Goal: Task Accomplishment & Management: Manage account settings

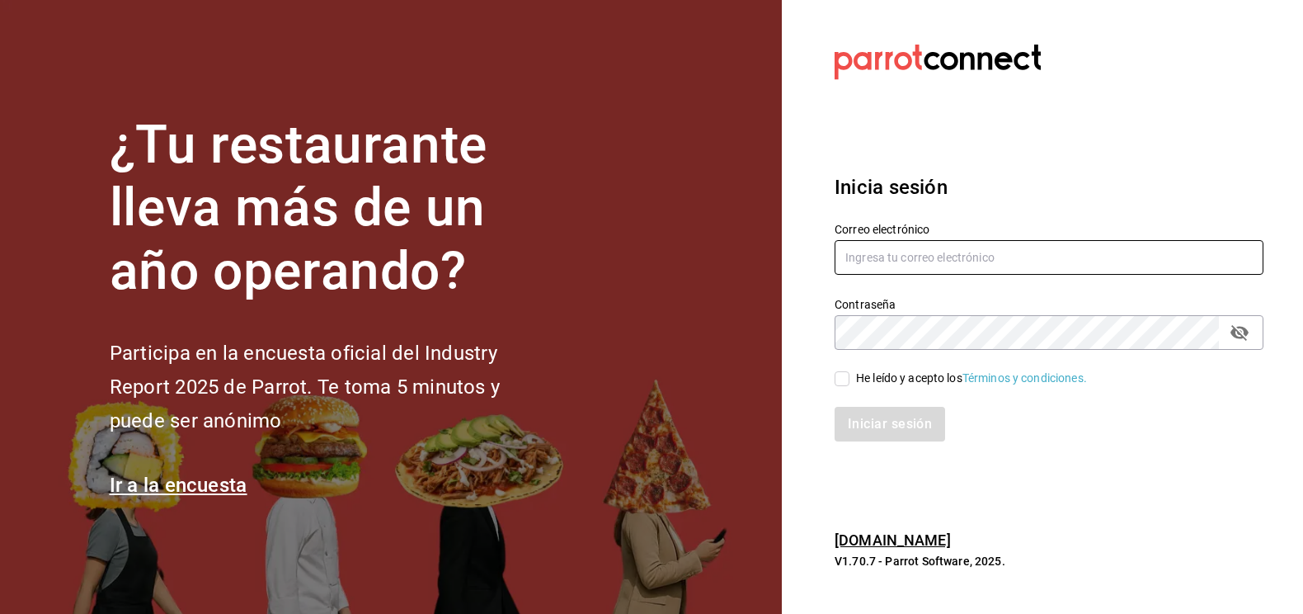
click at [883, 264] on input "text" at bounding box center [1049, 257] width 429 height 35
type input "[PERSON_NAME][EMAIL_ADDRESS][PERSON_NAME][DOMAIN_NAME]"
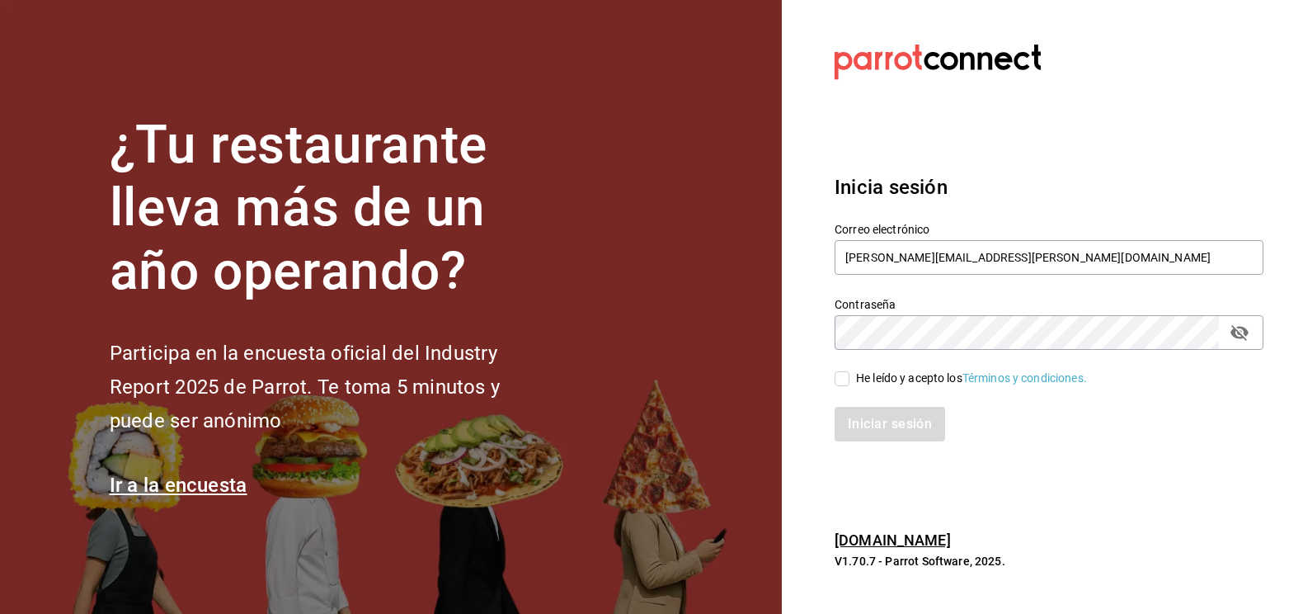
click at [844, 390] on div "Iniciar sesión" at bounding box center [1039, 414] width 449 height 54
click at [844, 377] on input "He leído y acepto los Términos y condiciones." at bounding box center [842, 378] width 15 height 15
checkbox input "true"
click at [869, 424] on button "Iniciar sesión" at bounding box center [891, 424] width 112 height 35
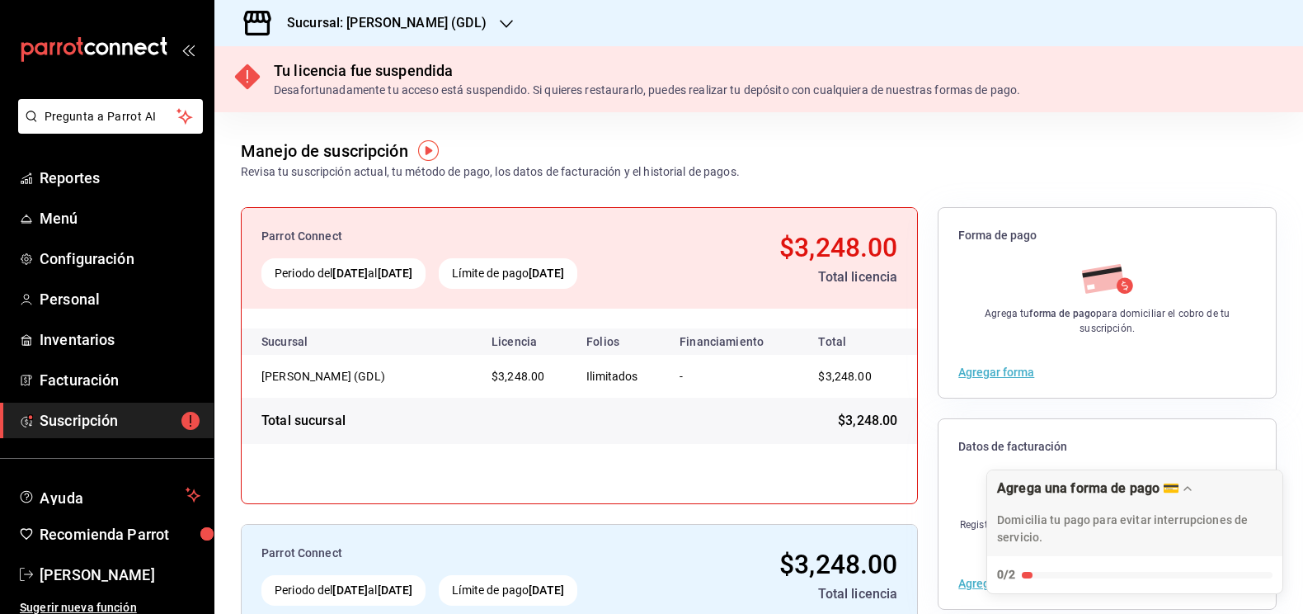
click at [405, 31] on h3 "Sucursal: [PERSON_NAME] (GDL)" at bounding box center [380, 23] width 213 height 20
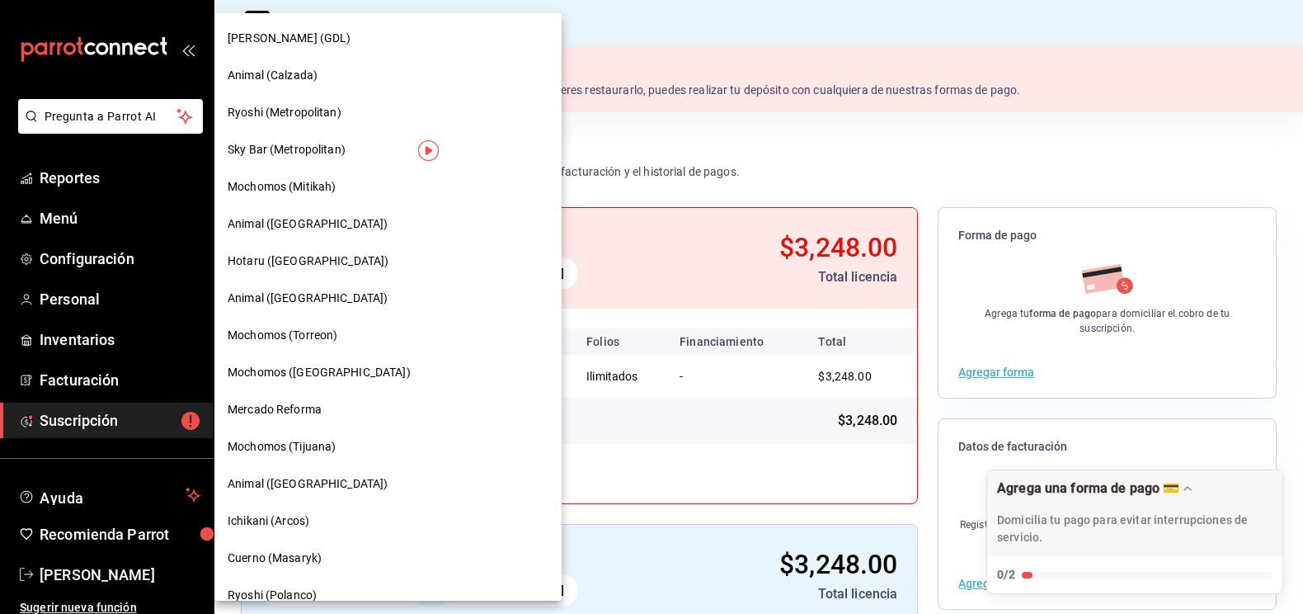
click at [301, 79] on span "Animal (Calzada)" at bounding box center [273, 75] width 90 height 17
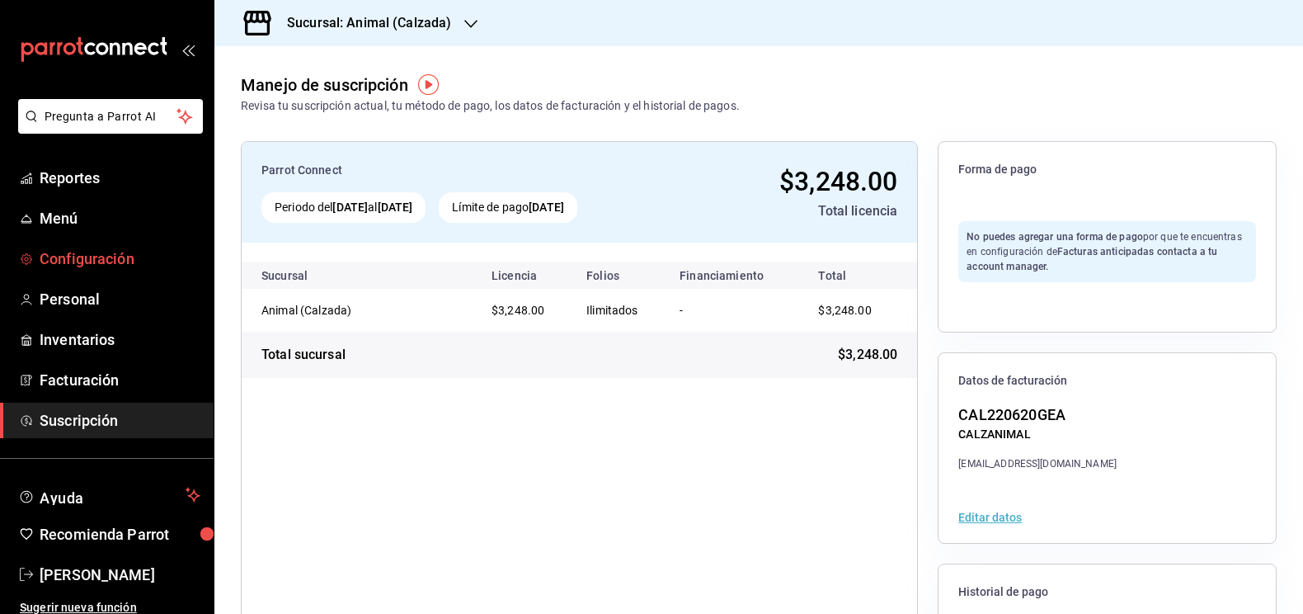
click at [80, 261] on span "Configuración" at bounding box center [120, 258] width 161 height 22
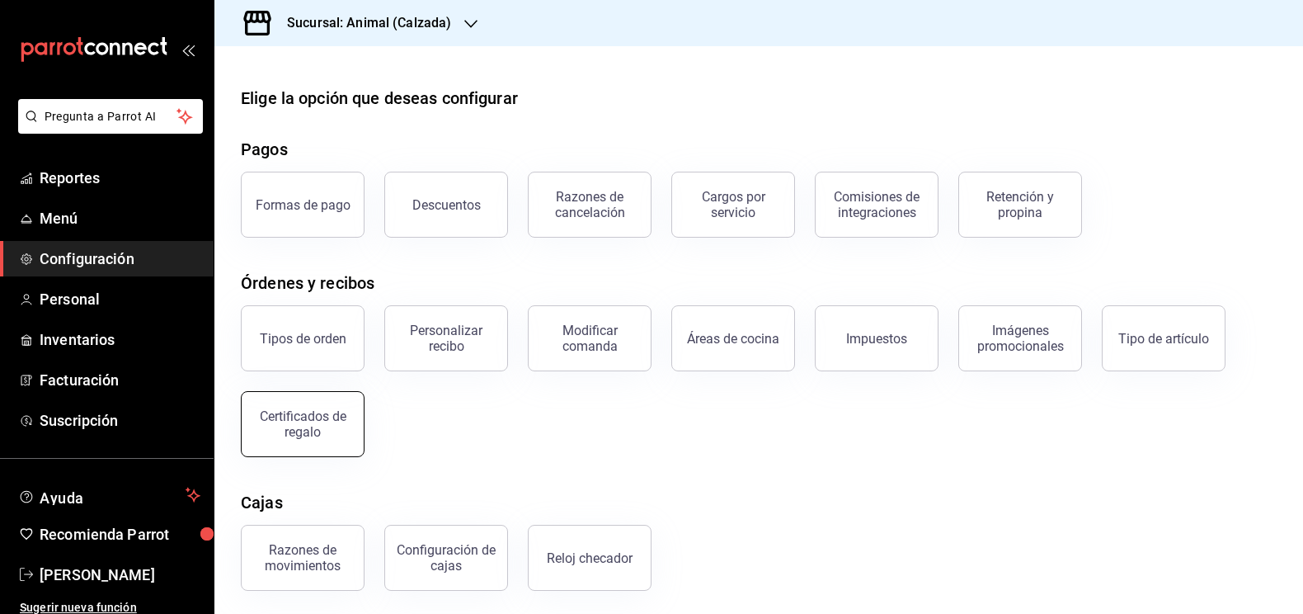
click at [334, 416] on div "Certificados de regalo" at bounding box center [303, 423] width 102 height 31
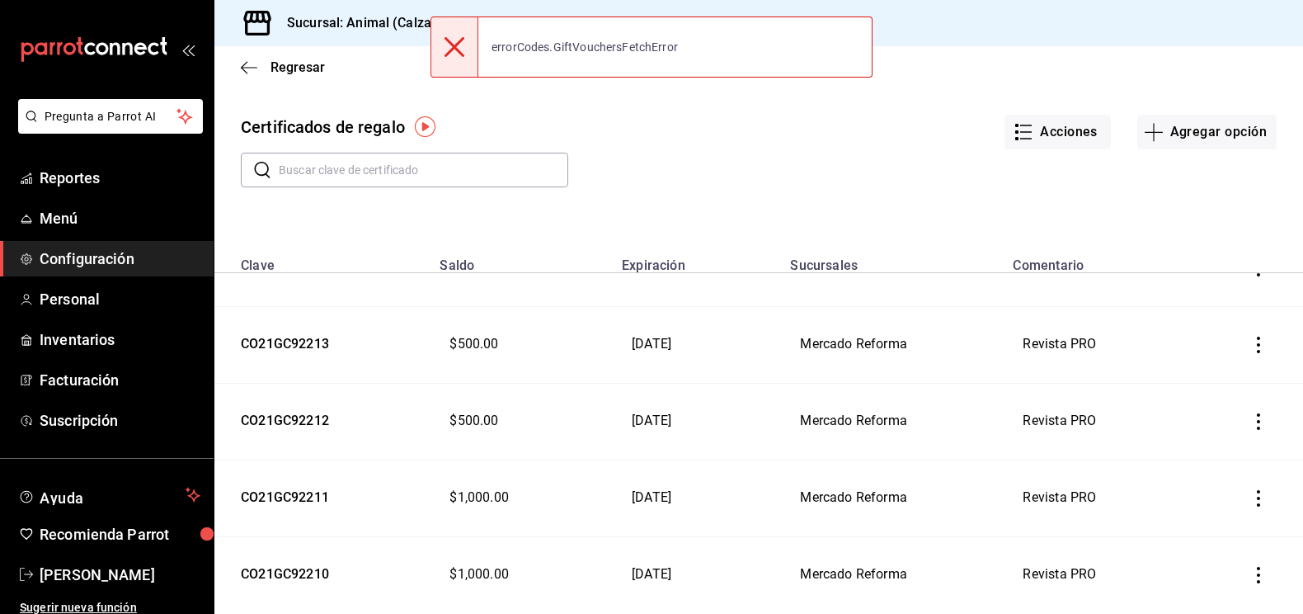
scroll to position [12240, 0]
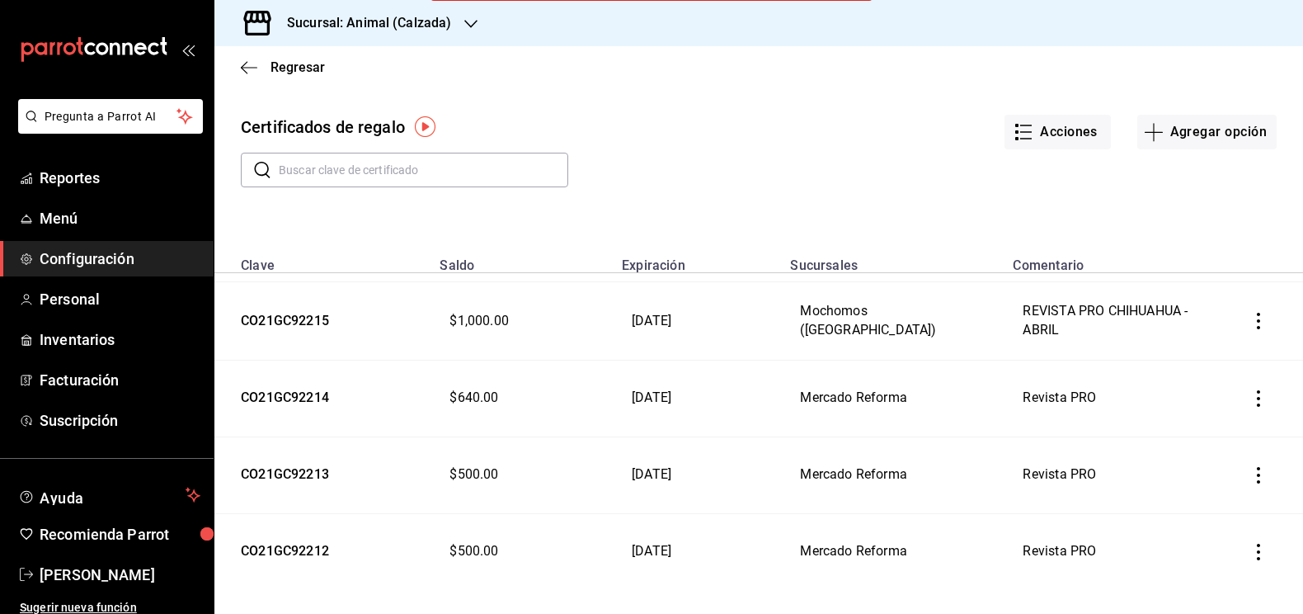
click at [358, 169] on input "text" at bounding box center [423, 169] width 289 height 33
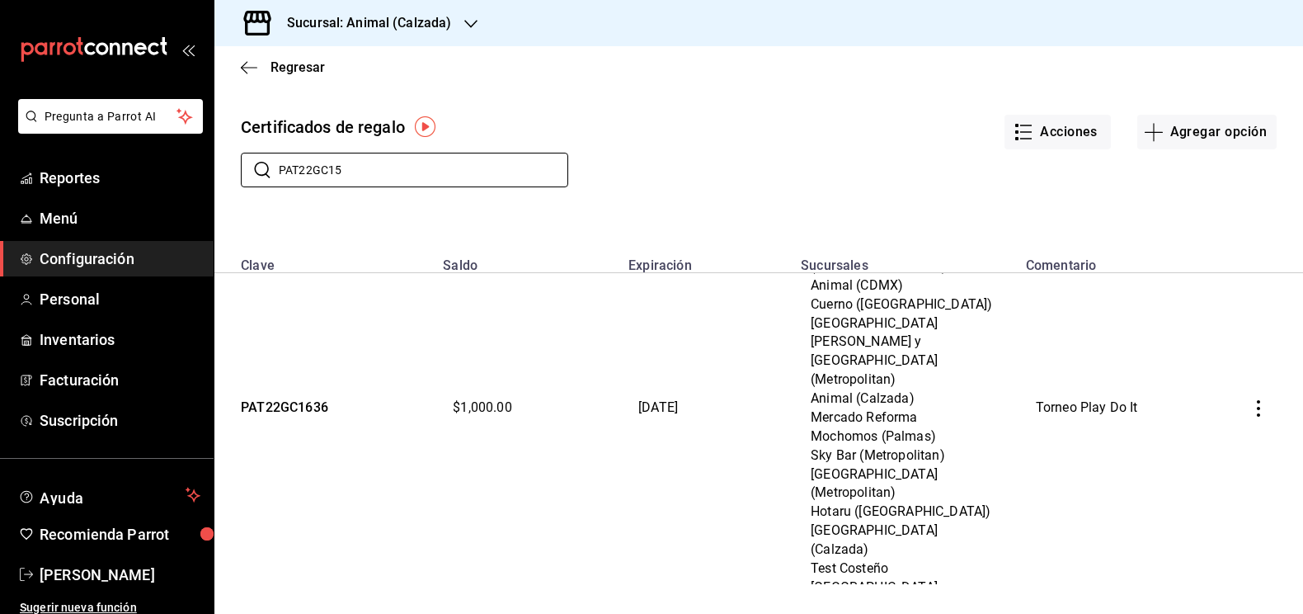
type input "PAT22GC158"
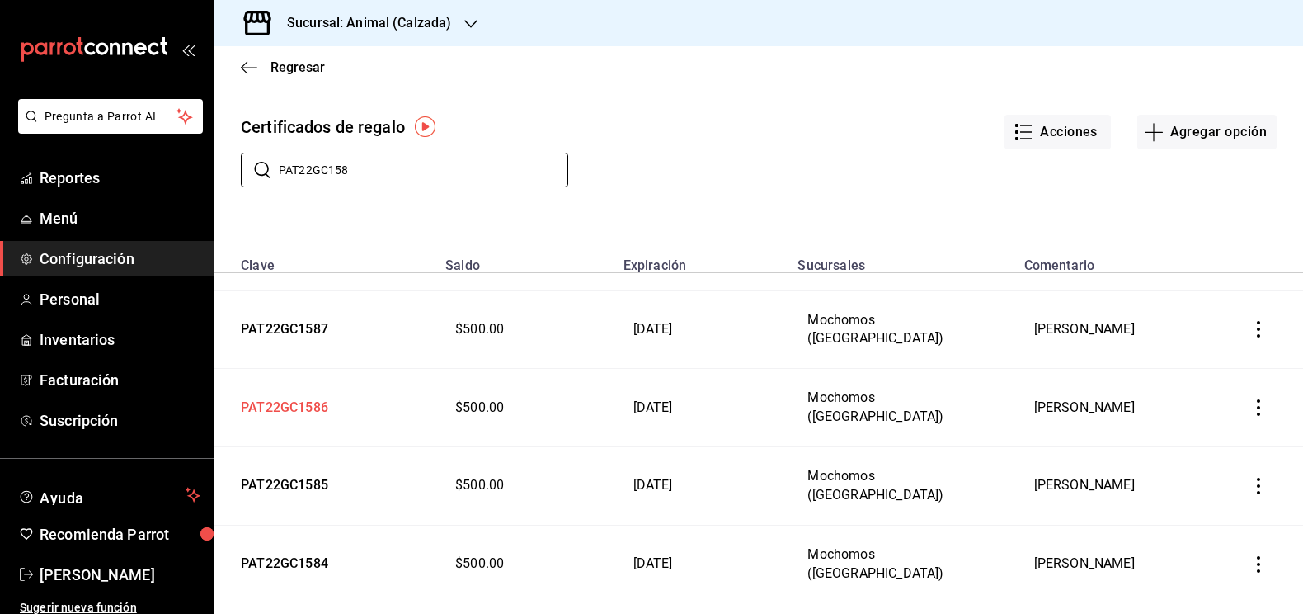
scroll to position [143, 0]
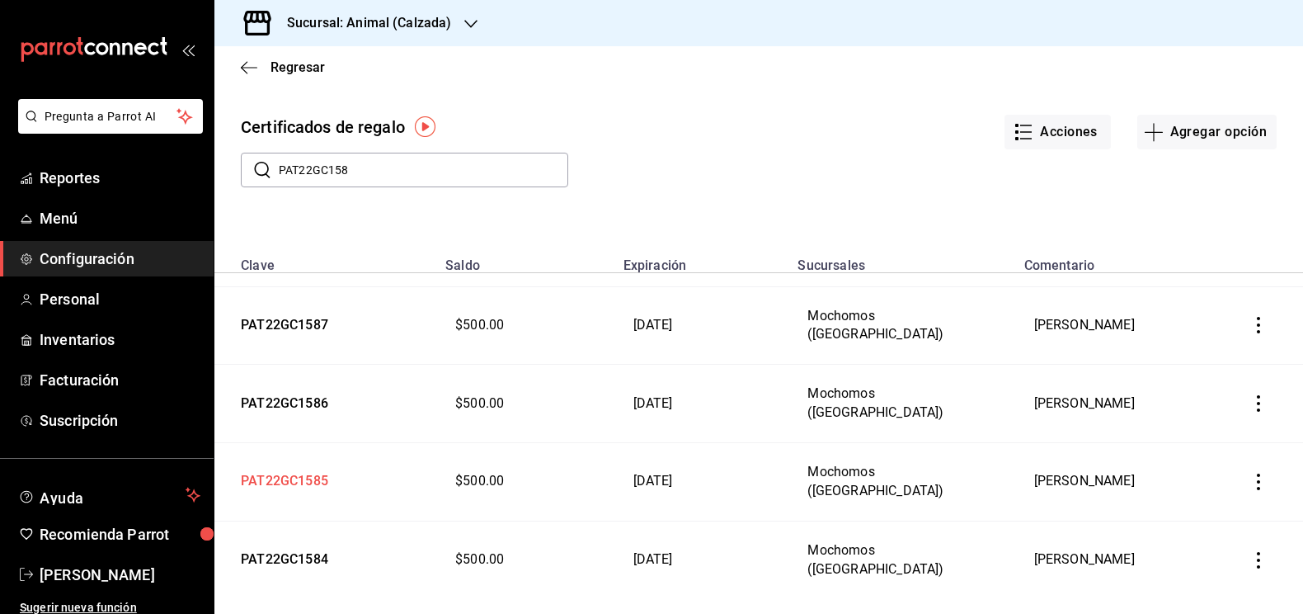
click at [300, 467] on td "PAT22GC1585" at bounding box center [324, 482] width 221 height 78
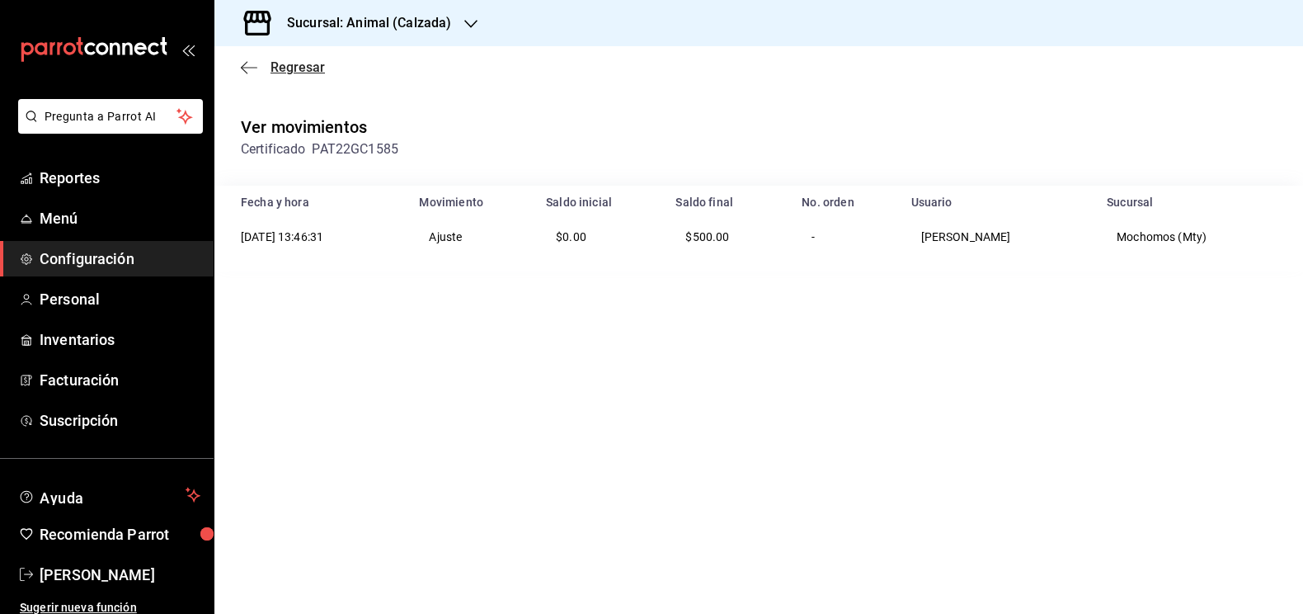
click at [245, 68] on icon "button" at bounding box center [249, 67] width 16 height 15
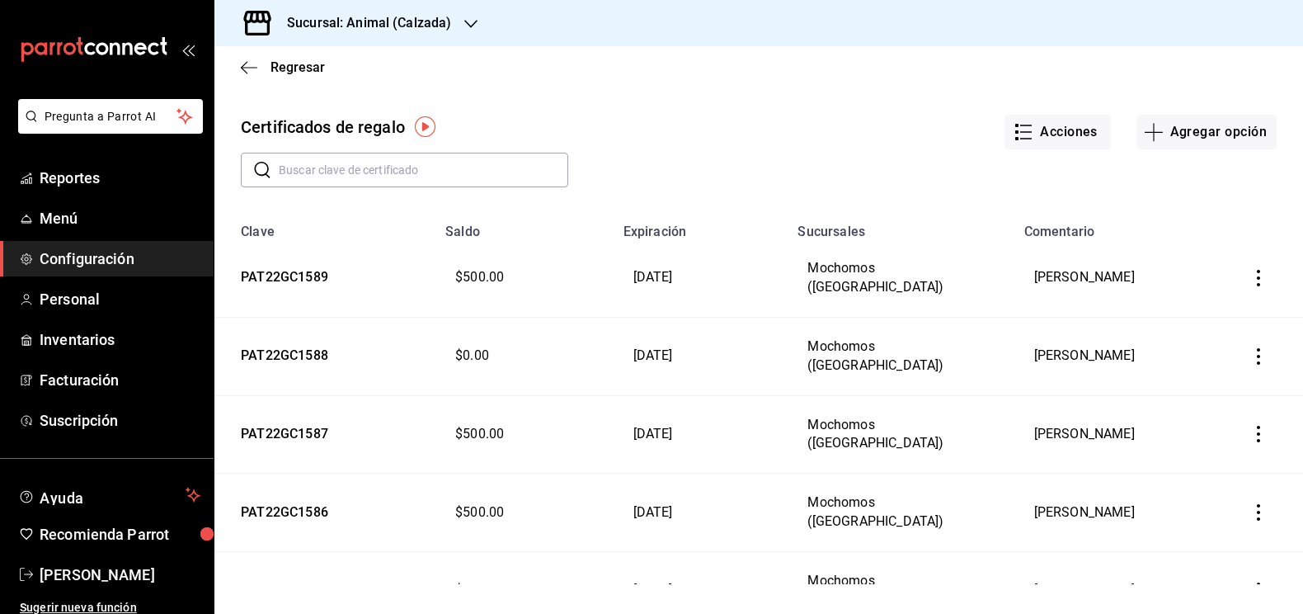
scroll to position [110, 0]
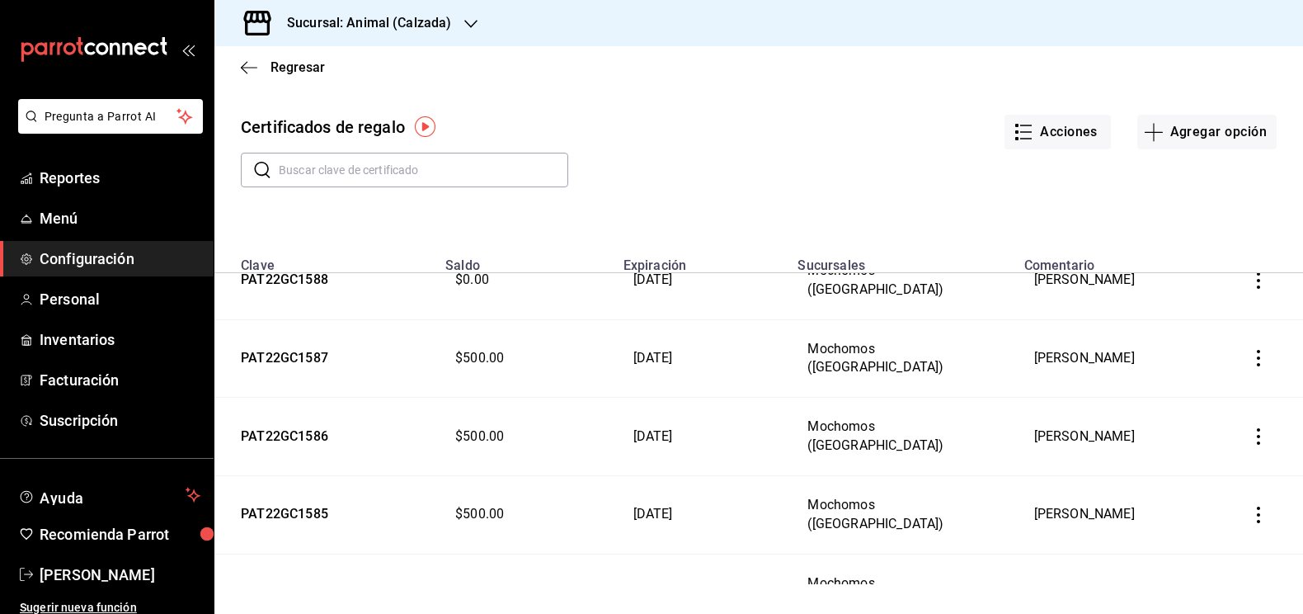
click at [1253, 506] on icon "button" at bounding box center [1258, 514] width 16 height 16
click at [1197, 476] on li "Editar" at bounding box center [1203, 467] width 148 height 40
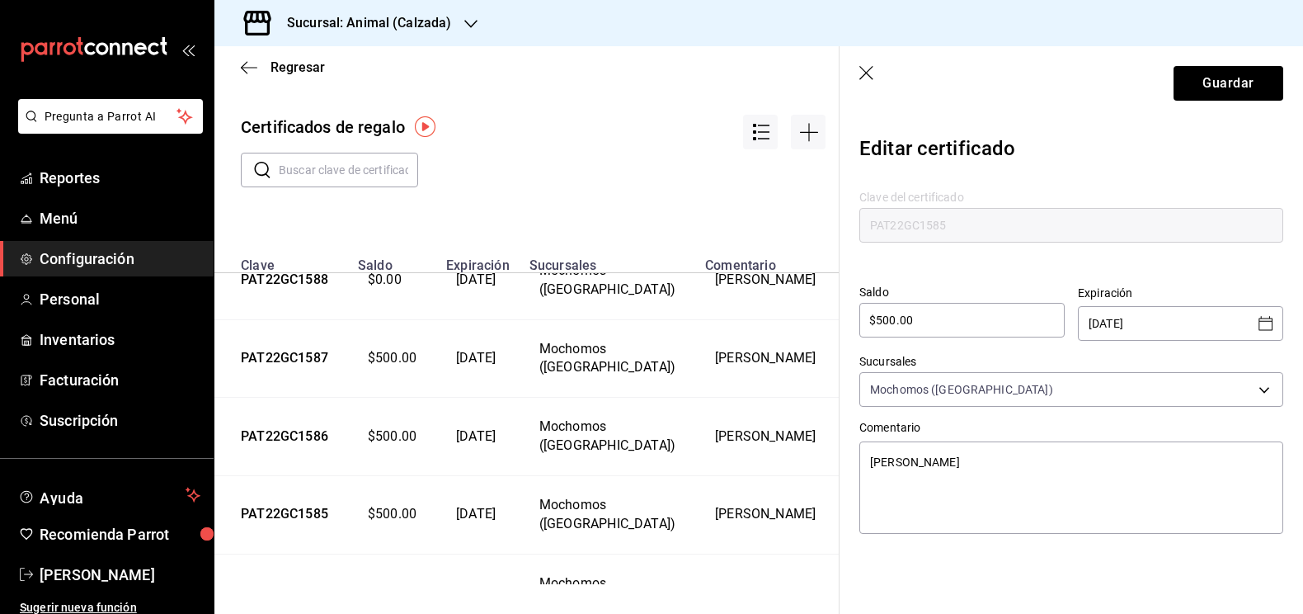
click at [1269, 326] on icon "Open calendar" at bounding box center [1266, 323] width 20 height 20
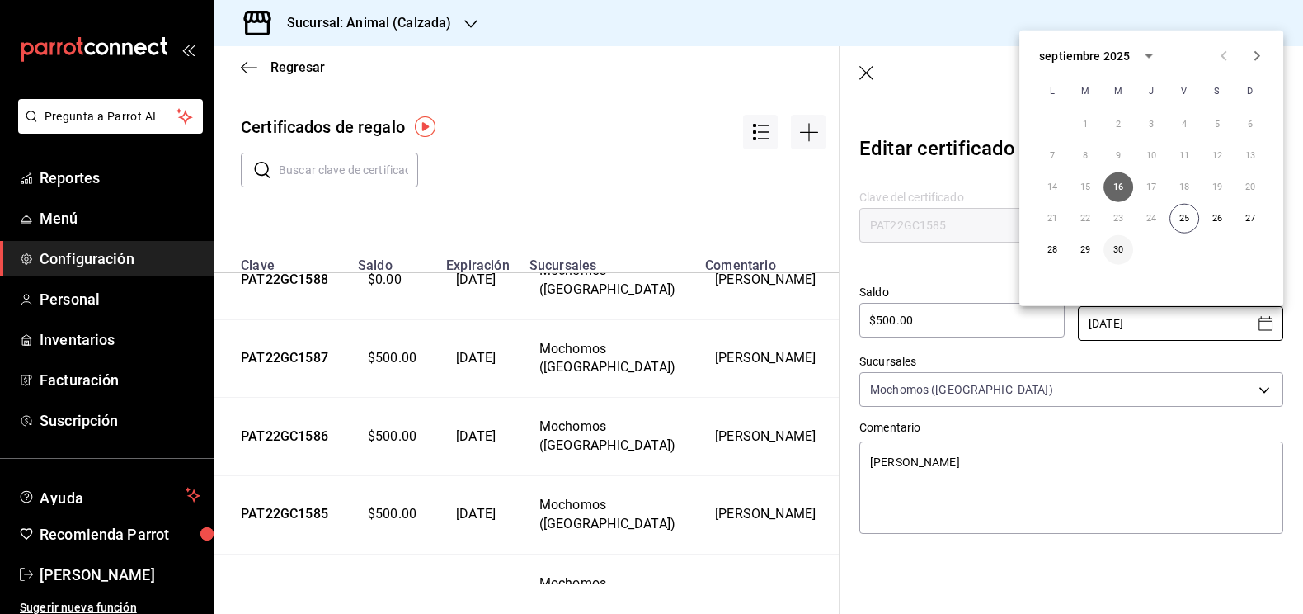
click at [1125, 255] on button "30" at bounding box center [1118, 250] width 30 height 30
type textarea "x"
type input "[DATE]"
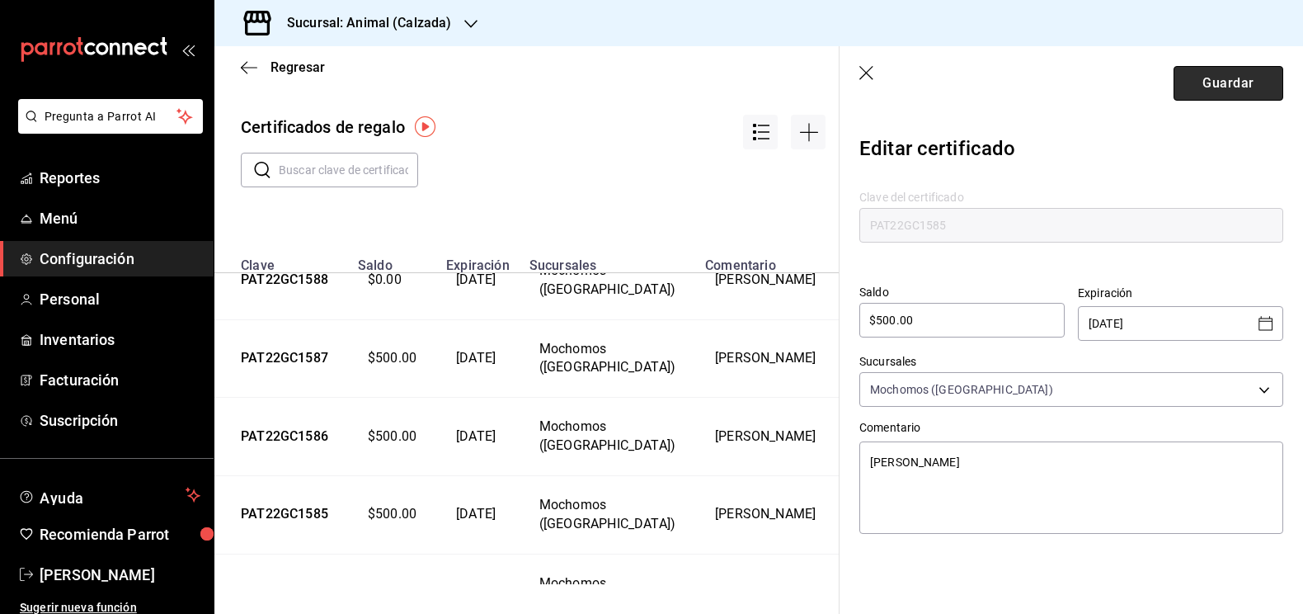
click at [1226, 83] on button "Guardar" at bounding box center [1228, 83] width 110 height 35
type textarea "x"
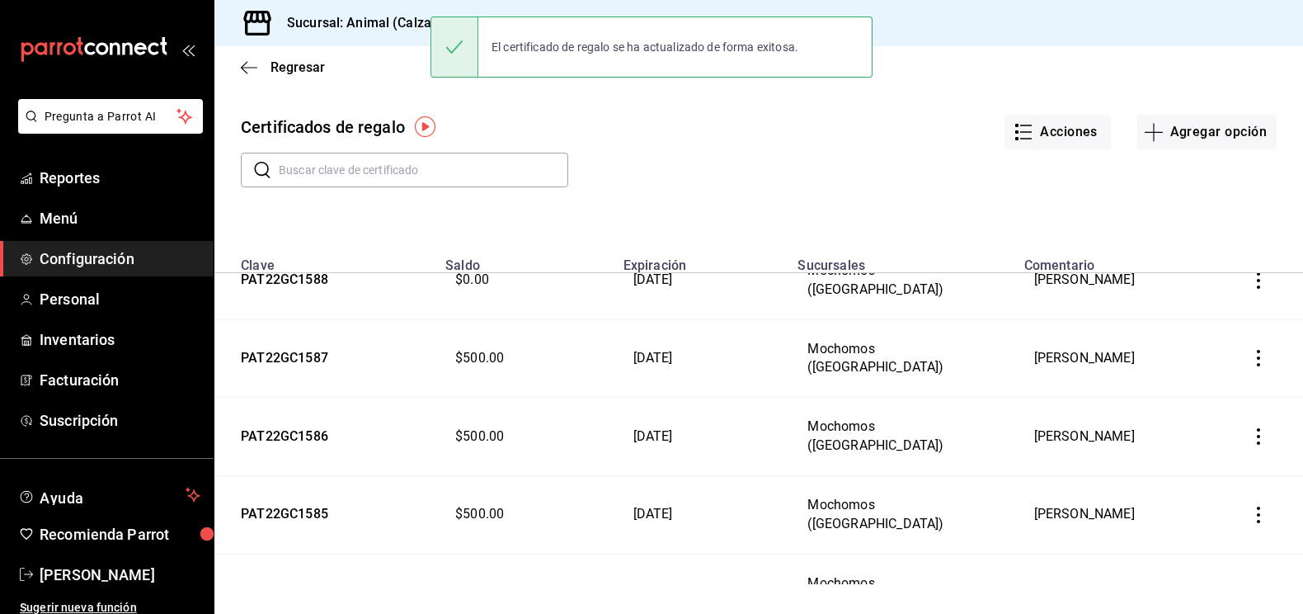
scroll to position [100, 0]
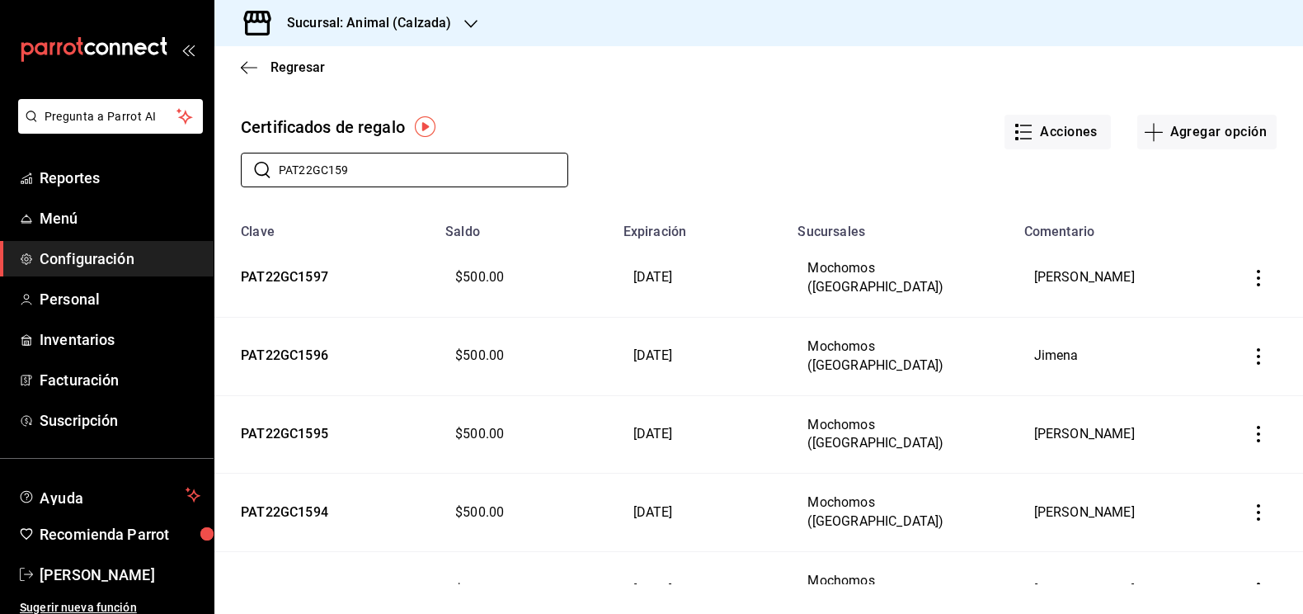
type input "PAT22GC159"
click at [1255, 274] on icon "button" at bounding box center [1258, 278] width 16 height 16
click at [1193, 240] on span "Editar" at bounding box center [1176, 237] width 54 height 13
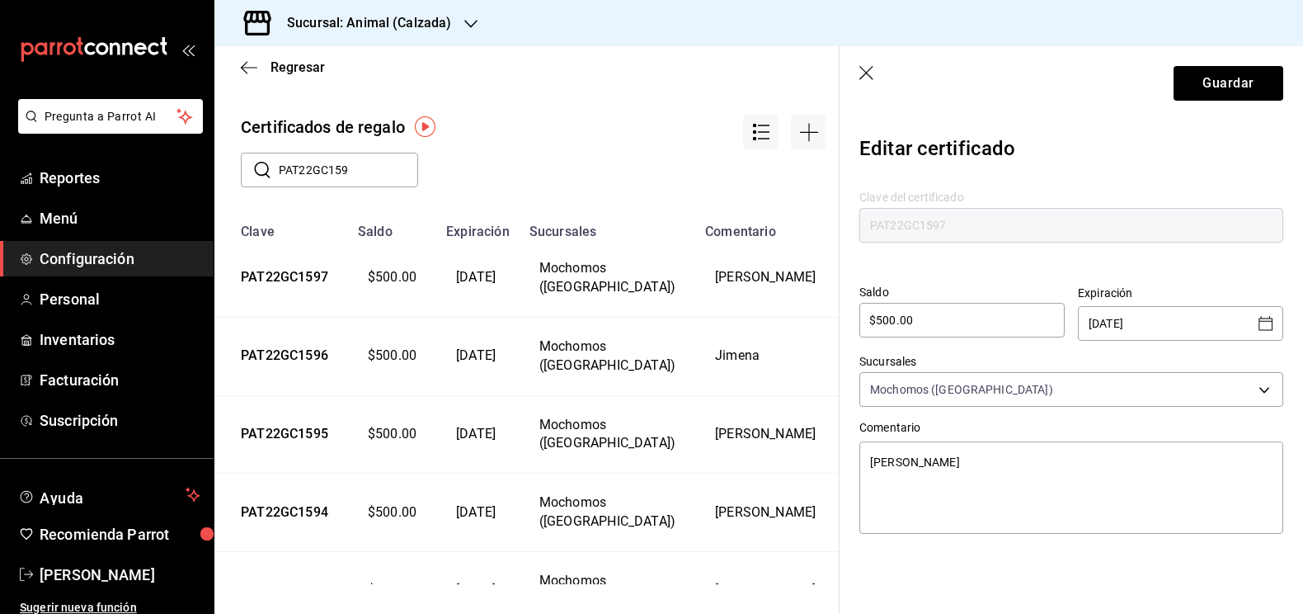
click at [1260, 326] on icon "Open calendar" at bounding box center [1266, 323] width 20 height 20
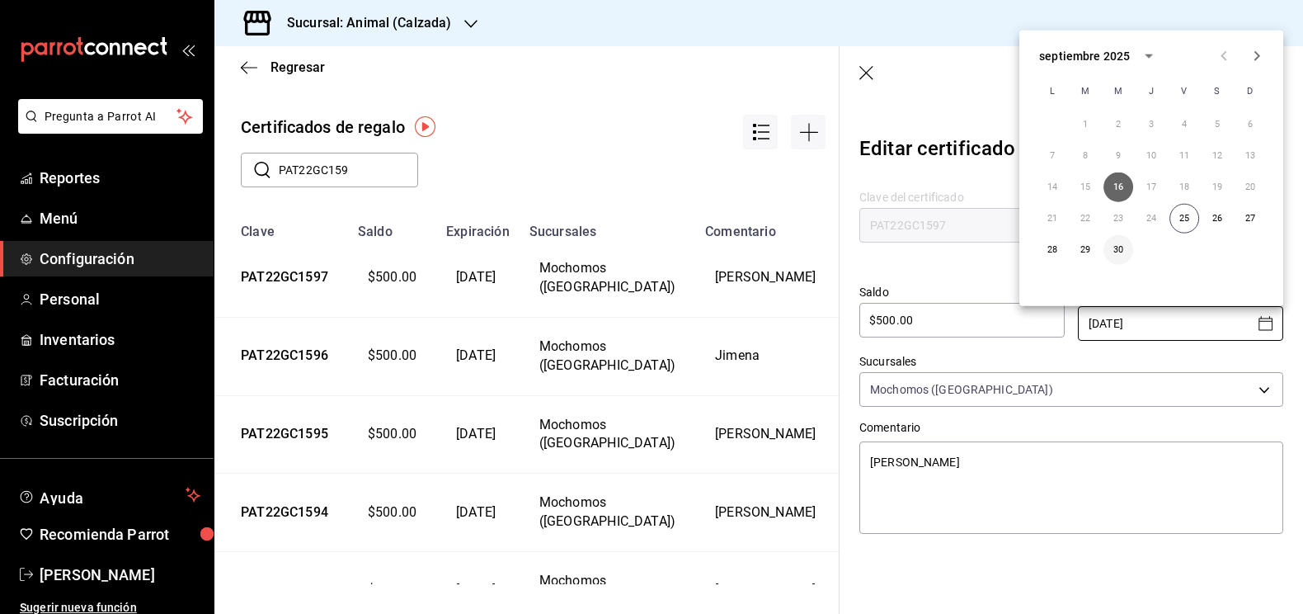
click at [1120, 248] on button "30" at bounding box center [1118, 250] width 30 height 30
type textarea "x"
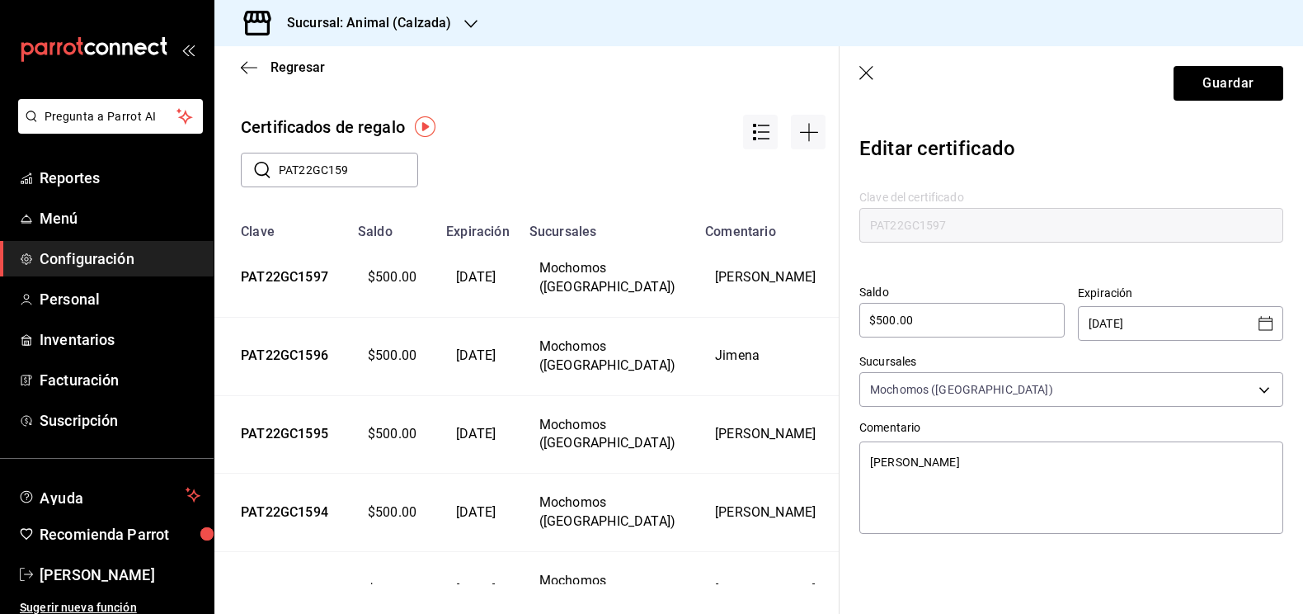
type input "[DATE]"
click at [1245, 92] on button "Guardar" at bounding box center [1228, 83] width 110 height 35
type textarea "x"
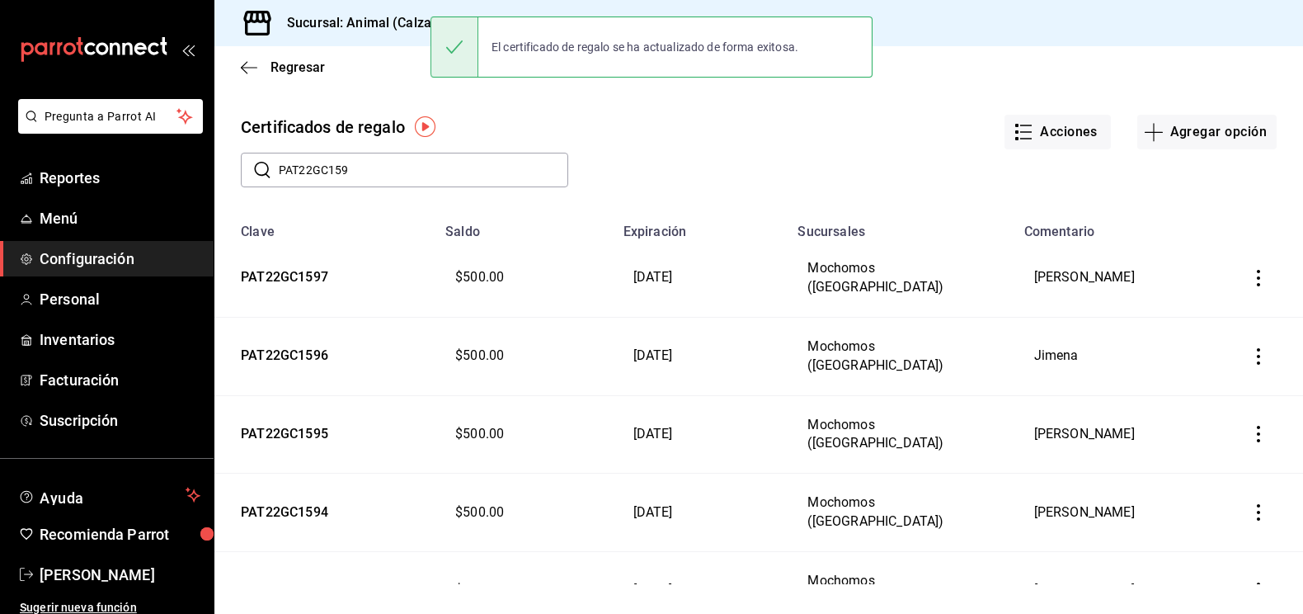
click at [1258, 348] on icon "button" at bounding box center [1258, 356] width 3 height 16
click at [1203, 323] on li "Editar" at bounding box center [1203, 314] width 148 height 40
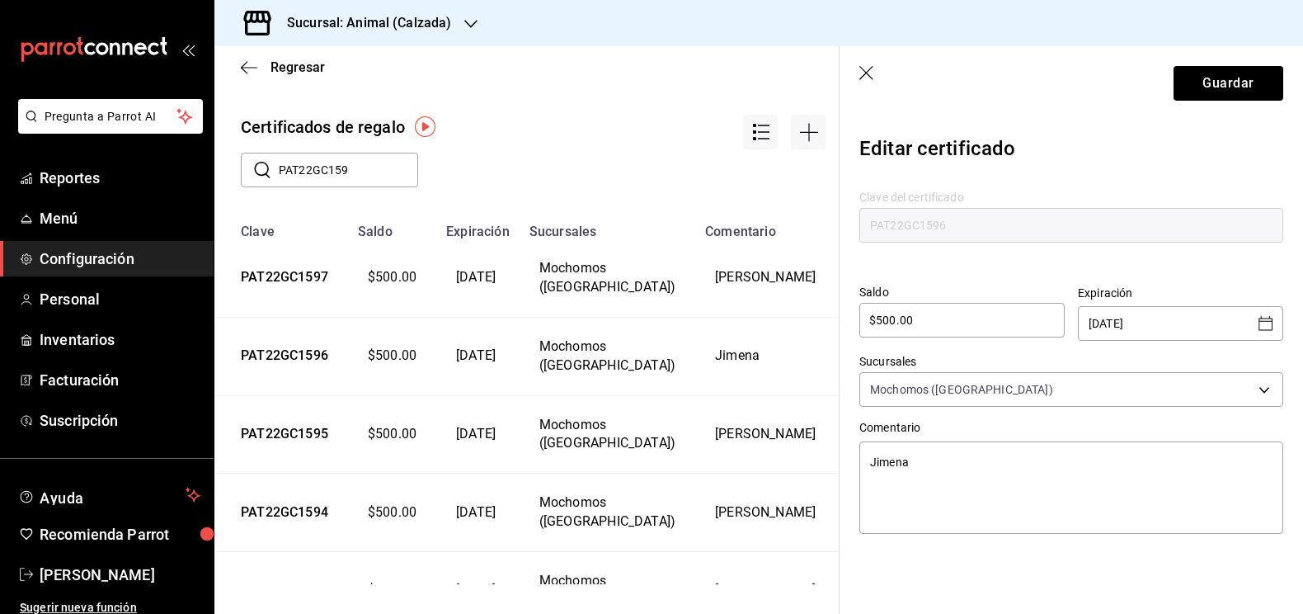
click at [1276, 330] on div "16/09/2025 ​" at bounding box center [1180, 323] width 205 height 35
click at [1268, 325] on icon "Open calendar" at bounding box center [1266, 323] width 20 height 20
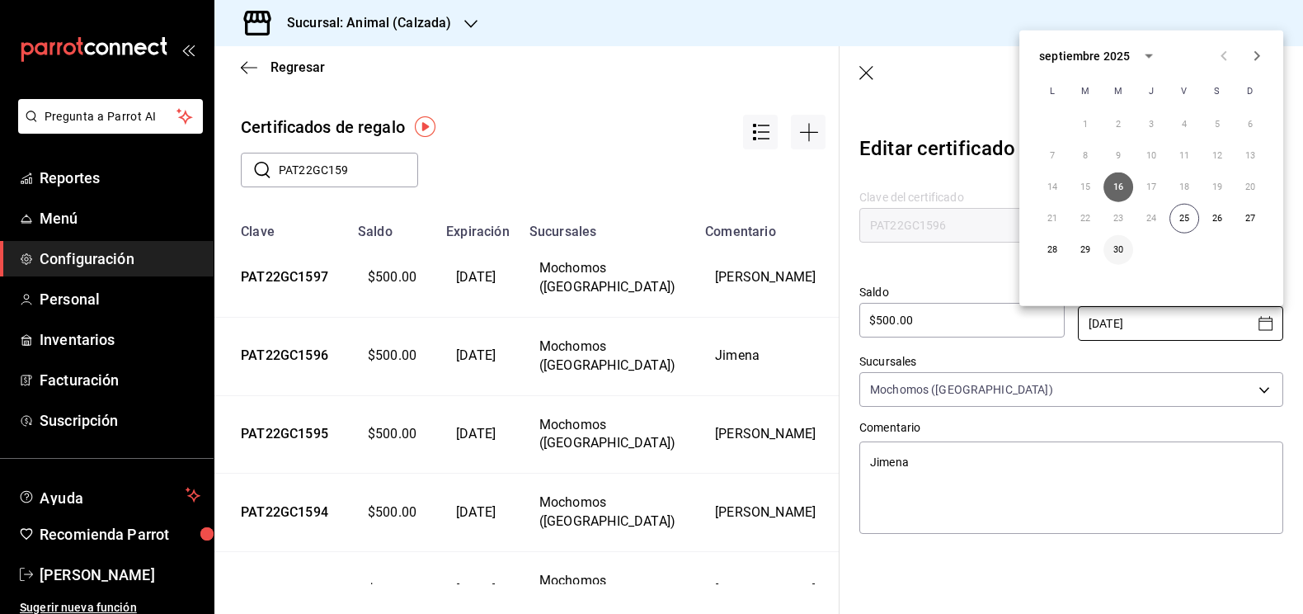
type textarea "x"
click at [1121, 243] on button "30" at bounding box center [1118, 250] width 30 height 30
type input "[DATE]"
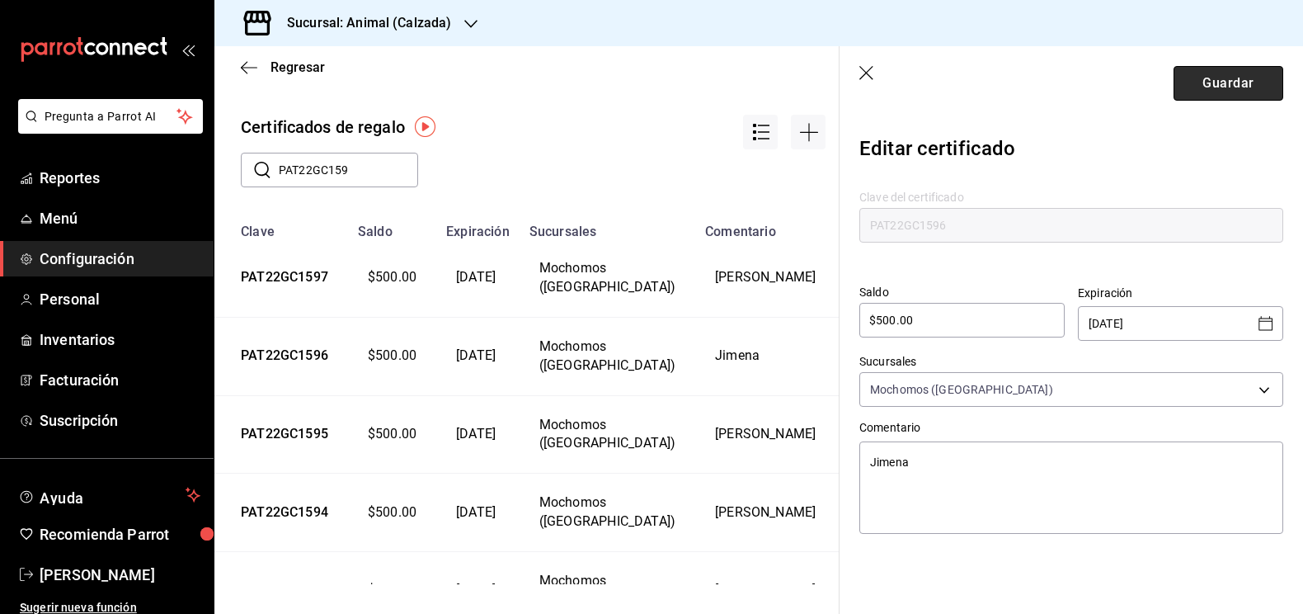
click at [1222, 79] on button "Guardar" at bounding box center [1228, 83] width 110 height 35
type textarea "x"
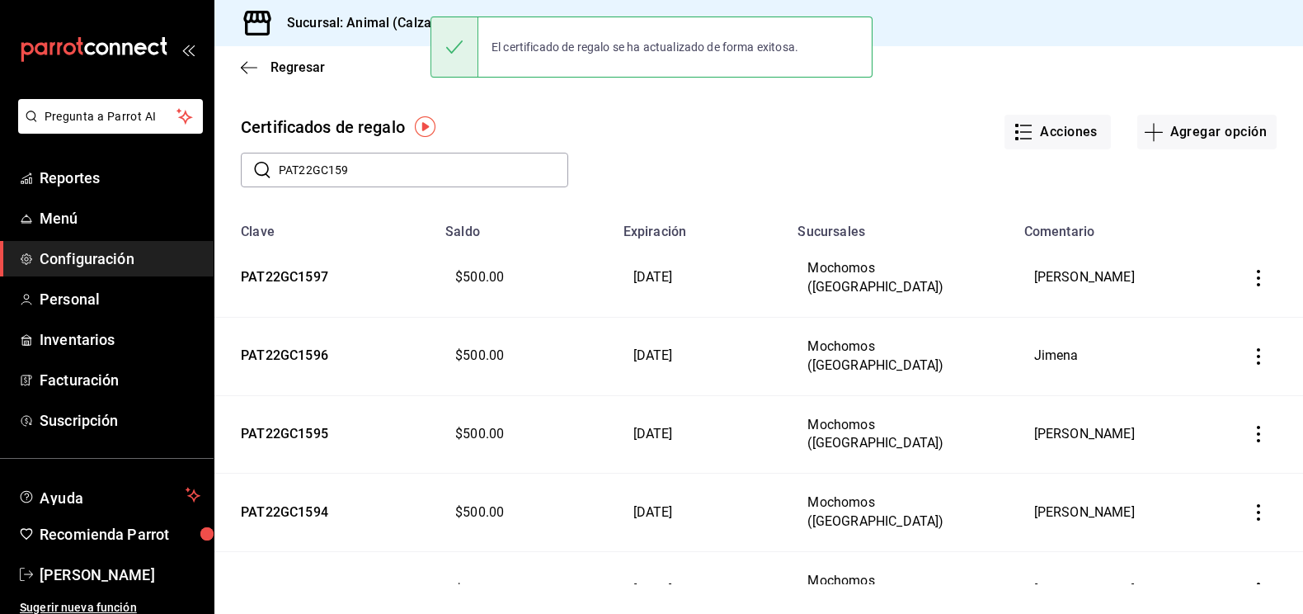
click at [1254, 430] on icon "button" at bounding box center [1258, 433] width 16 height 16
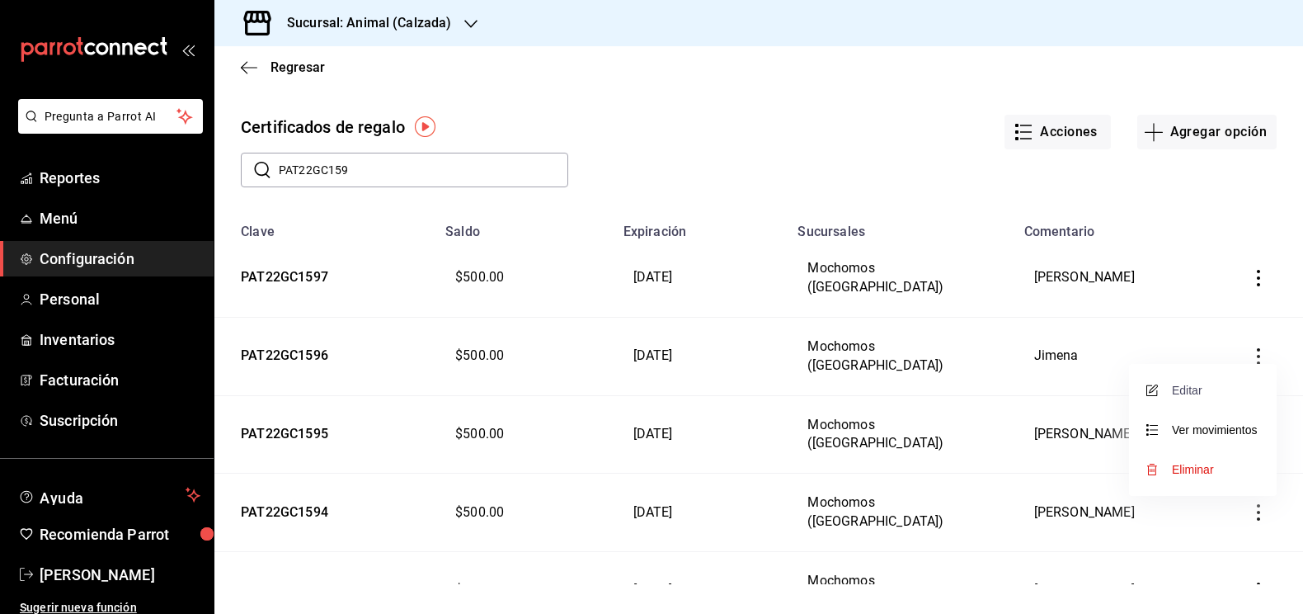
click at [1177, 393] on span "Editar" at bounding box center [1176, 389] width 54 height 13
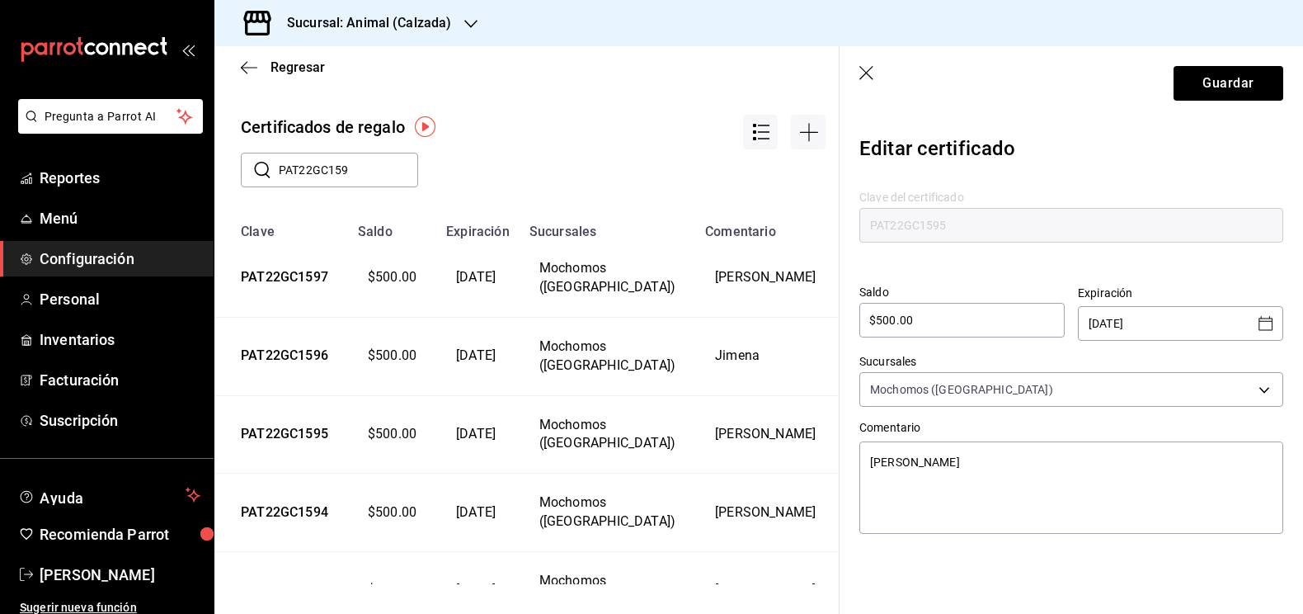
click at [1258, 327] on icon "Open calendar" at bounding box center [1266, 323] width 20 height 20
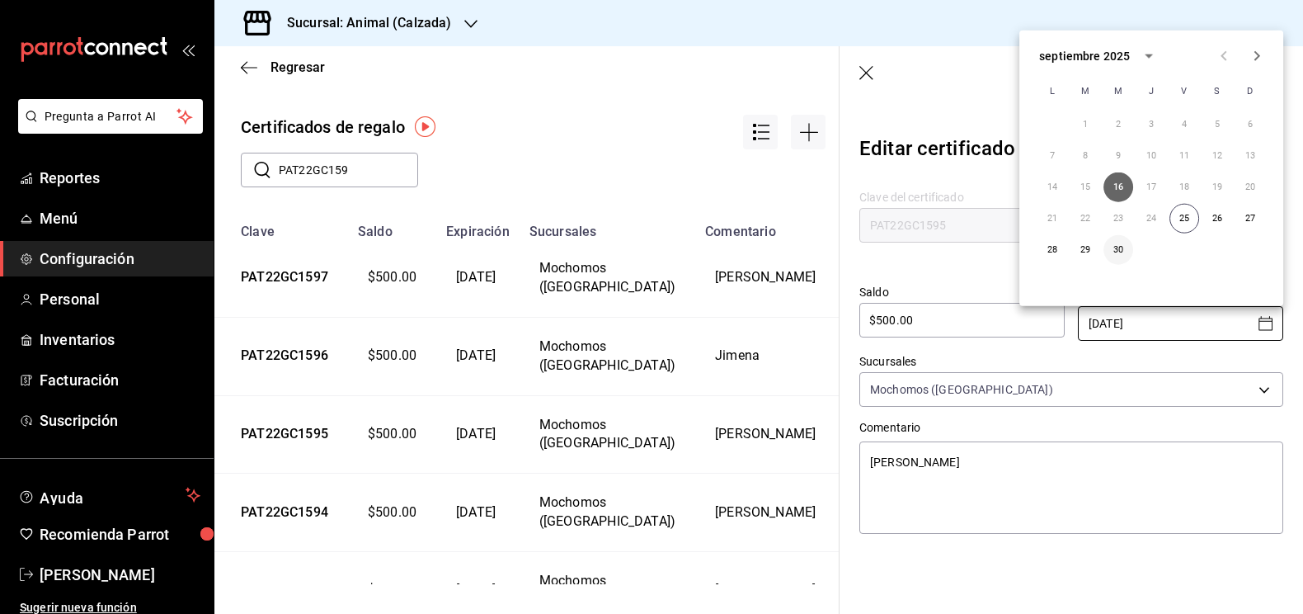
click at [1121, 247] on button "30" at bounding box center [1118, 250] width 30 height 30
type textarea "x"
type input "[DATE]"
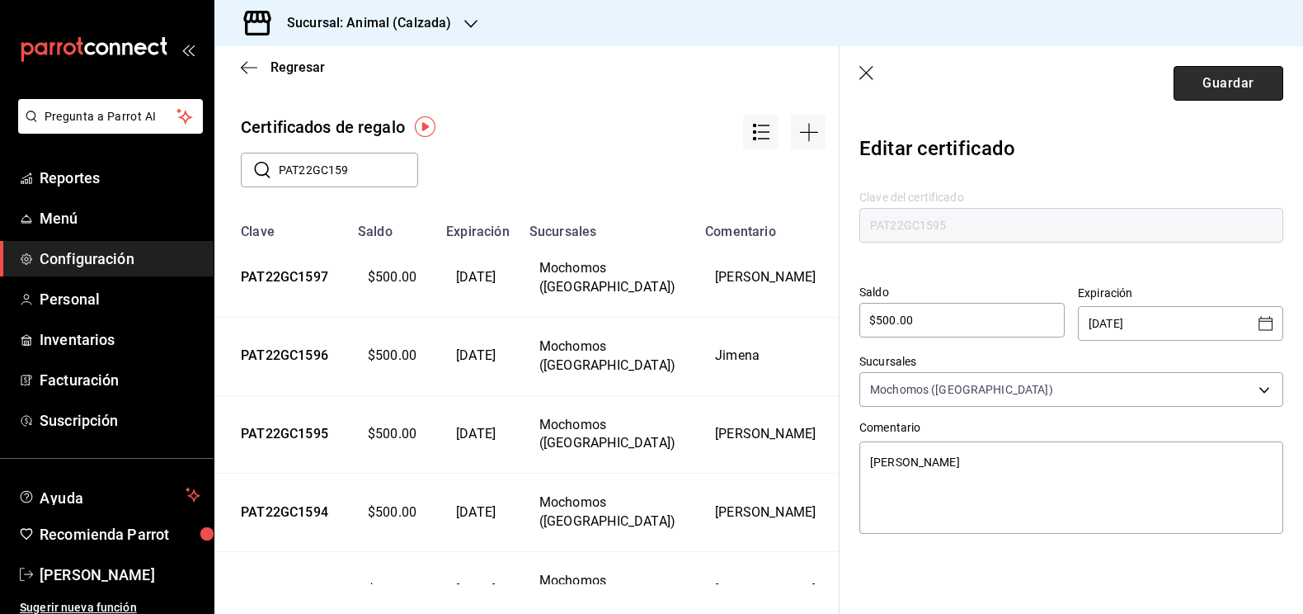
click at [1242, 88] on button "Guardar" at bounding box center [1228, 83] width 110 height 35
type textarea "x"
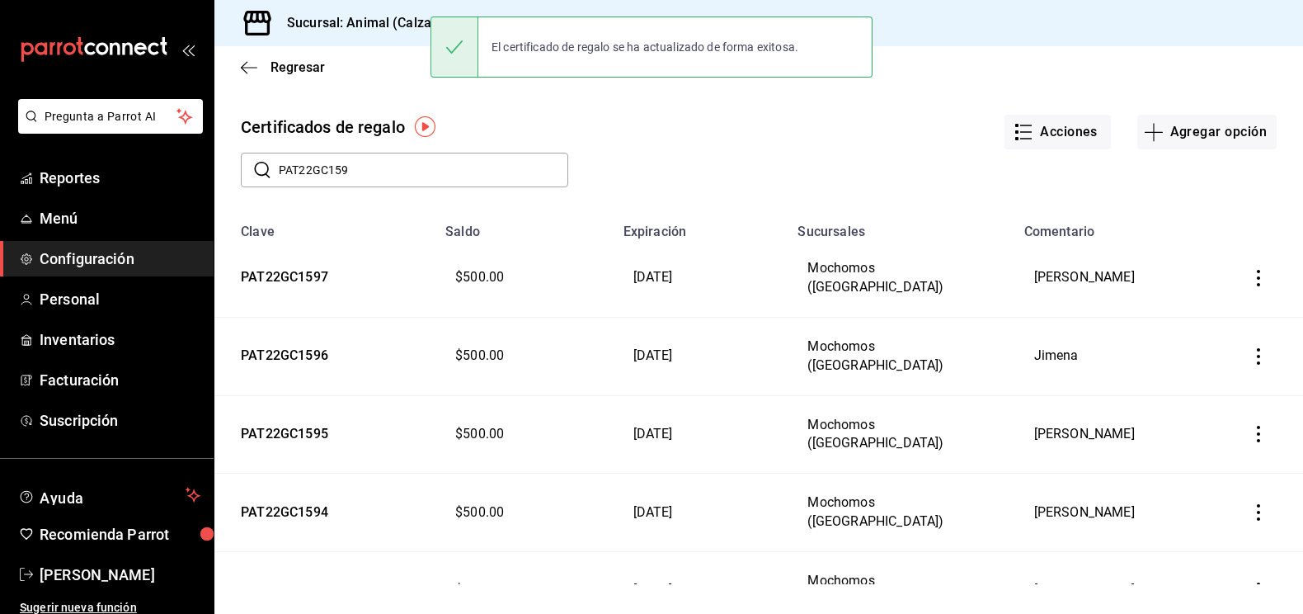
click at [1258, 508] on icon "button" at bounding box center [1258, 512] width 16 height 16
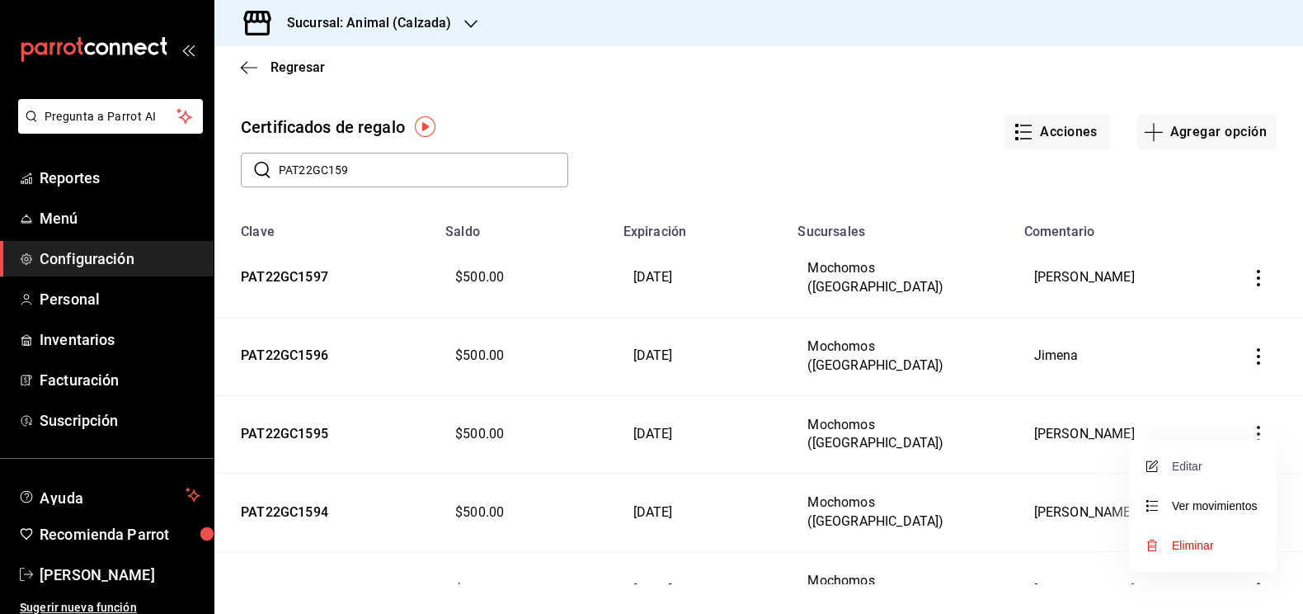
click at [1200, 468] on span "Editar" at bounding box center [1176, 465] width 54 height 13
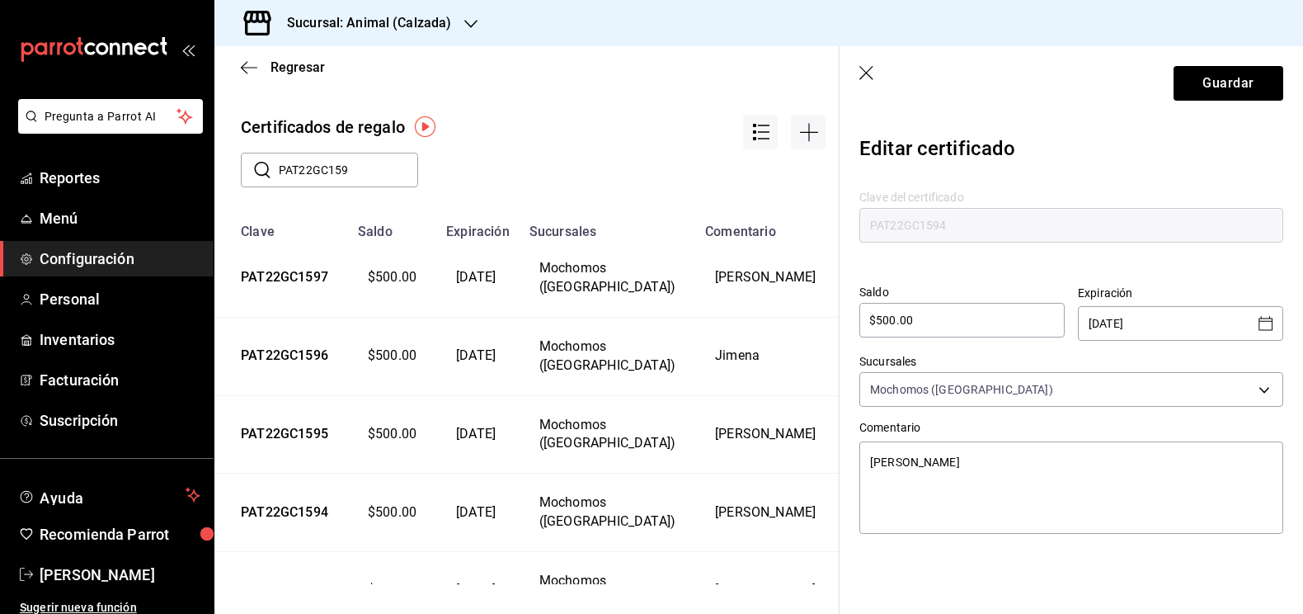
click at [1266, 321] on icon "Open calendar" at bounding box center [1265, 323] width 14 height 14
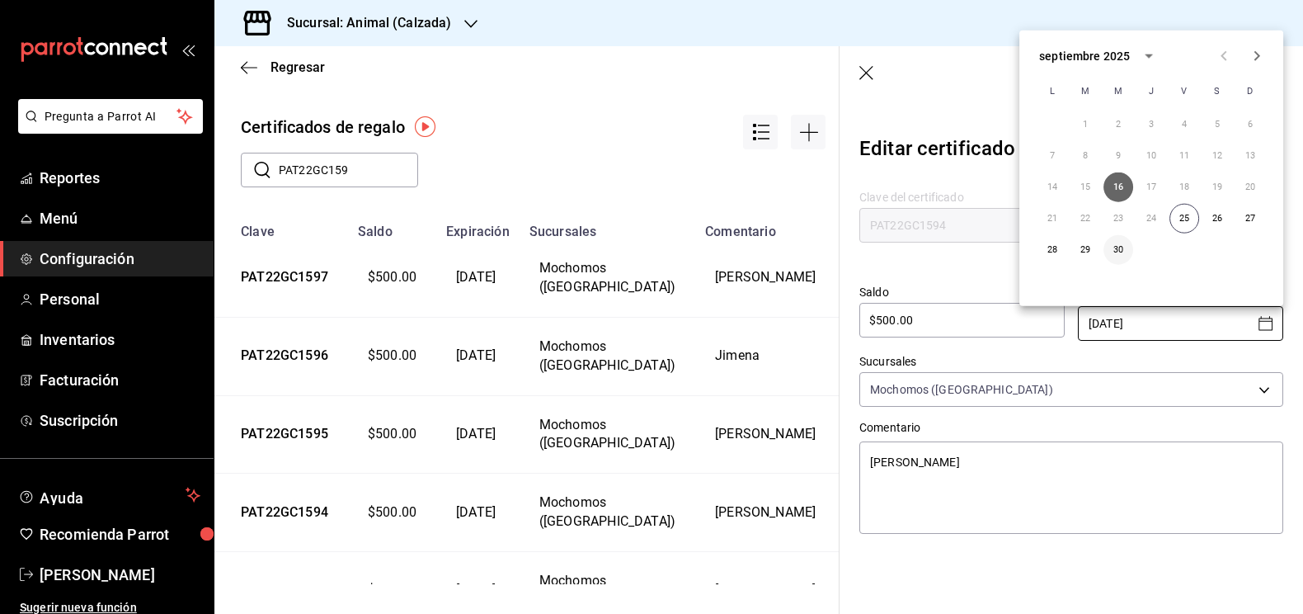
type textarea "x"
click at [1124, 252] on button "30" at bounding box center [1118, 250] width 30 height 30
type input "[DATE]"
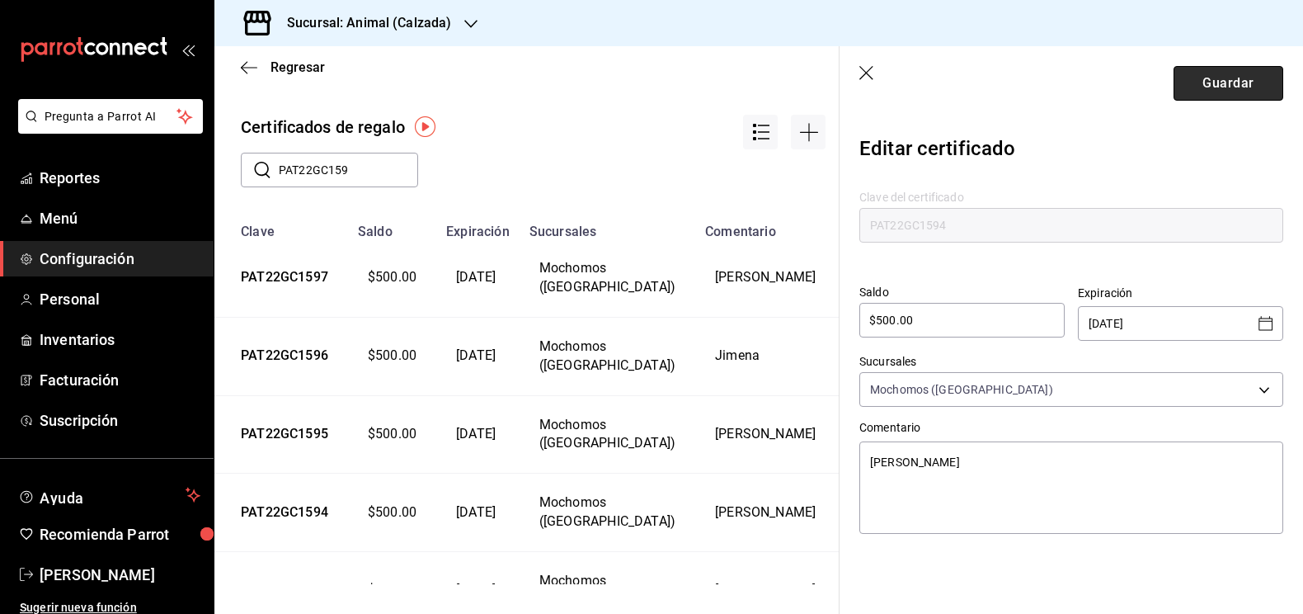
click at [1239, 86] on button "Guardar" at bounding box center [1228, 83] width 110 height 35
type textarea "x"
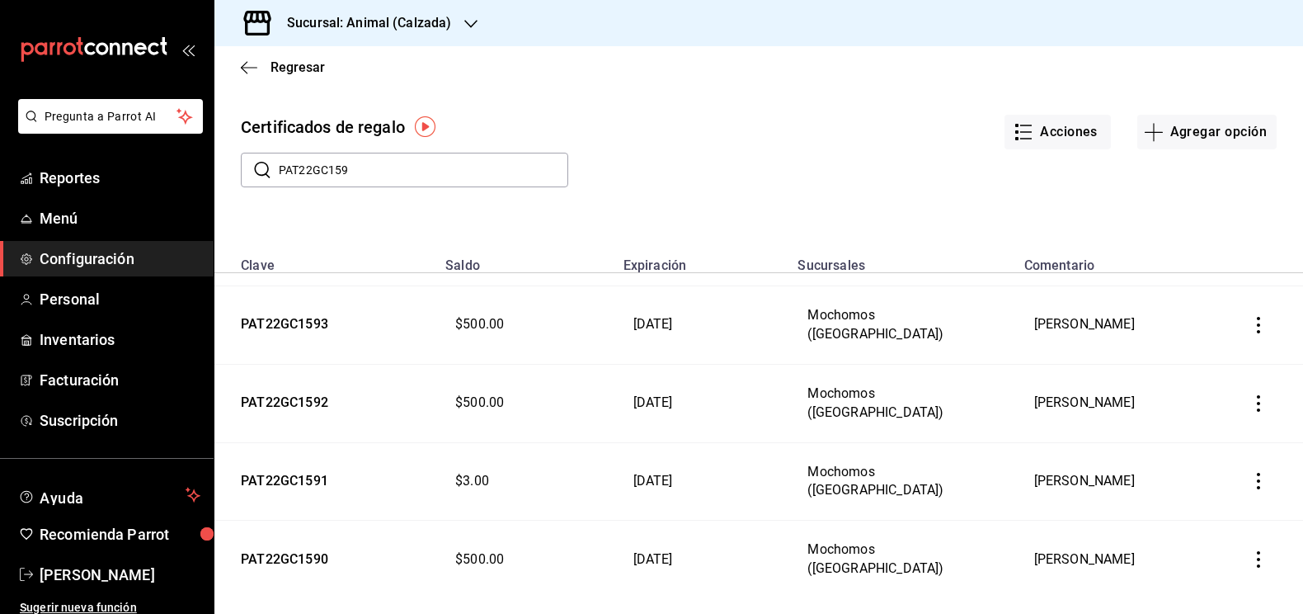
scroll to position [305, 0]
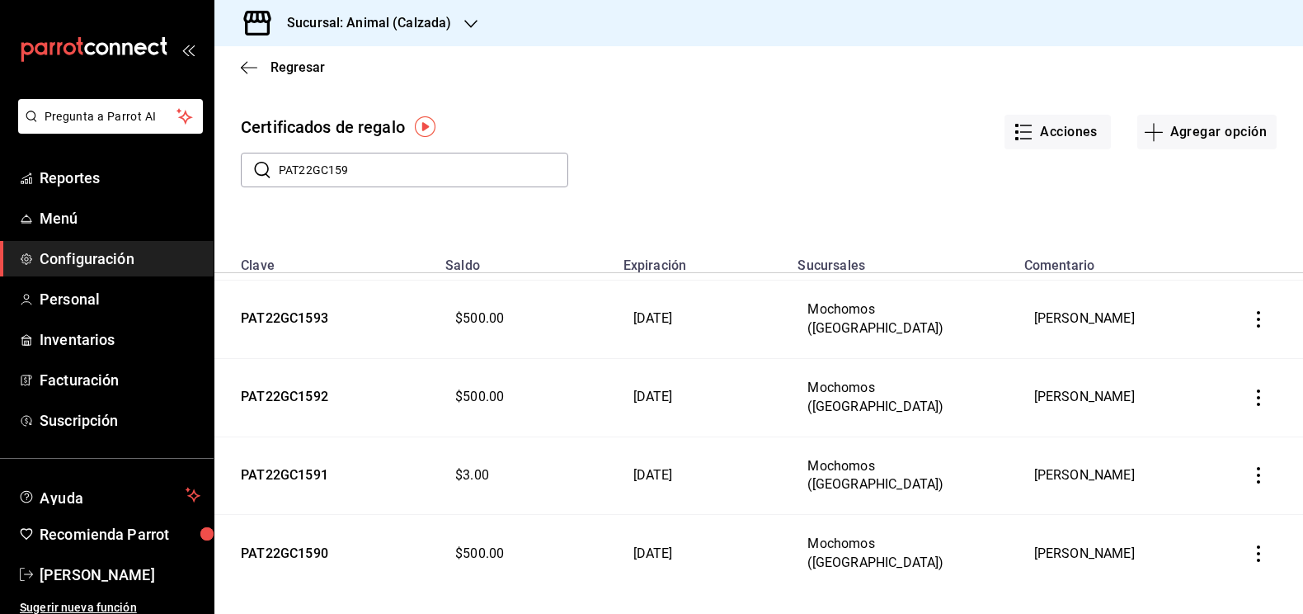
click at [1262, 311] on icon "button" at bounding box center [1258, 319] width 16 height 16
click at [1188, 270] on span "Editar" at bounding box center [1176, 271] width 54 height 13
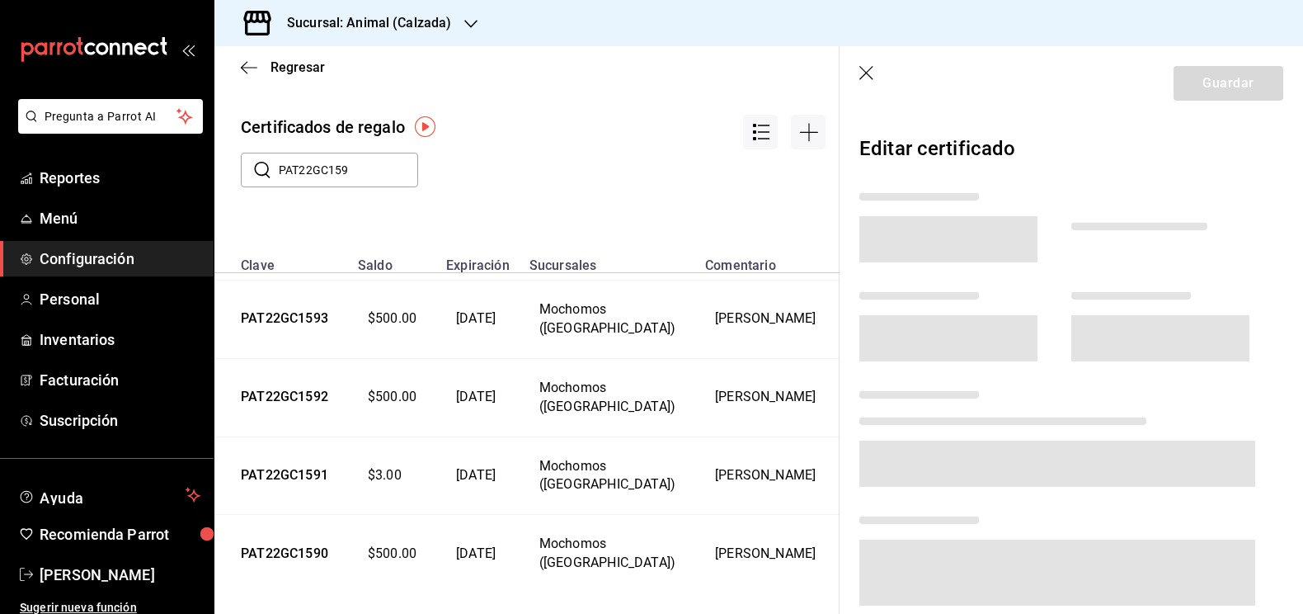
scroll to position [310, 0]
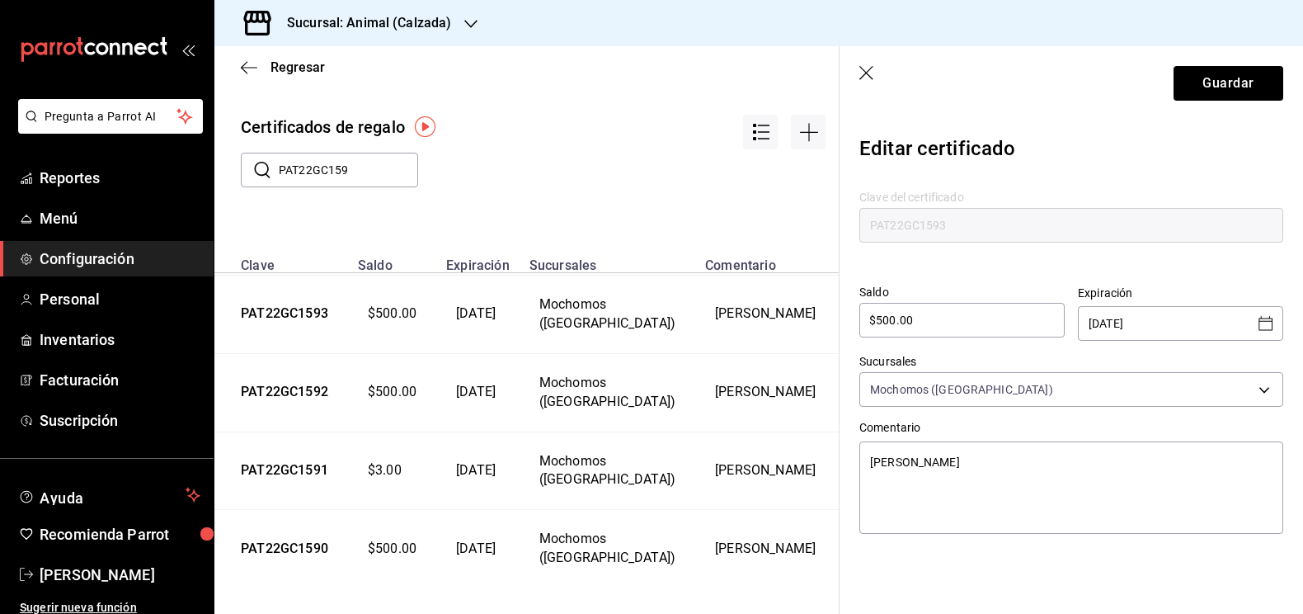
click at [1262, 317] on icon "Open calendar" at bounding box center [1266, 323] width 20 height 20
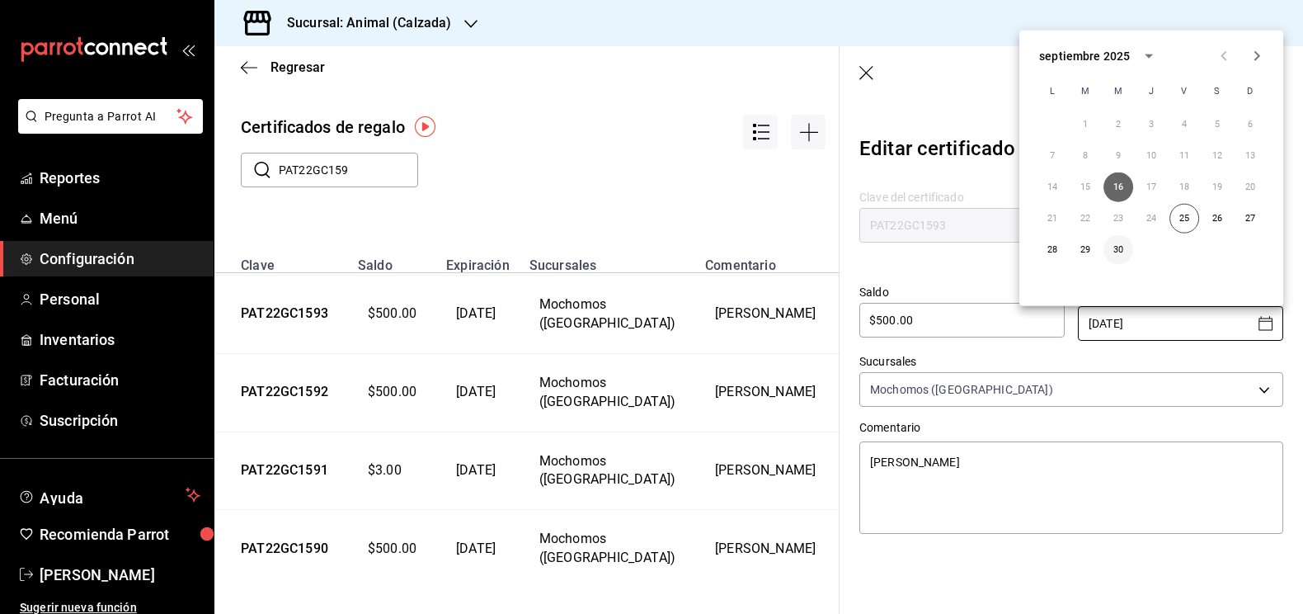
type textarea "x"
click at [1120, 247] on button "30" at bounding box center [1118, 250] width 30 height 30
type input "[DATE]"
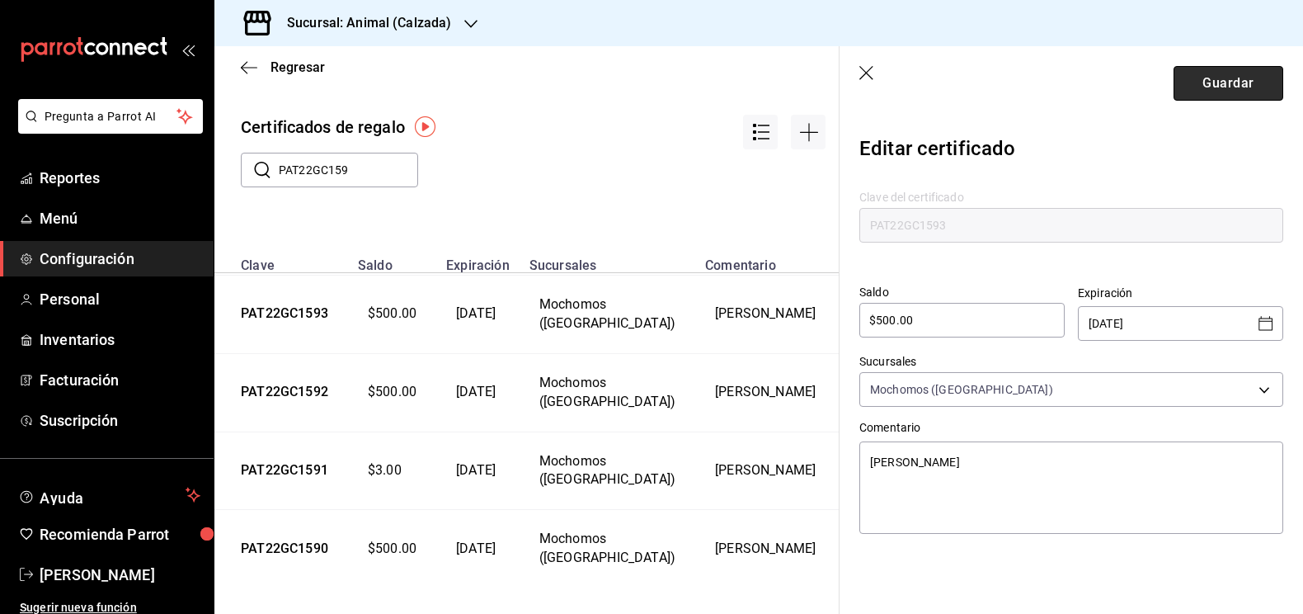
click at [1225, 91] on button "Guardar" at bounding box center [1228, 83] width 110 height 35
type textarea "x"
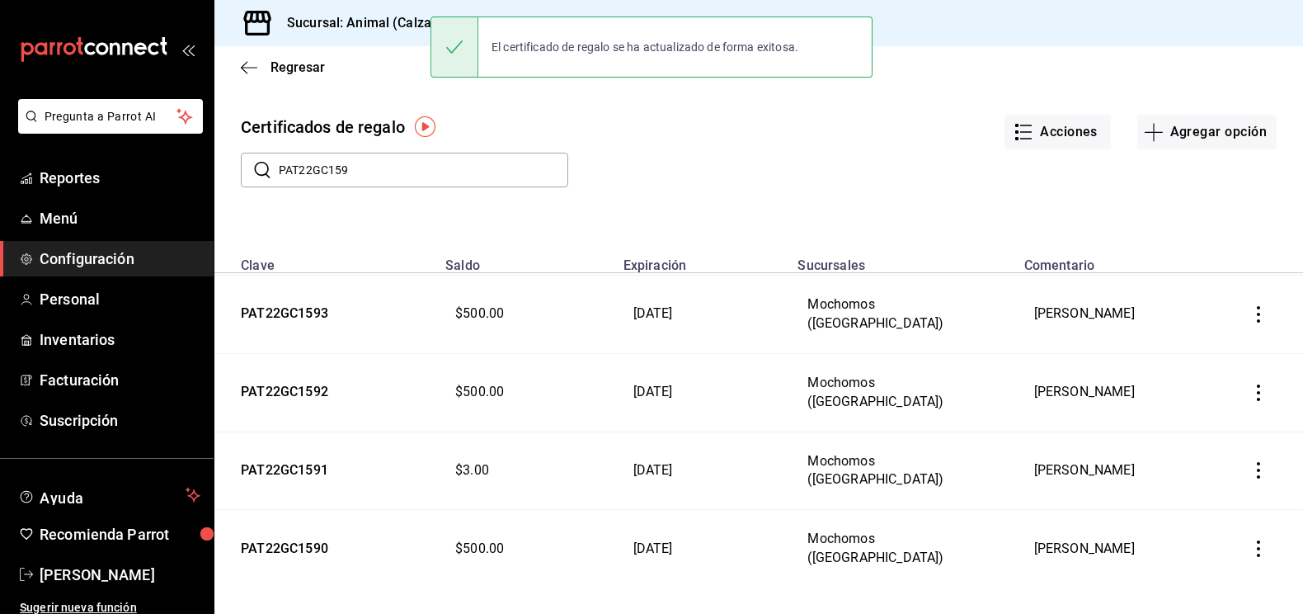
scroll to position [305, 0]
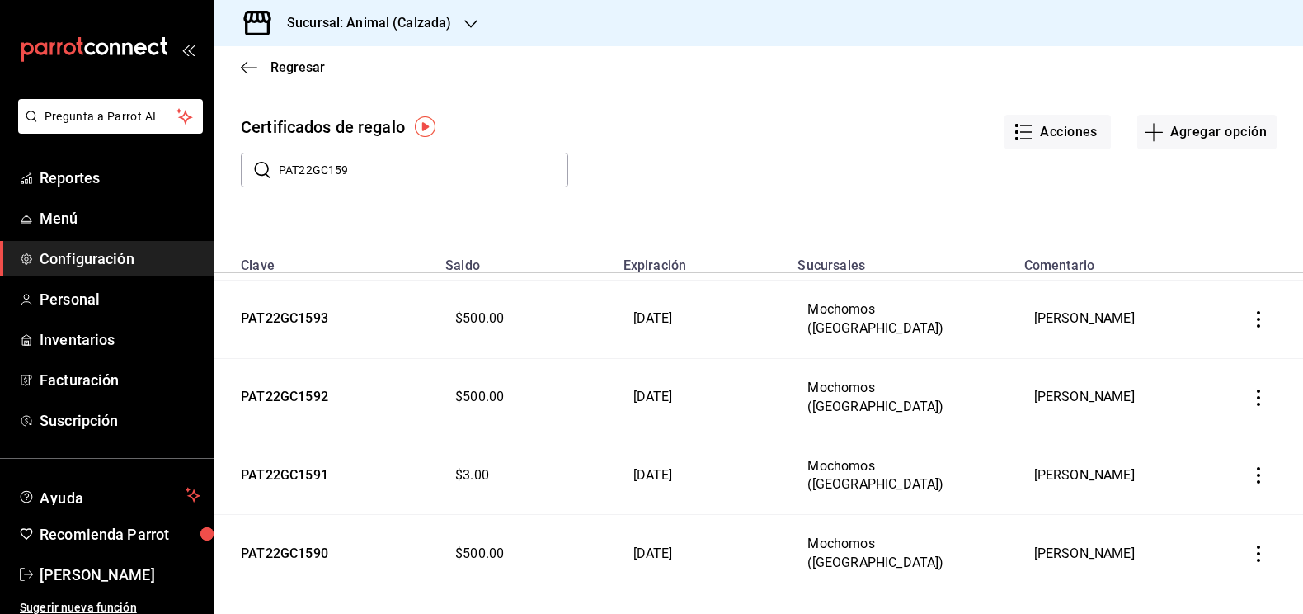
click at [1253, 391] on icon "button" at bounding box center [1258, 397] width 16 height 16
click at [1184, 342] on span "Editar" at bounding box center [1176, 347] width 54 height 13
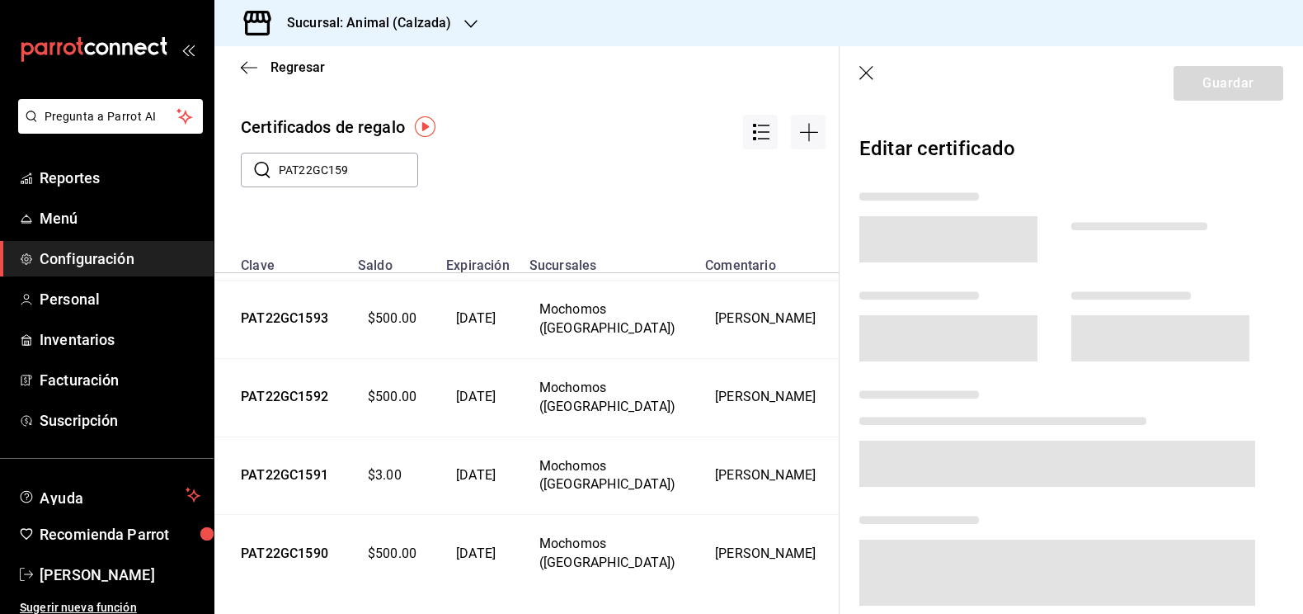
scroll to position [310, 0]
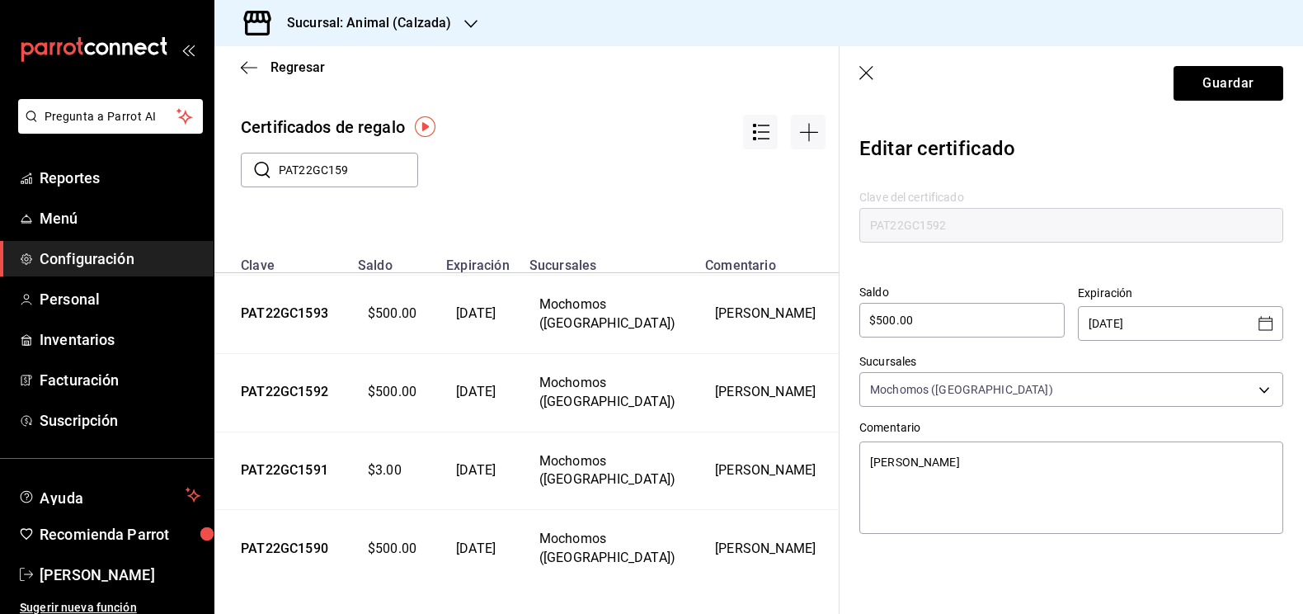
click at [1260, 320] on icon "Open calendar" at bounding box center [1266, 323] width 20 height 20
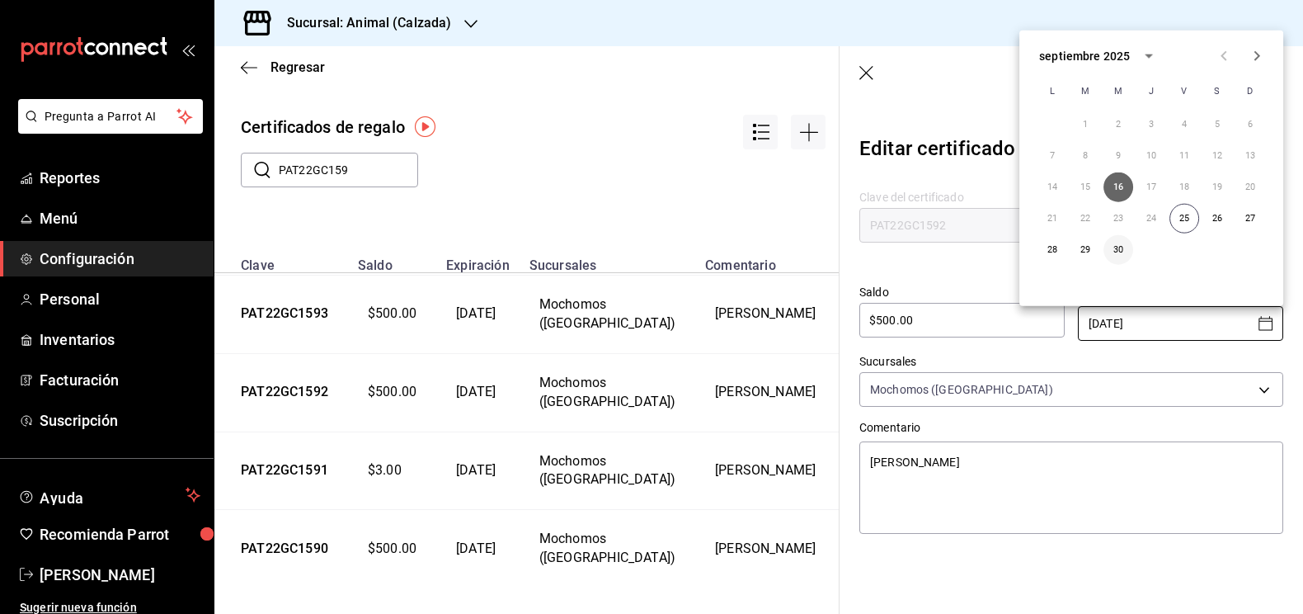
type textarea "x"
click at [1123, 249] on button "30" at bounding box center [1118, 250] width 30 height 30
type input "[DATE]"
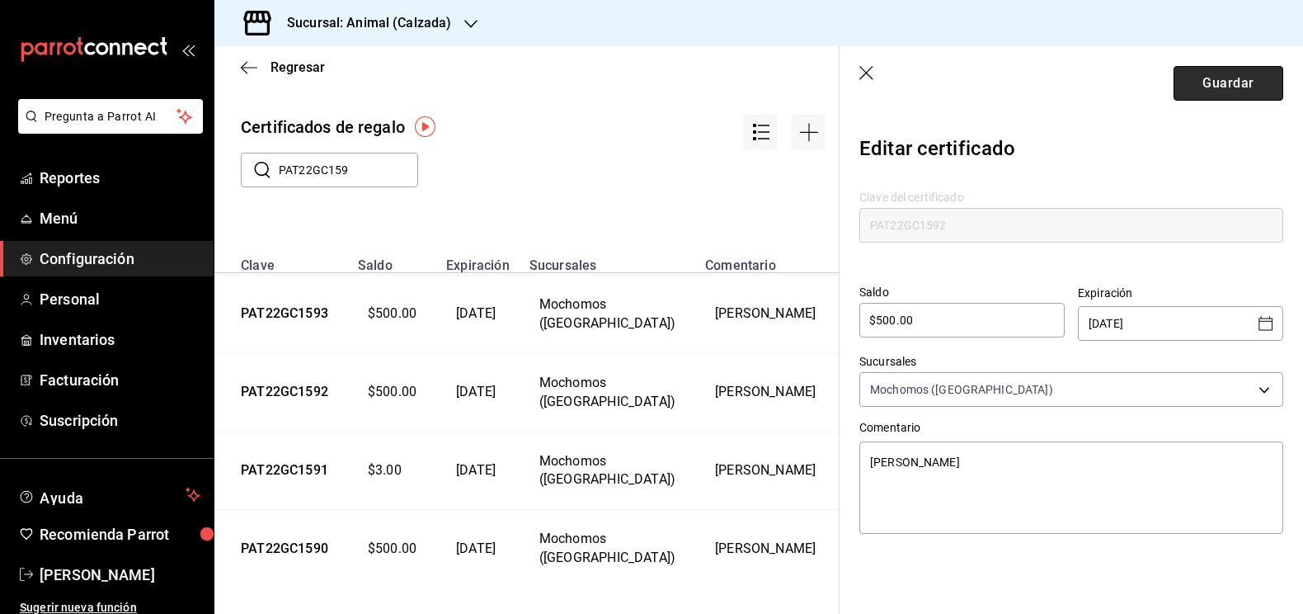
click at [1239, 88] on button "Guardar" at bounding box center [1228, 83] width 110 height 35
type textarea "x"
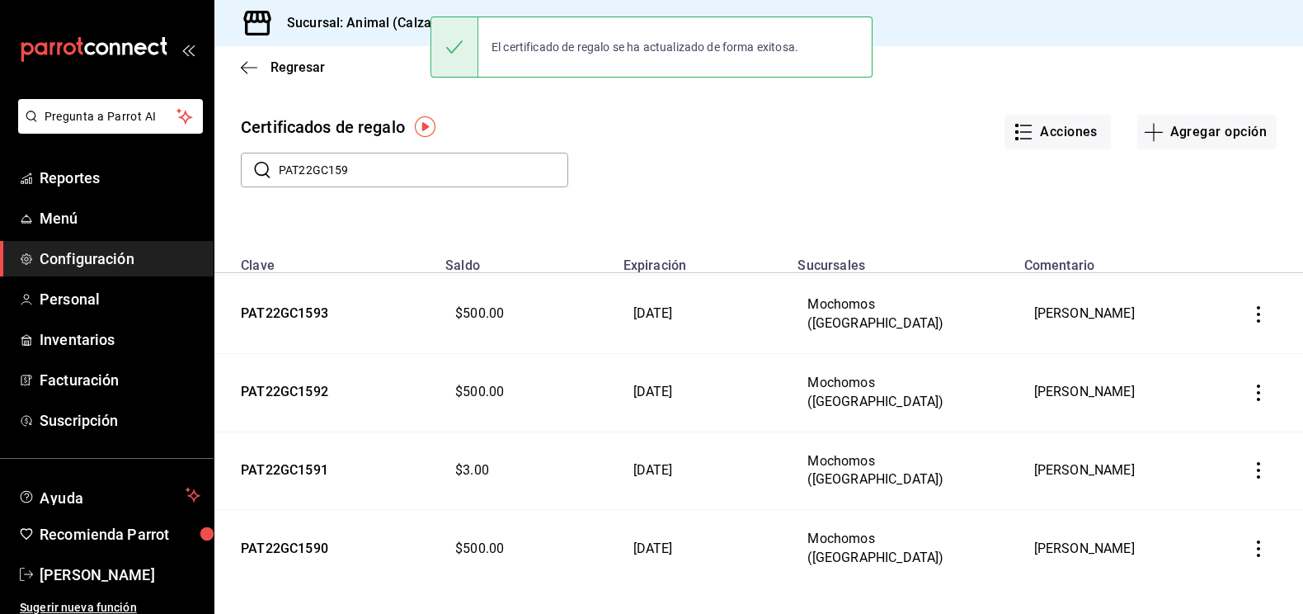
scroll to position [305, 0]
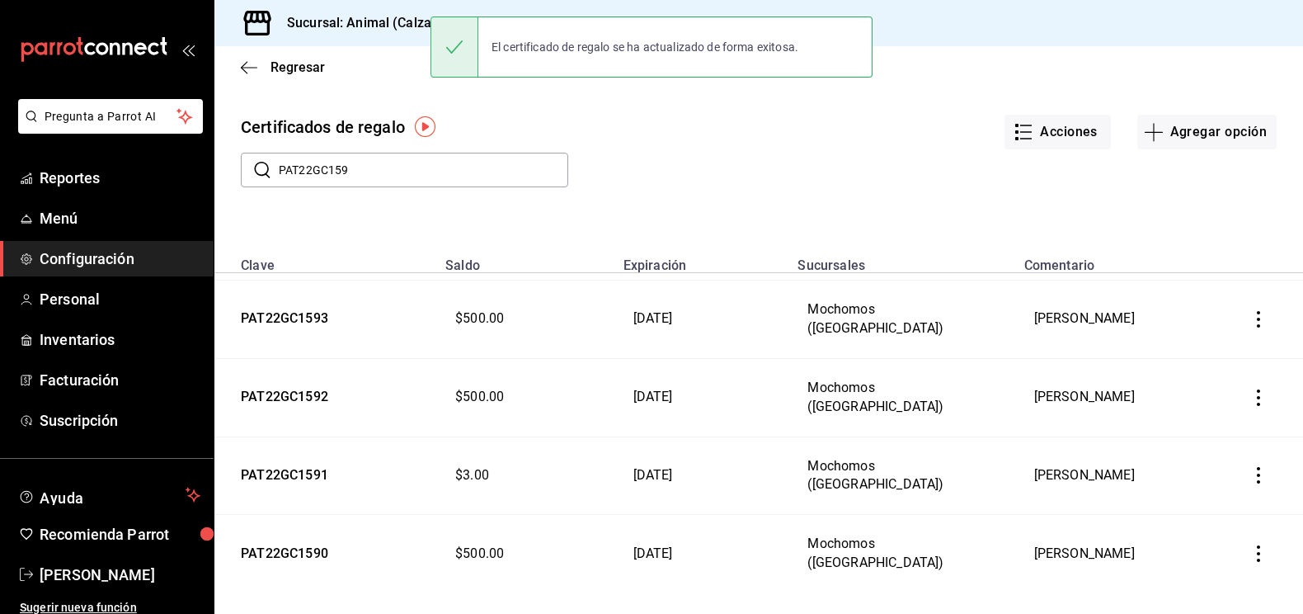
click at [1258, 545] on icon "button" at bounding box center [1258, 553] width 16 height 16
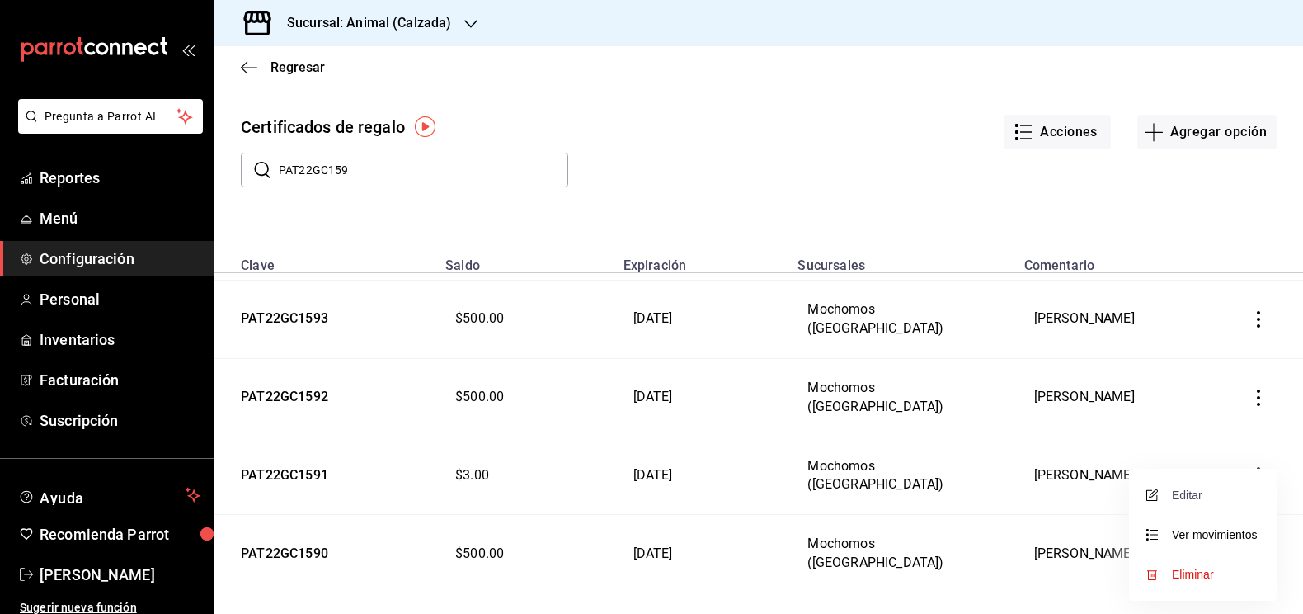
click at [1190, 491] on span "Editar" at bounding box center [1176, 494] width 54 height 13
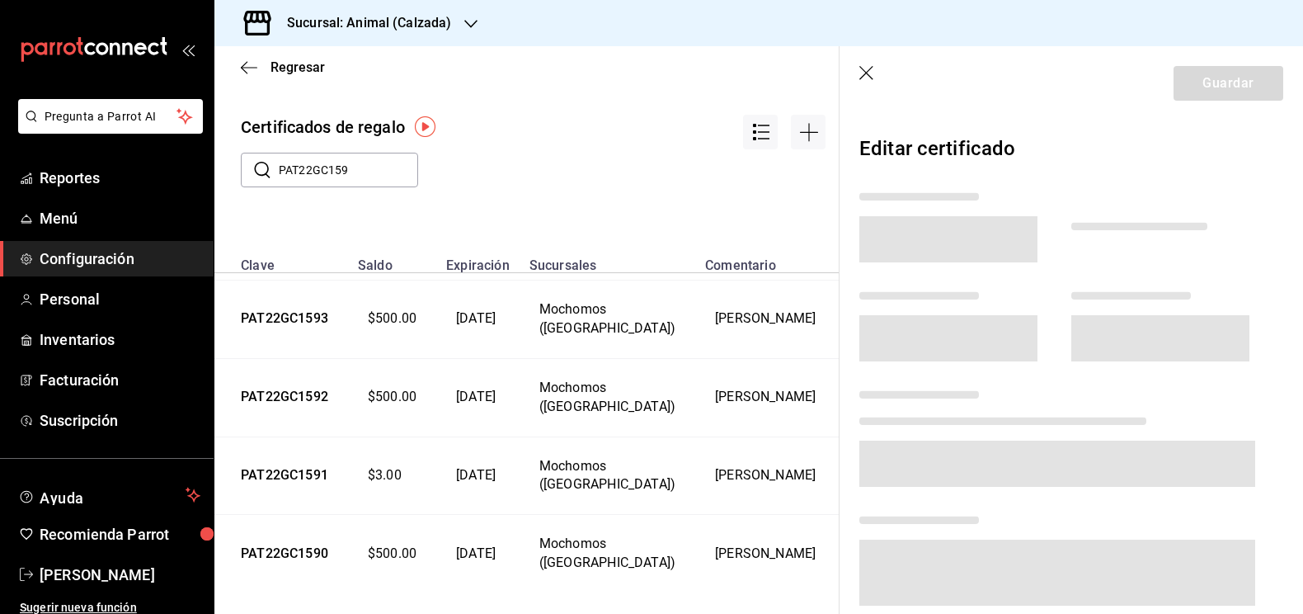
scroll to position [310, 0]
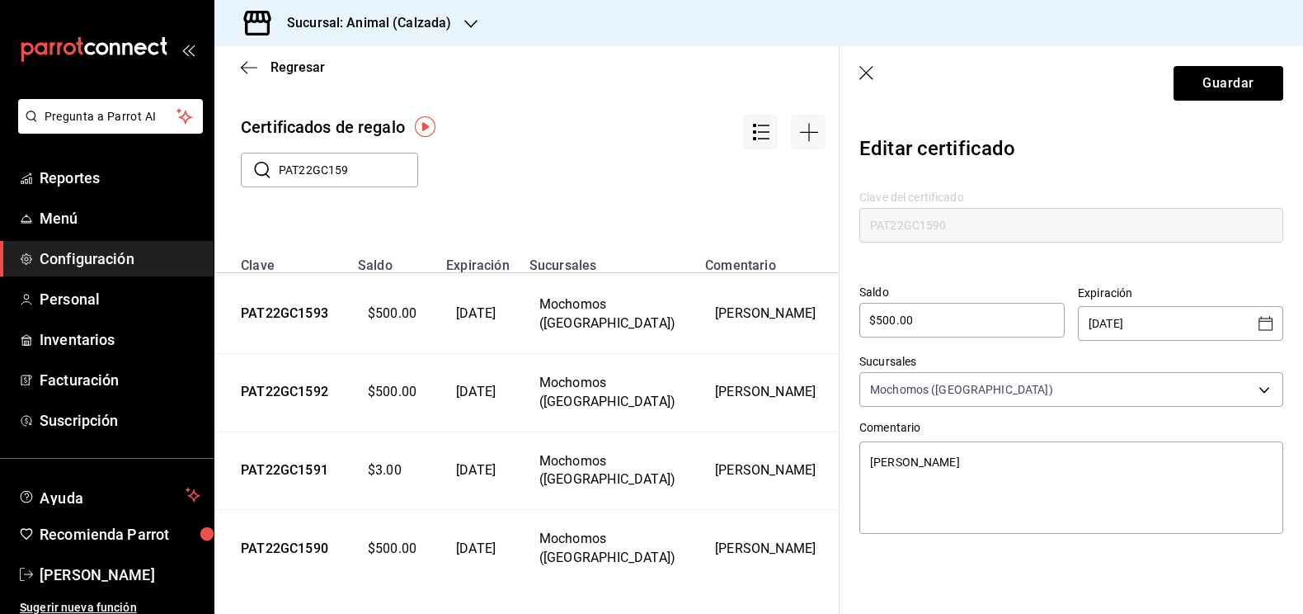
click at [1270, 324] on icon "Open calendar" at bounding box center [1266, 323] width 20 height 20
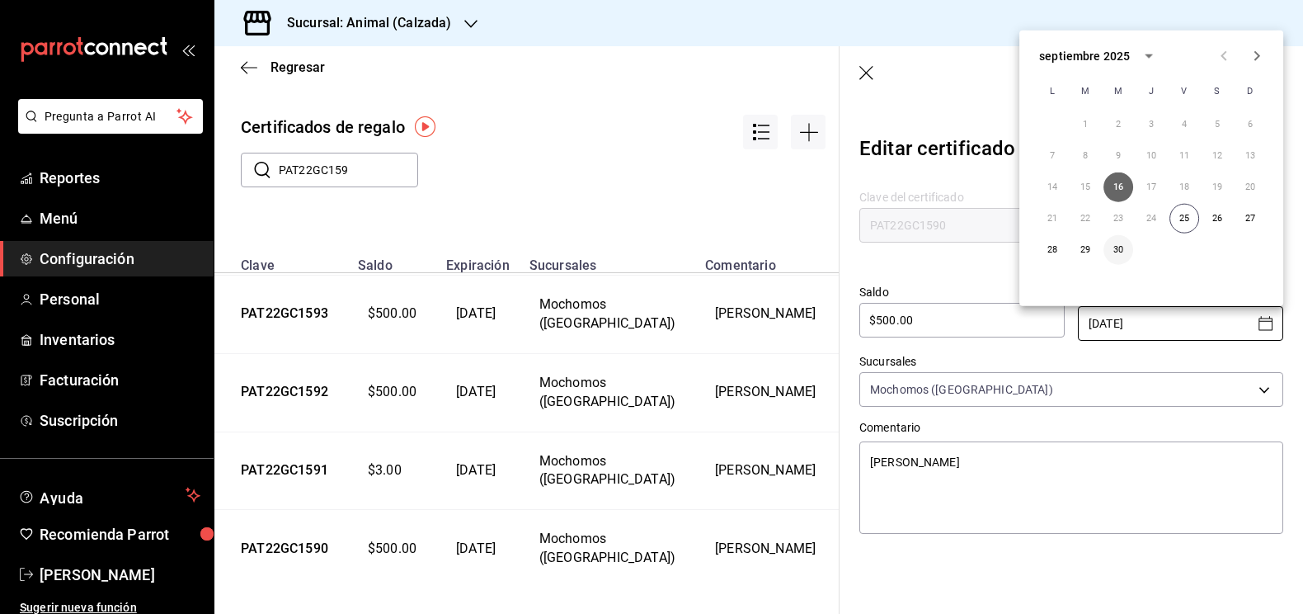
type textarea "x"
click at [1121, 246] on button "30" at bounding box center [1118, 250] width 30 height 30
type input "[DATE]"
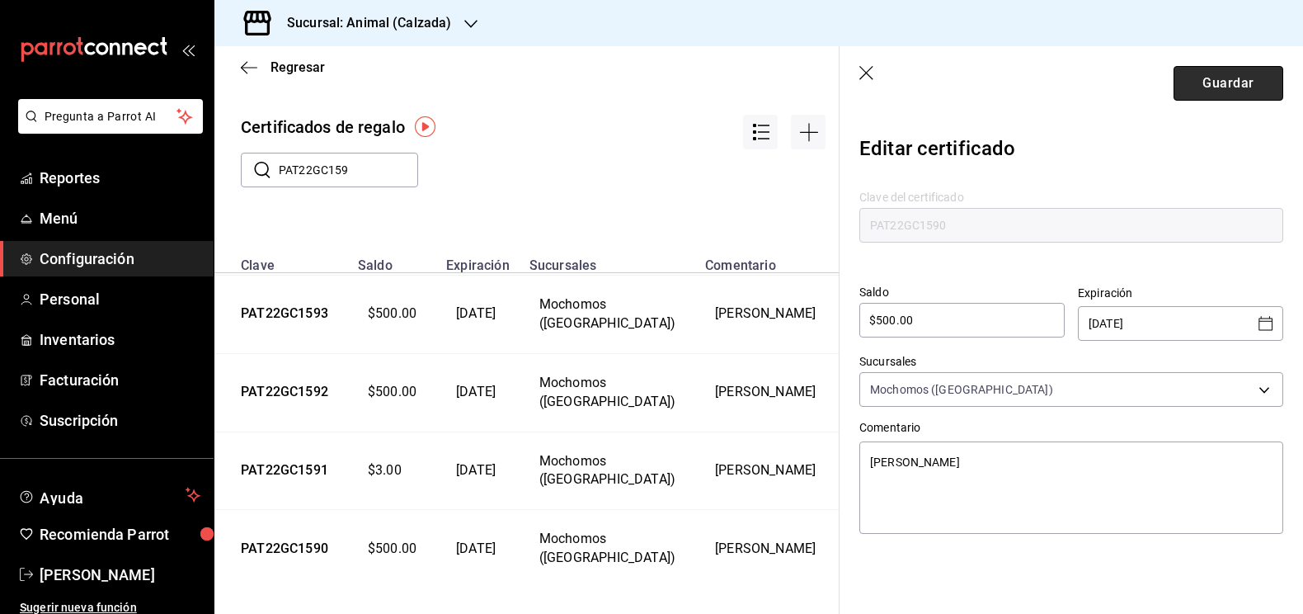
click at [1209, 93] on button "Guardar" at bounding box center [1228, 83] width 110 height 35
type textarea "x"
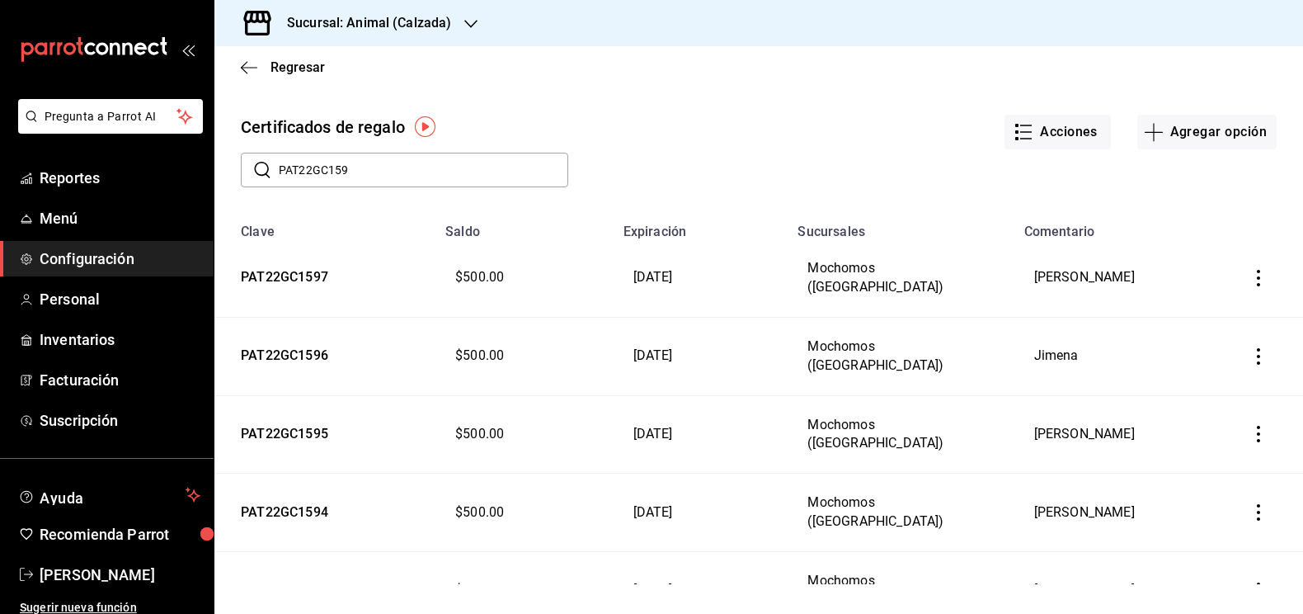
click at [372, 167] on input "PAT22GC159" at bounding box center [423, 169] width 289 height 33
type input "PAT22GC157"
click at [1254, 273] on icon "button" at bounding box center [1258, 278] width 16 height 16
click at [1195, 240] on span "Editar" at bounding box center [1176, 238] width 54 height 13
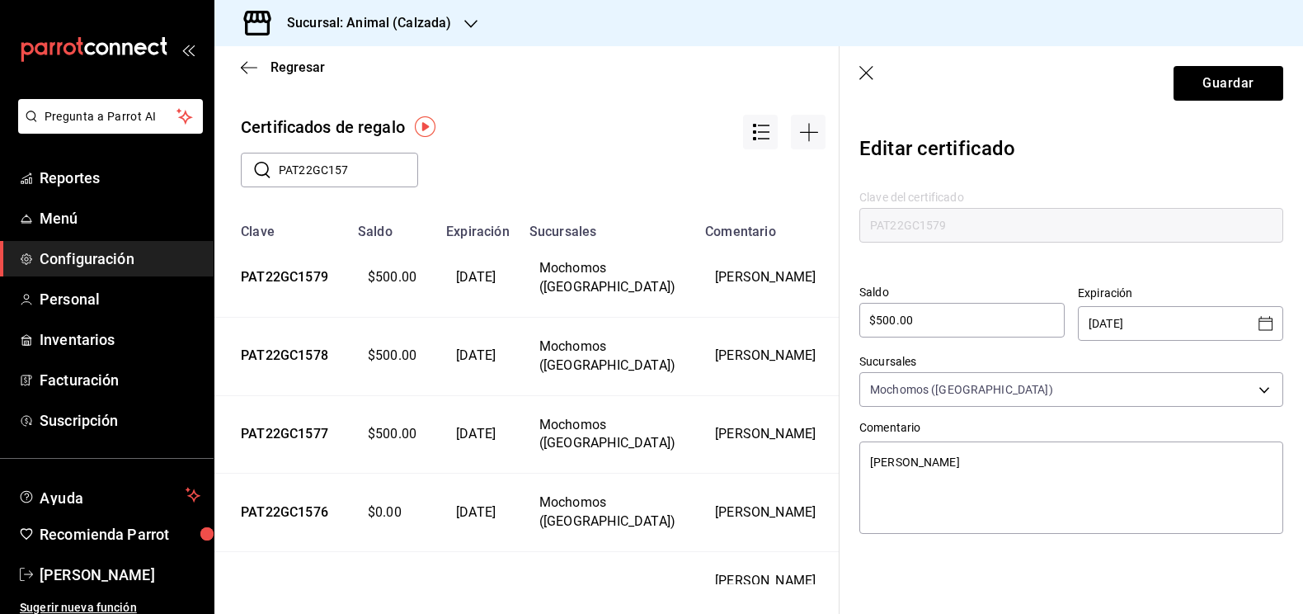
click at [1262, 325] on icon "Open calendar" at bounding box center [1266, 323] width 20 height 20
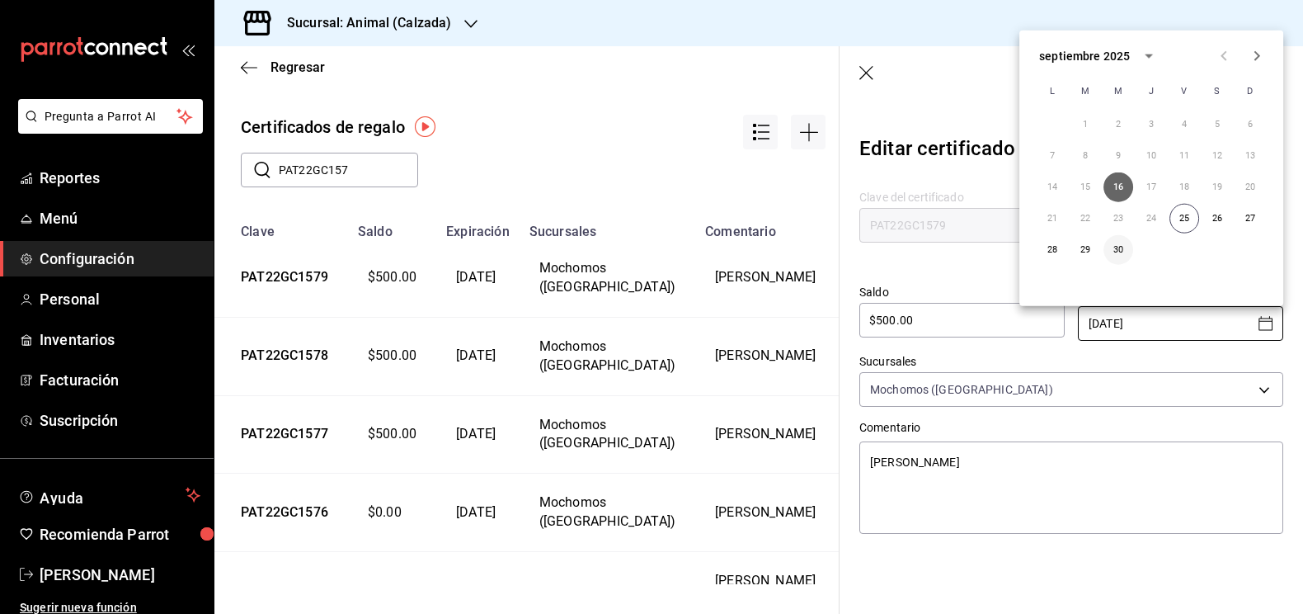
click at [1123, 256] on button "30" at bounding box center [1118, 250] width 30 height 30
type textarea "x"
type input "[DATE]"
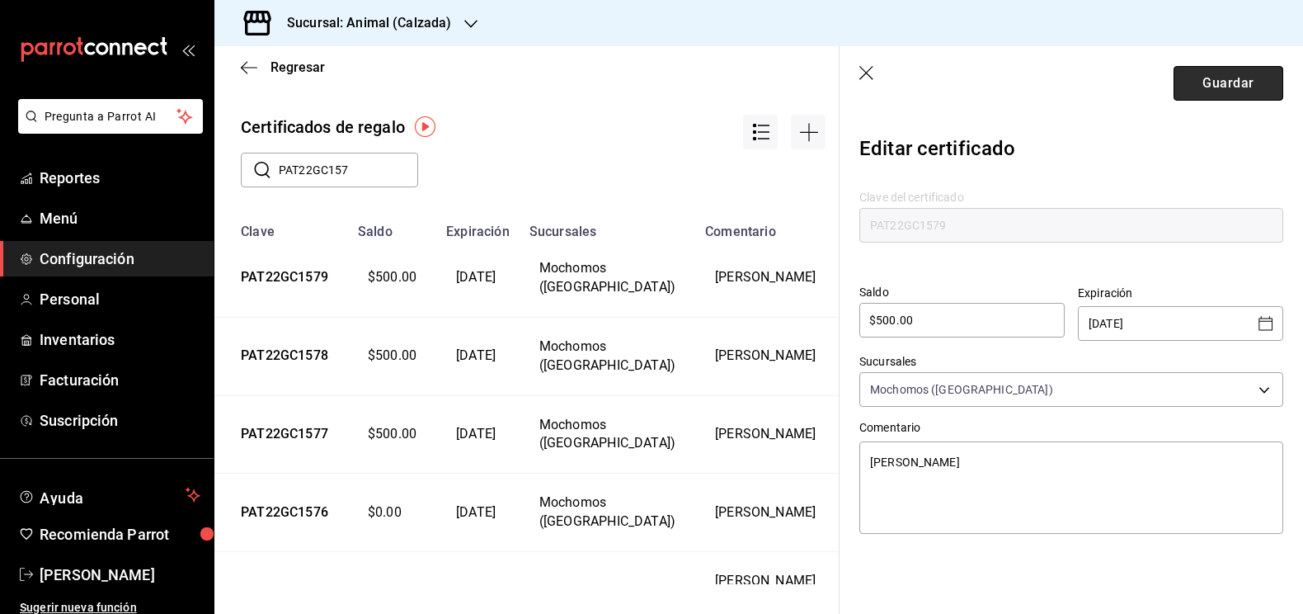
click at [1221, 78] on button "Guardar" at bounding box center [1228, 83] width 110 height 35
type textarea "x"
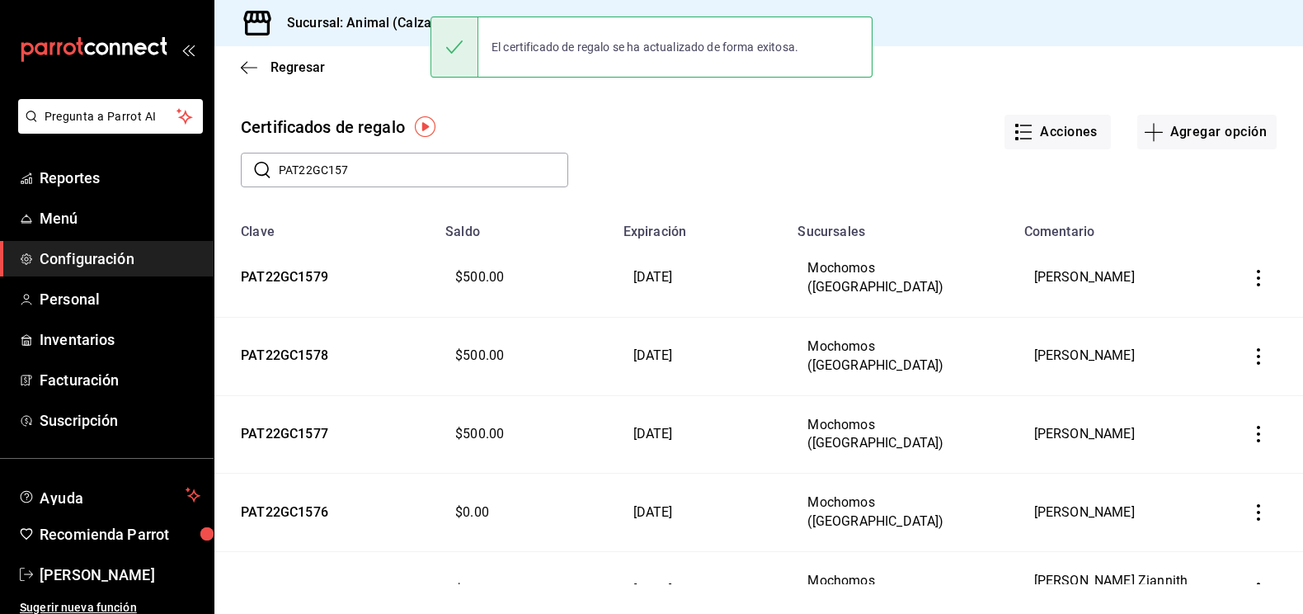
click at [1260, 350] on icon "button" at bounding box center [1258, 356] width 16 height 16
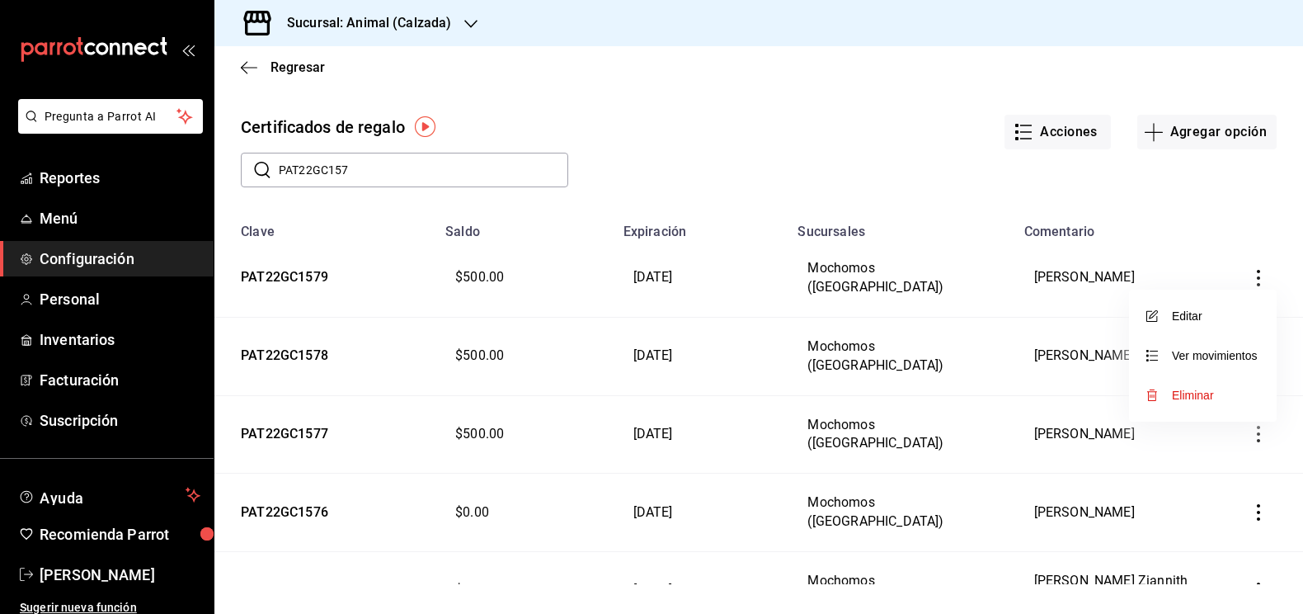
click at [1183, 308] on li "Editar" at bounding box center [1203, 316] width 148 height 40
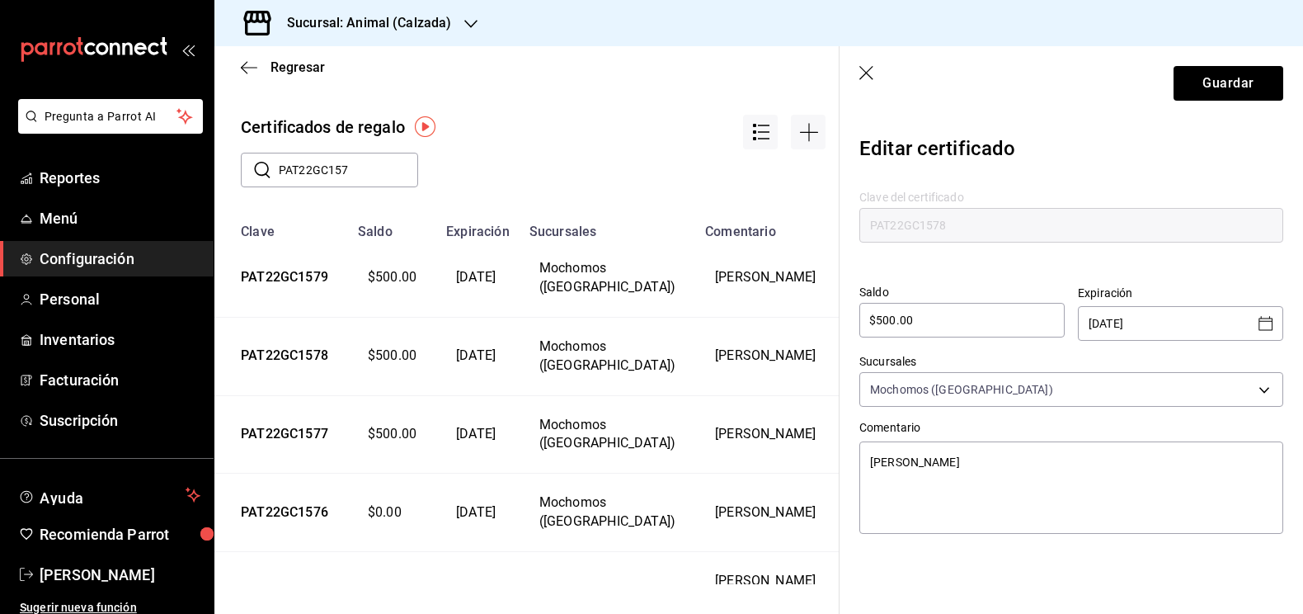
click at [1264, 325] on icon "Open calendar" at bounding box center [1266, 323] width 20 height 20
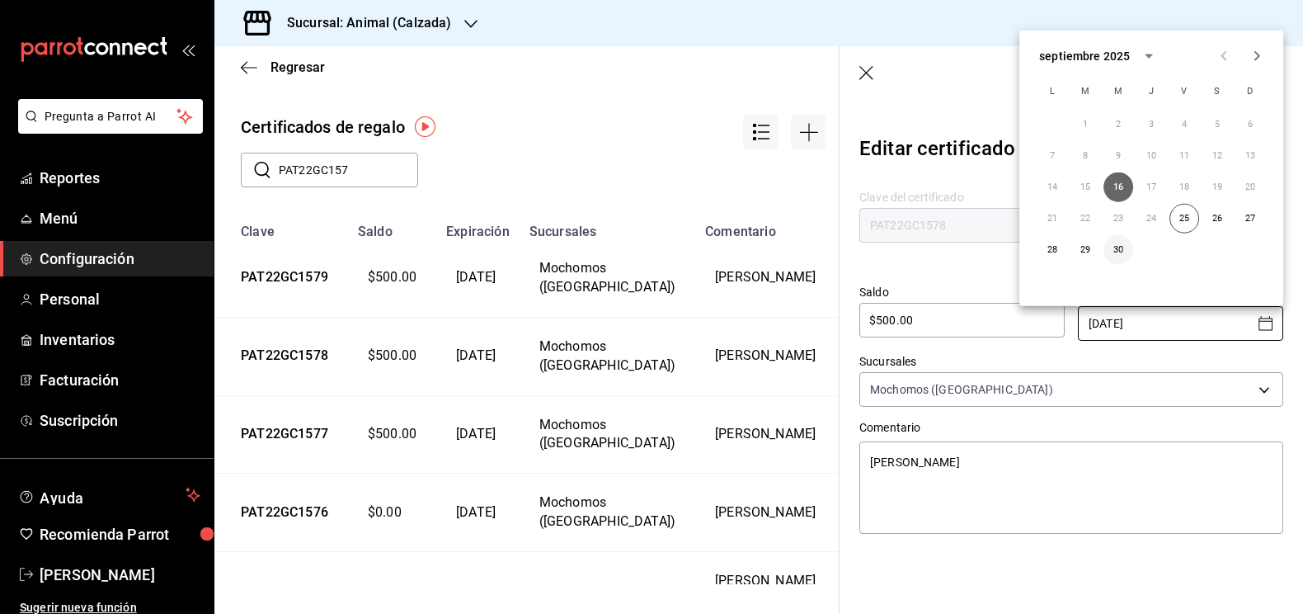
type textarea "x"
click at [1116, 245] on button "30" at bounding box center [1118, 250] width 30 height 30
type input "[DATE]"
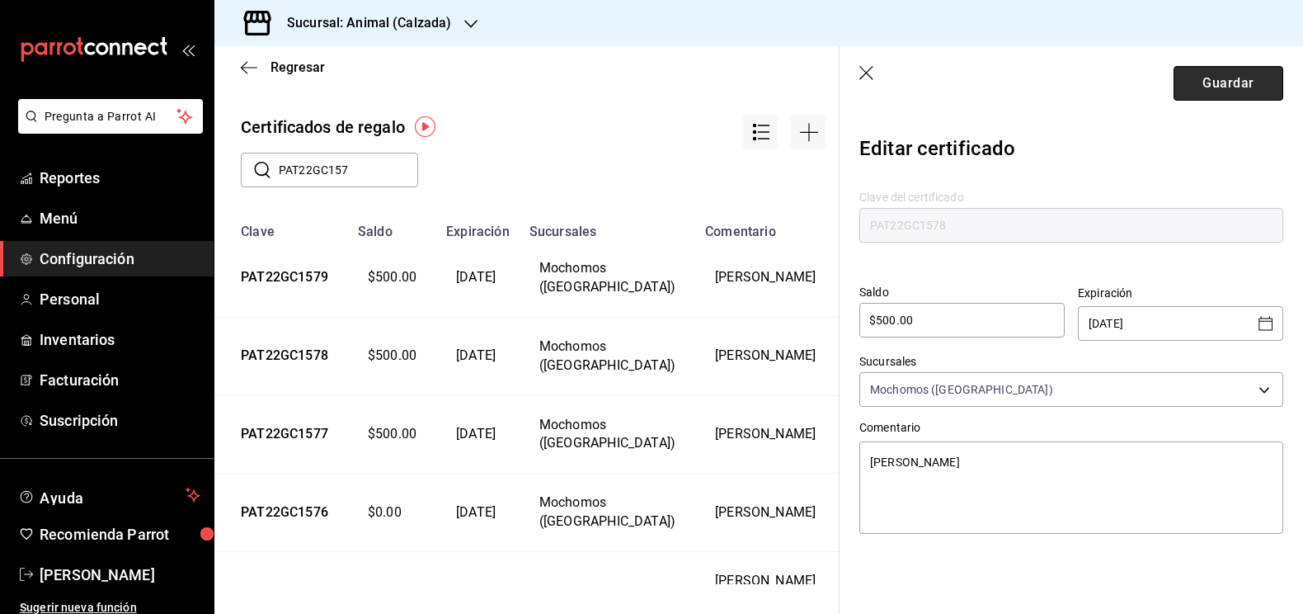
click at [1231, 84] on button "Guardar" at bounding box center [1228, 83] width 110 height 35
type textarea "x"
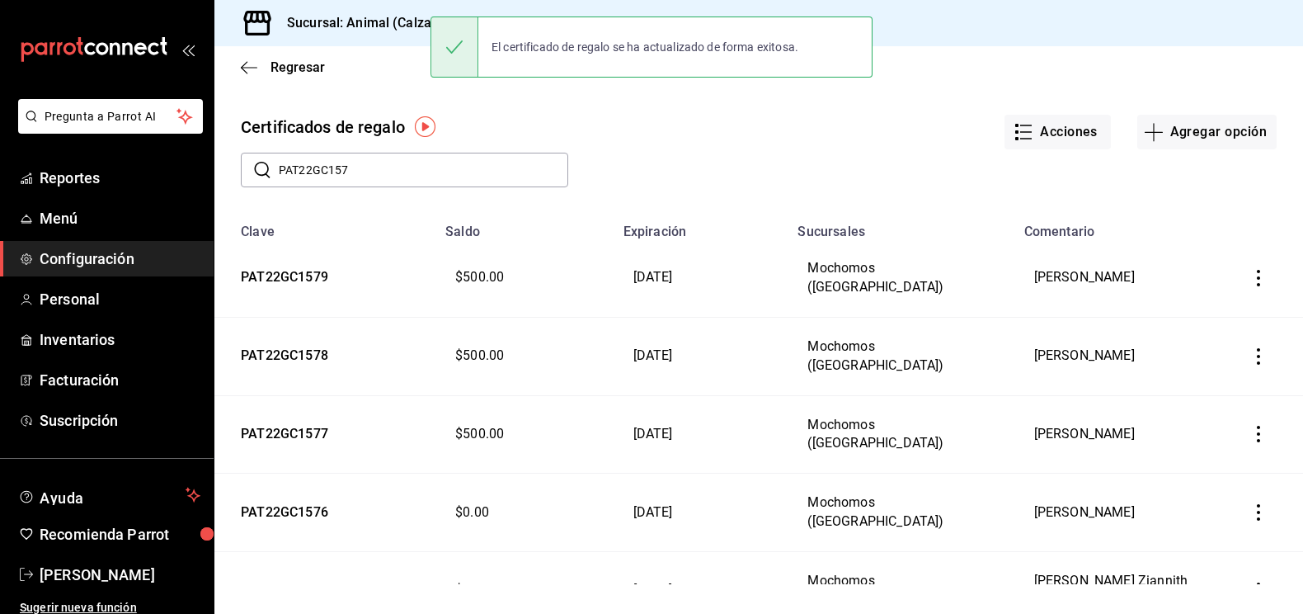
click at [1248, 425] on button "button" at bounding box center [1258, 434] width 36 height 36
click at [1168, 399] on li "Editar" at bounding box center [1203, 393] width 148 height 40
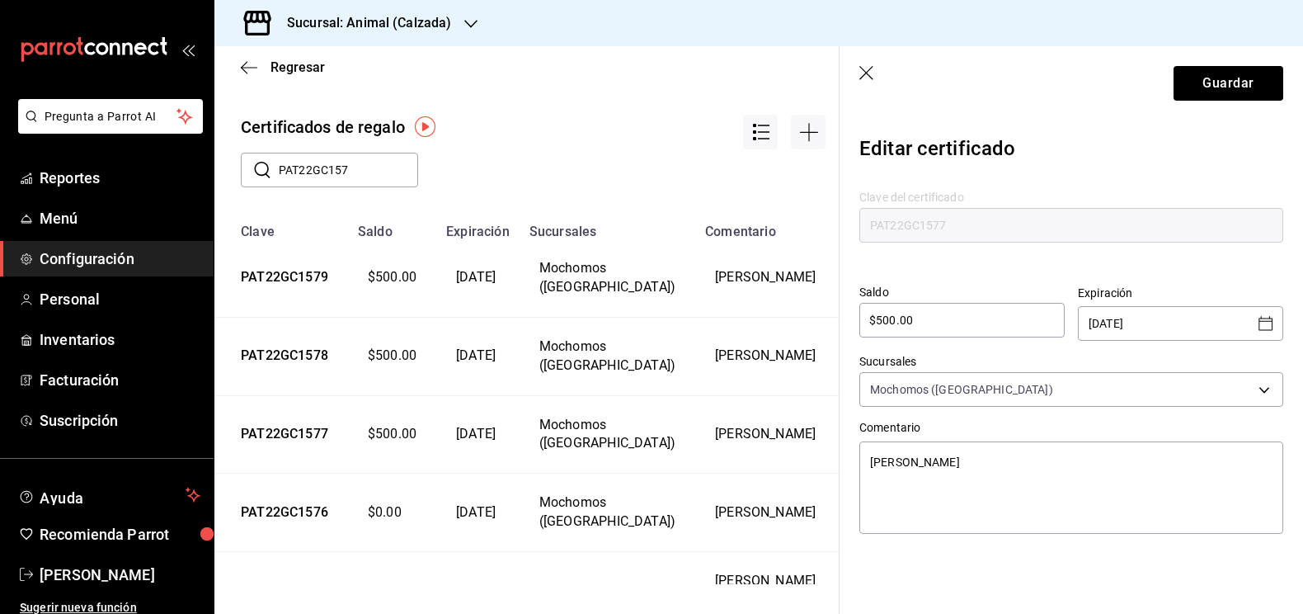
click at [1267, 329] on icon "Open calendar" at bounding box center [1265, 323] width 14 height 14
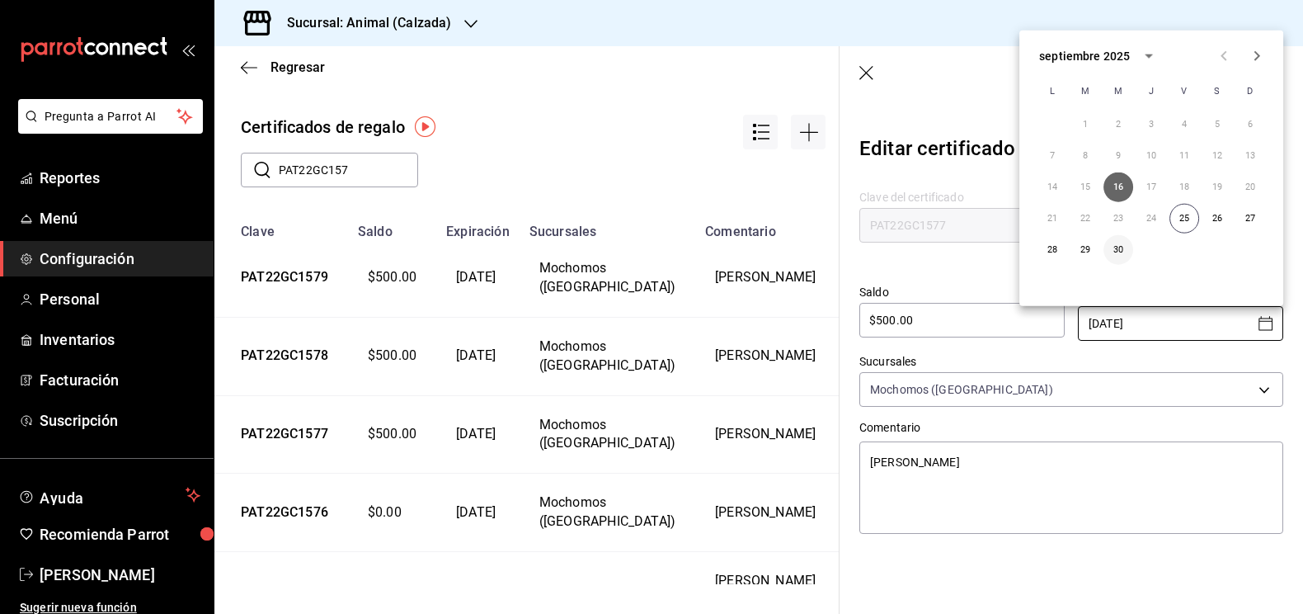
type textarea "x"
click at [1124, 249] on button "30" at bounding box center [1118, 250] width 30 height 30
type input "[DATE]"
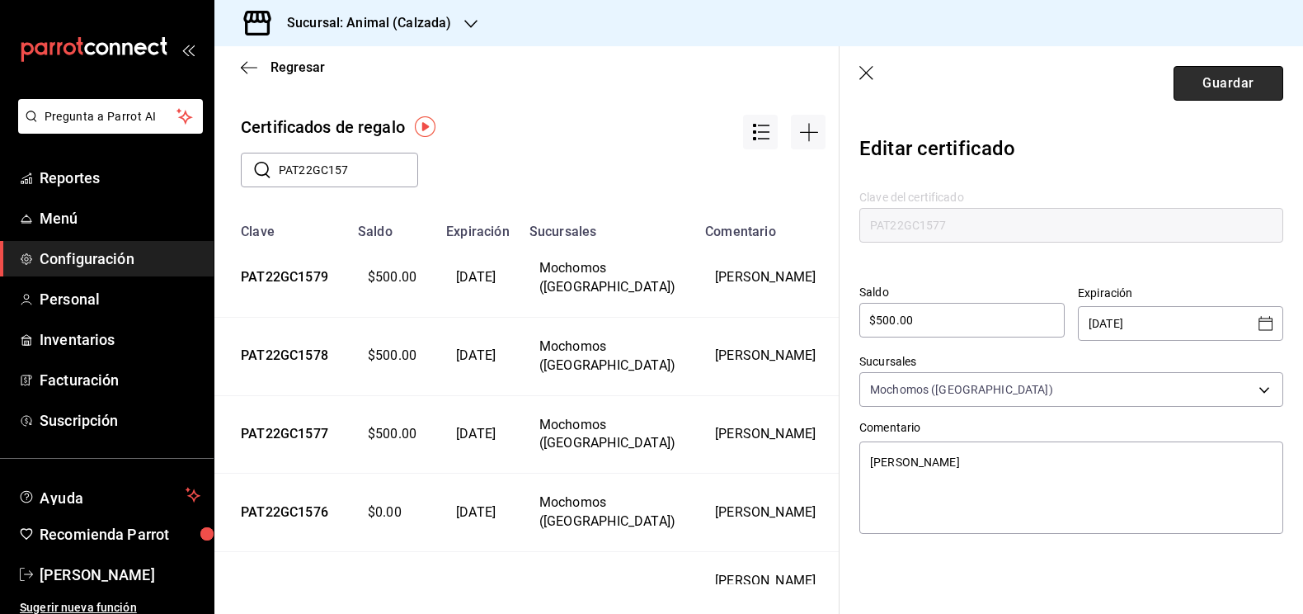
click at [1240, 91] on button "Guardar" at bounding box center [1228, 83] width 110 height 35
type textarea "x"
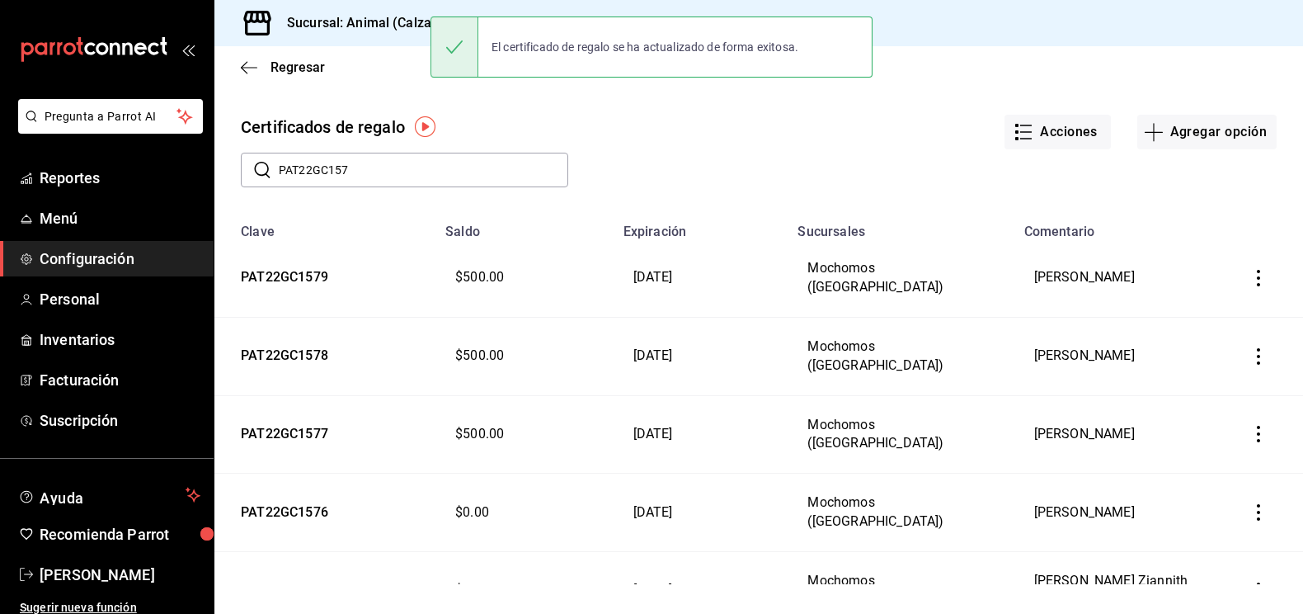
click at [1255, 512] on icon "button" at bounding box center [1258, 512] width 16 height 16
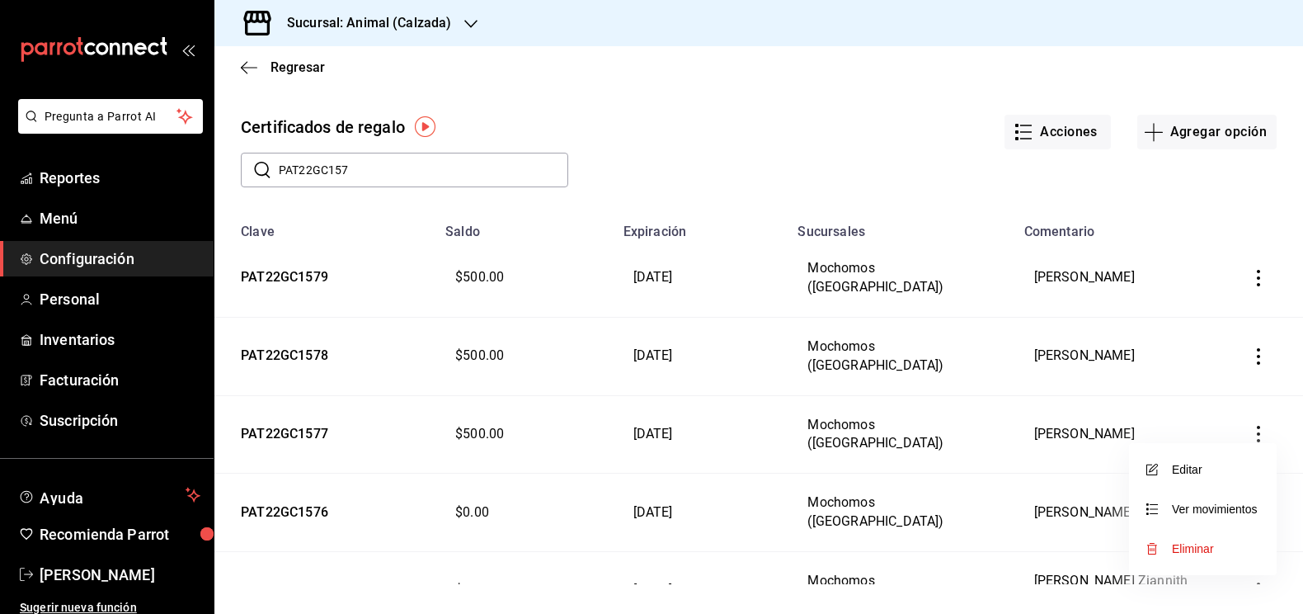
click at [1203, 468] on li "Editar" at bounding box center [1203, 469] width 148 height 40
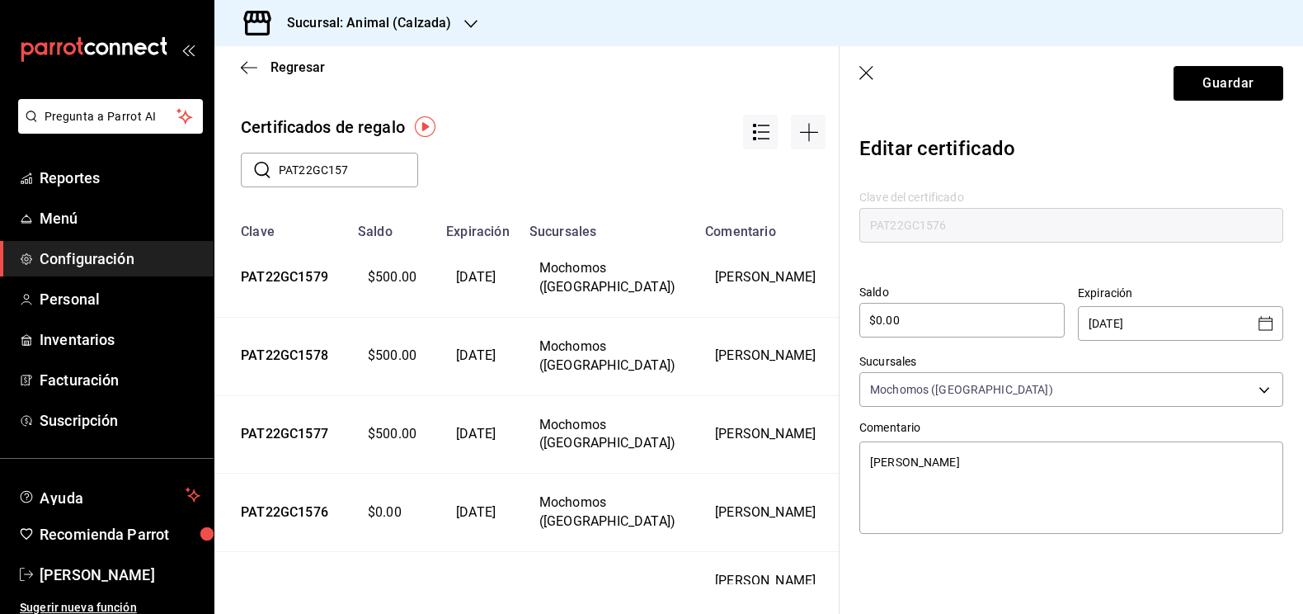
click at [1260, 327] on icon "Open calendar" at bounding box center [1266, 323] width 20 height 20
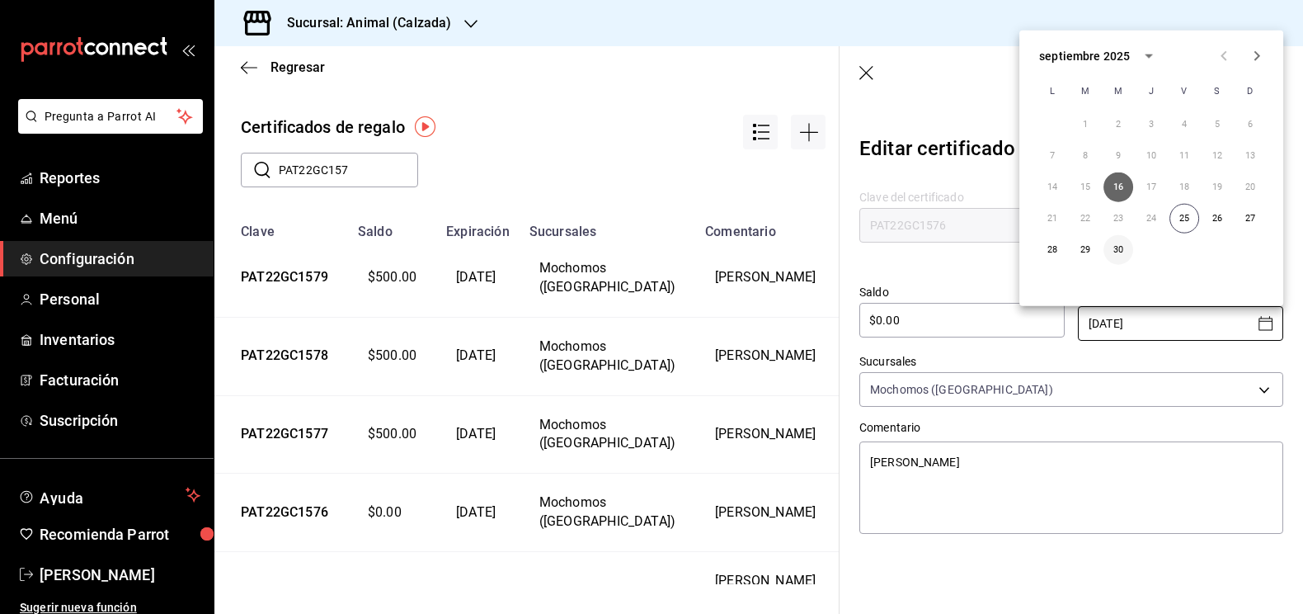
click at [1125, 247] on button "30" at bounding box center [1118, 250] width 30 height 30
type textarea "x"
type input "[DATE]"
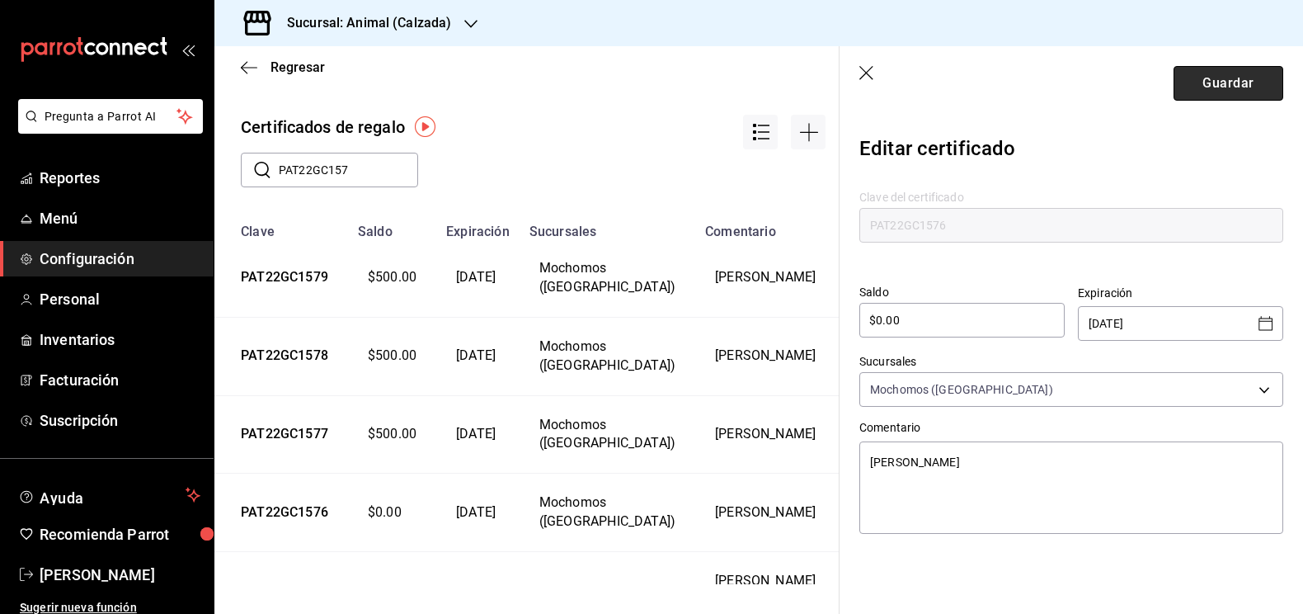
click at [1237, 82] on button "Guardar" at bounding box center [1228, 83] width 110 height 35
type textarea "x"
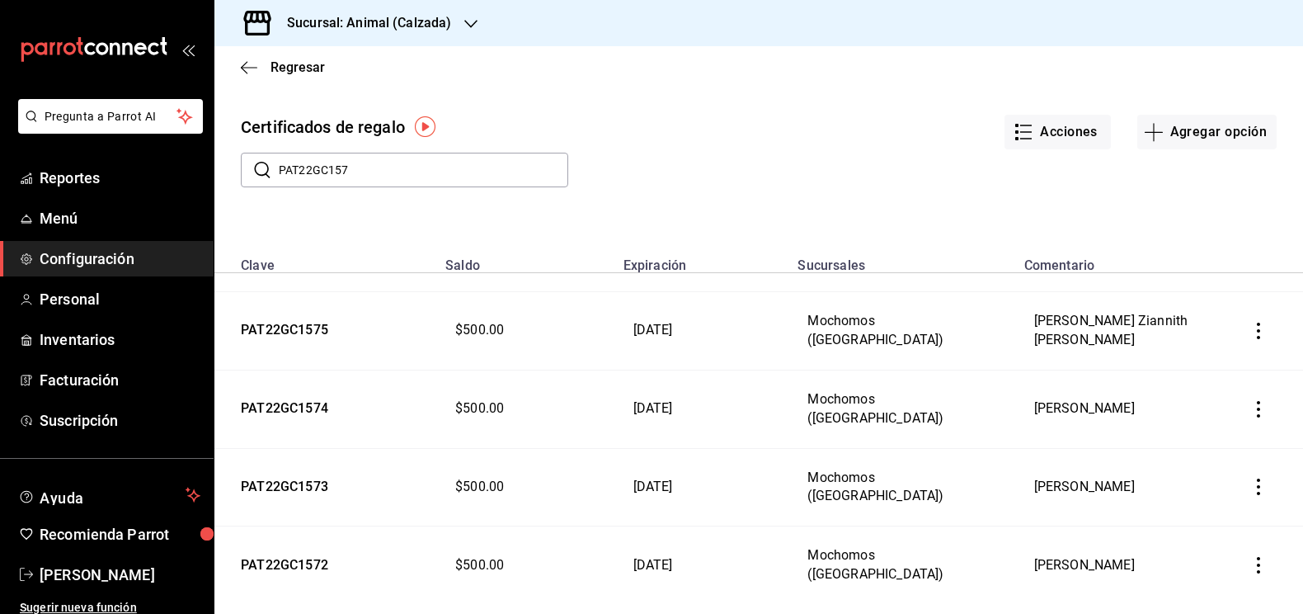
scroll to position [301, 0]
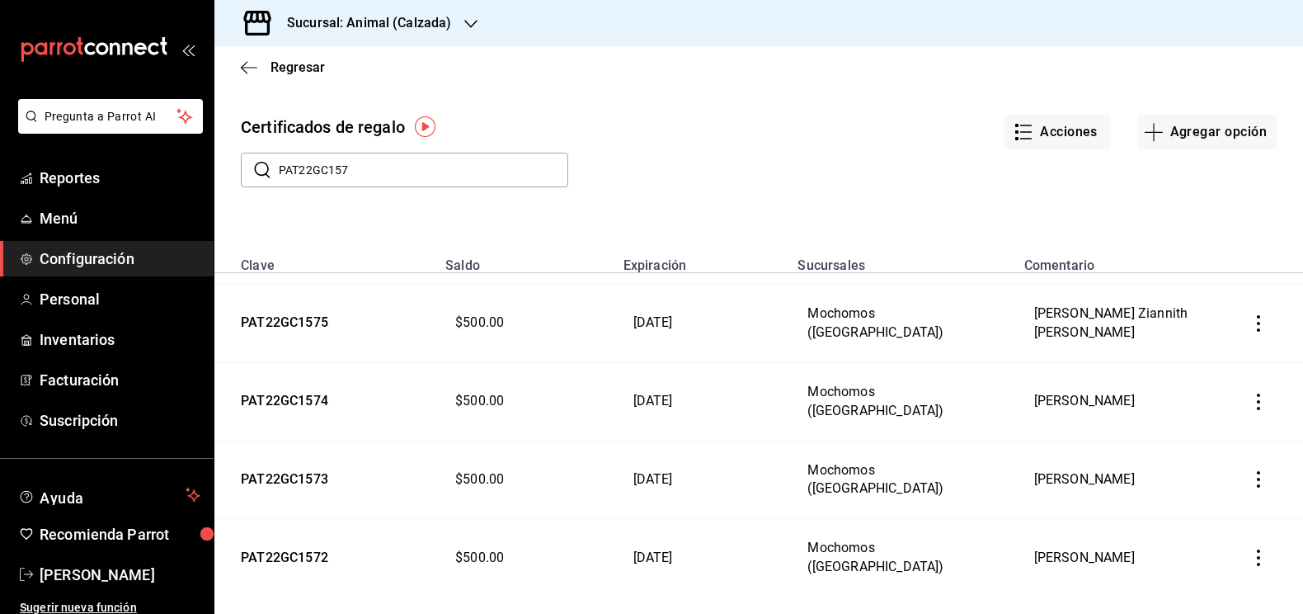
click at [1257, 322] on icon "button" at bounding box center [1258, 323] width 16 height 16
click at [1187, 280] on span "Editar" at bounding box center [1176, 278] width 54 height 13
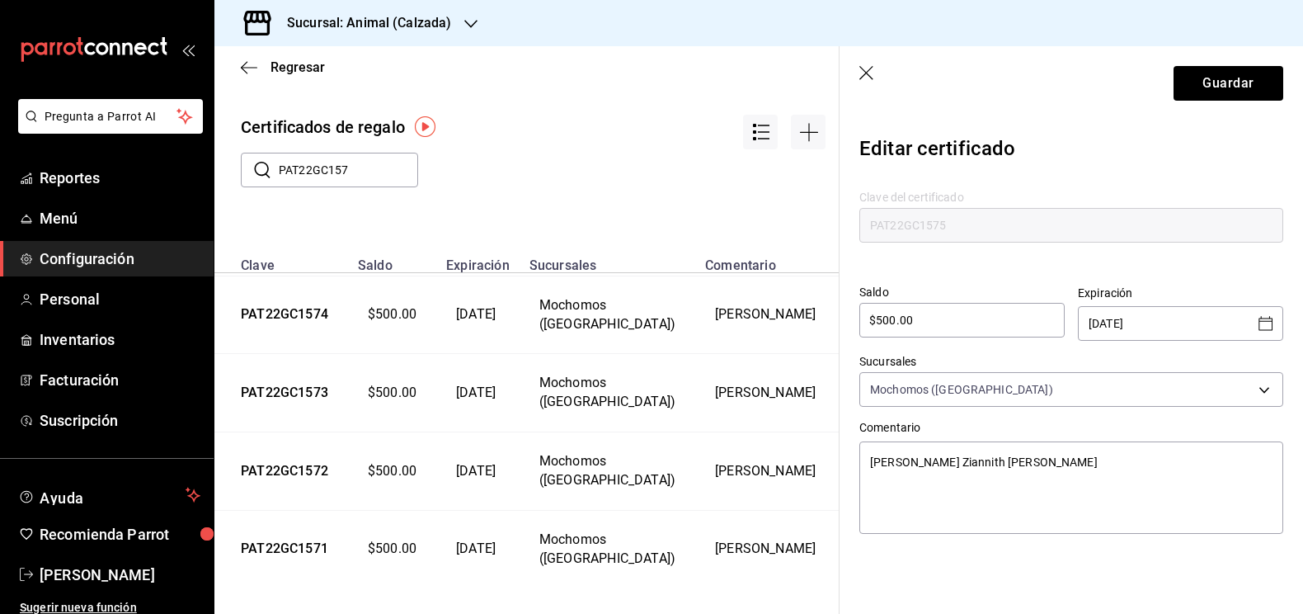
click at [1266, 329] on icon "Open calendar" at bounding box center [1266, 323] width 20 height 20
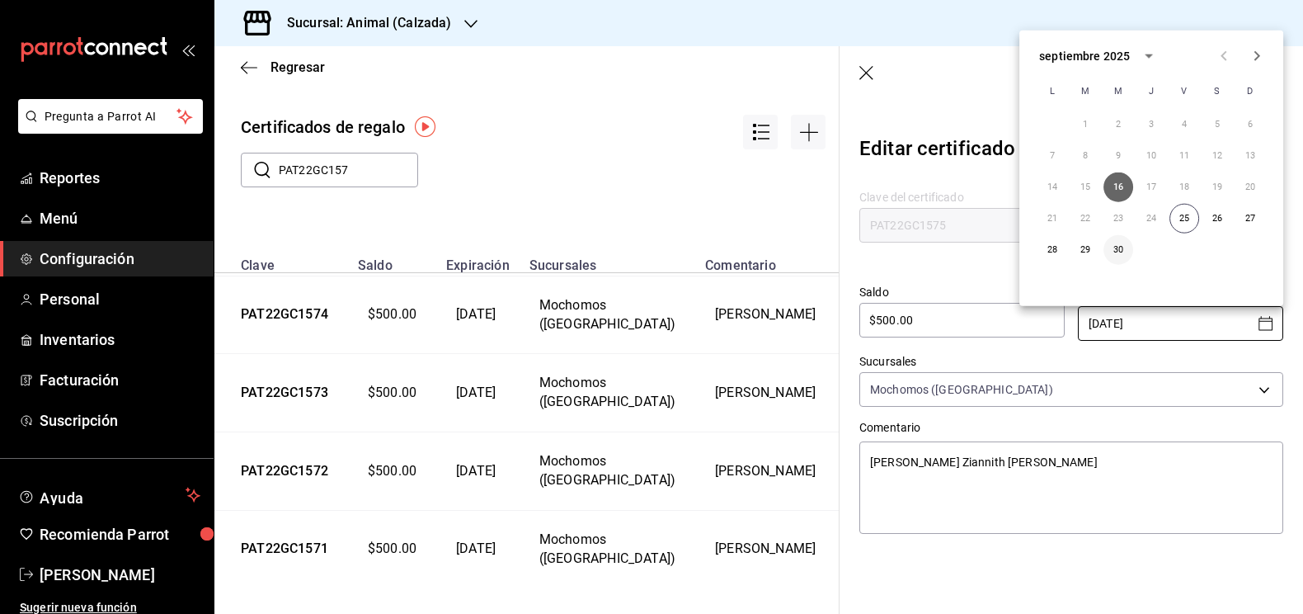
click at [1126, 244] on button "30" at bounding box center [1118, 250] width 30 height 30
type textarea "x"
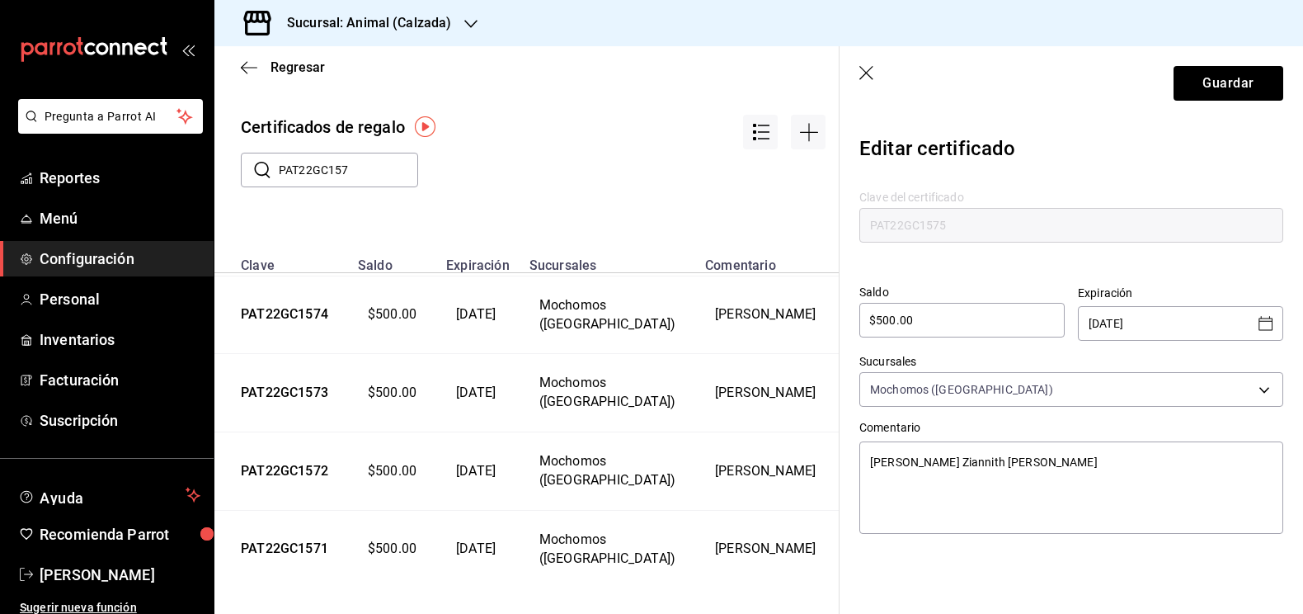
type input "[DATE]"
click at [1227, 78] on button "Guardar" at bounding box center [1228, 83] width 110 height 35
type textarea "x"
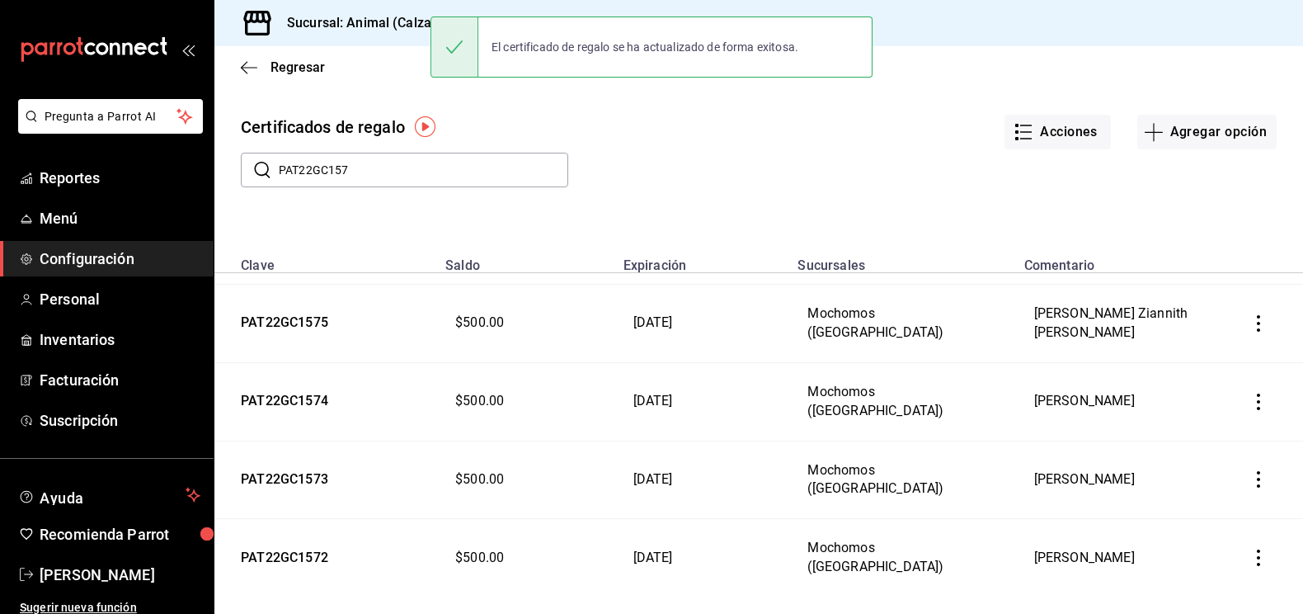
click at [1263, 393] on icon "button" at bounding box center [1258, 401] width 16 height 16
click at [1192, 358] on span "Editar" at bounding box center [1176, 355] width 54 height 13
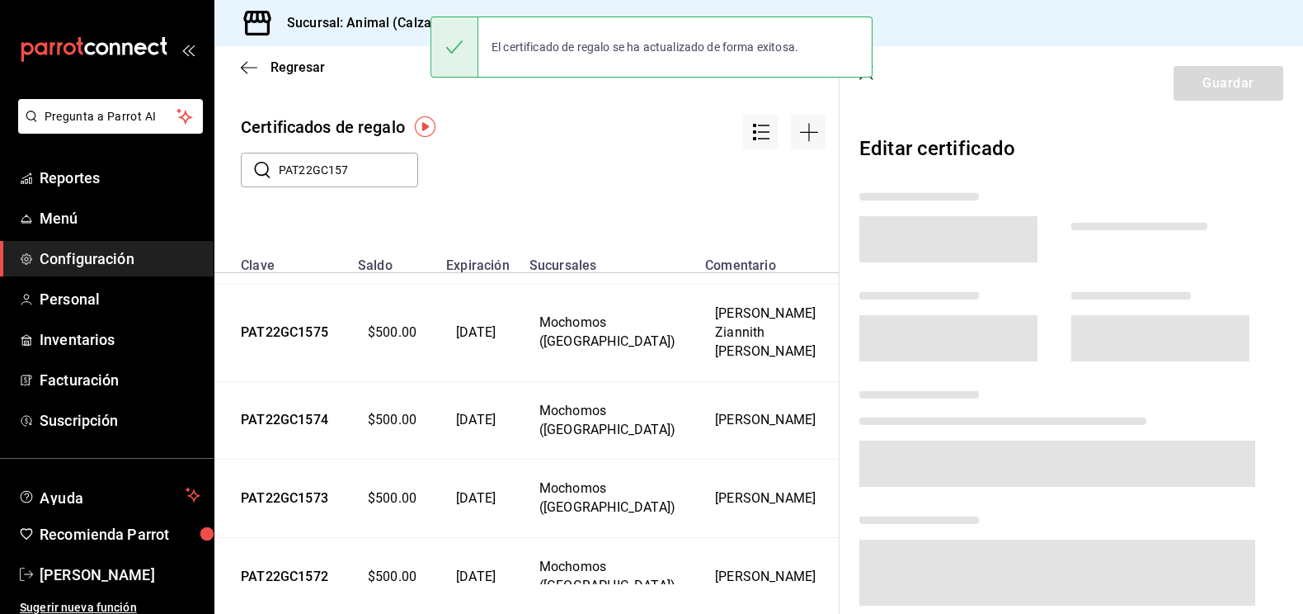
scroll to position [407, 0]
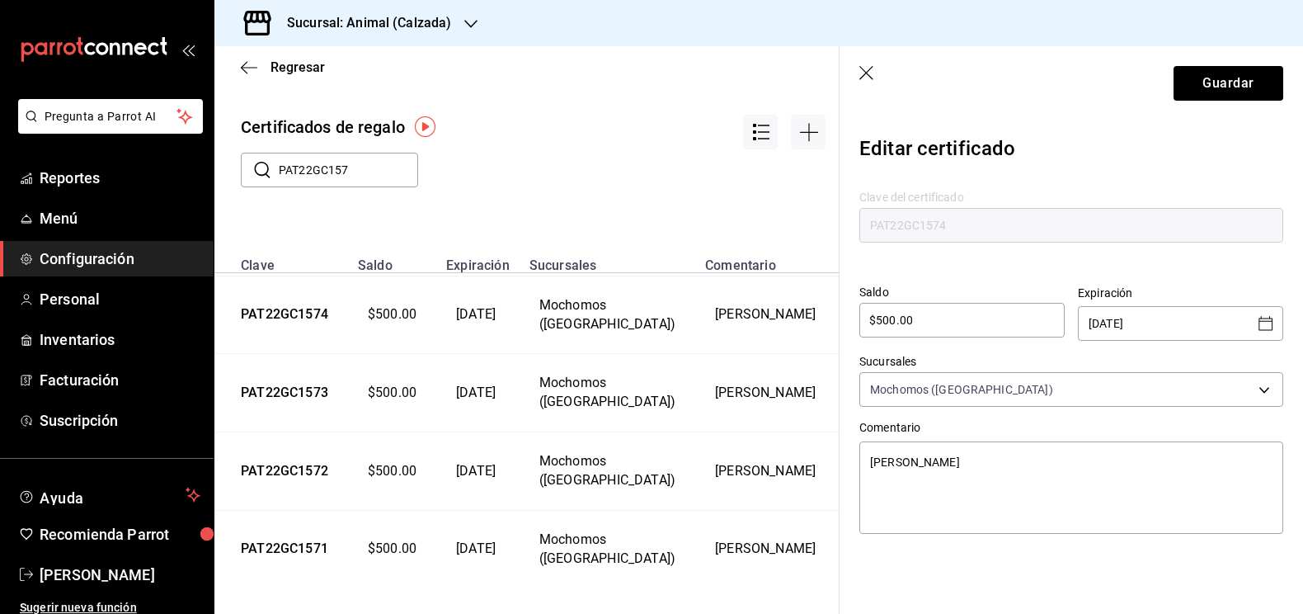
click at [1270, 330] on icon "Open calendar" at bounding box center [1265, 323] width 14 height 14
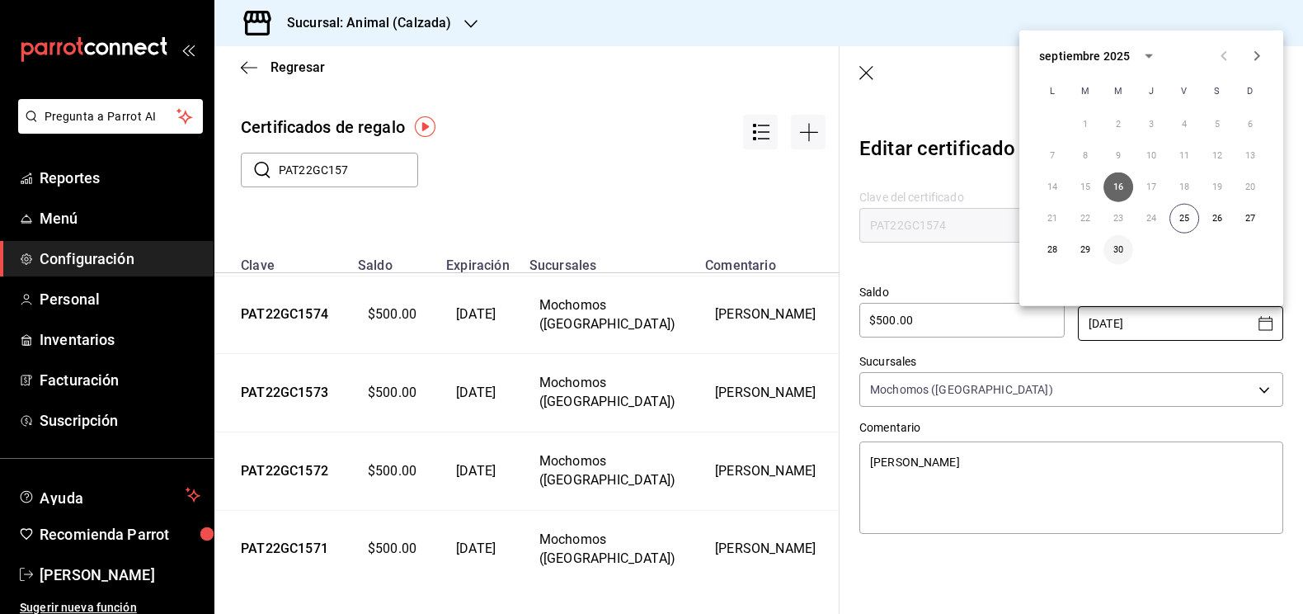
type textarea "x"
click at [1119, 252] on button "30" at bounding box center [1118, 250] width 30 height 30
type input "[DATE]"
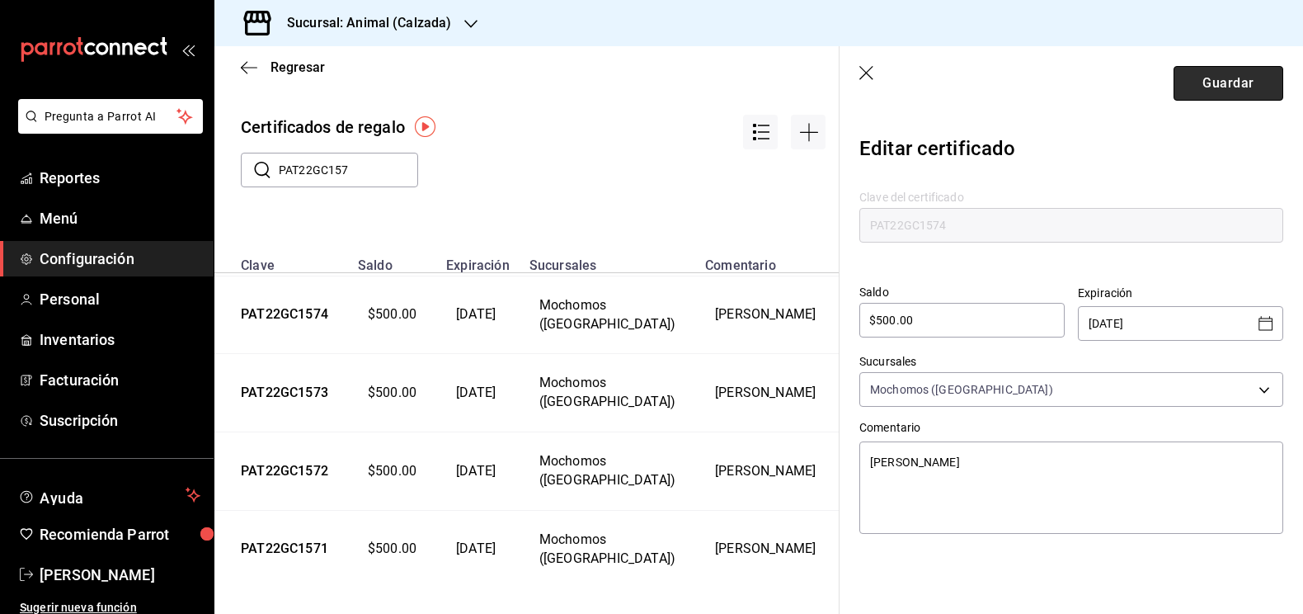
click at [1239, 87] on button "Guardar" at bounding box center [1228, 83] width 110 height 35
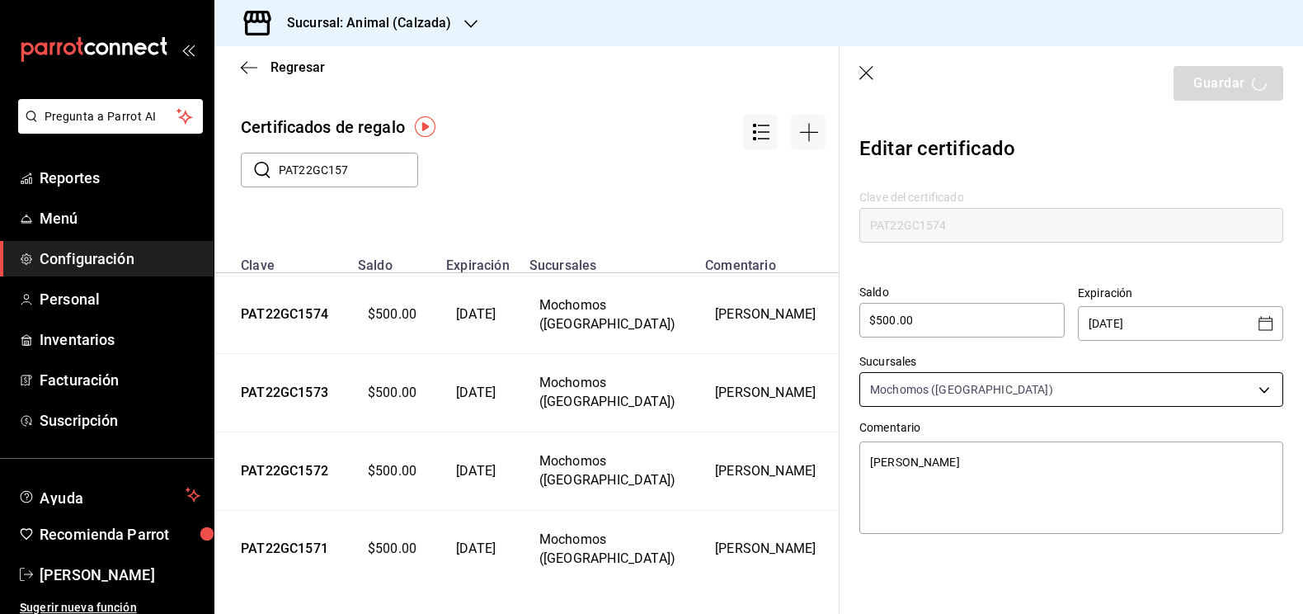
type textarea "x"
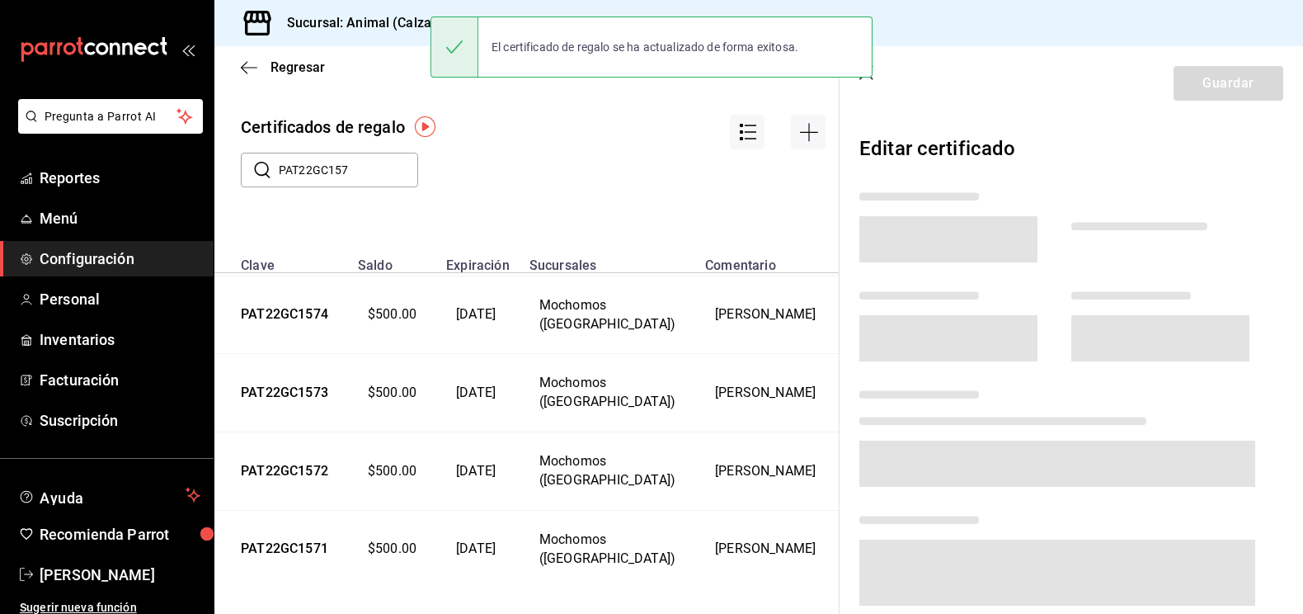
scroll to position [301, 0]
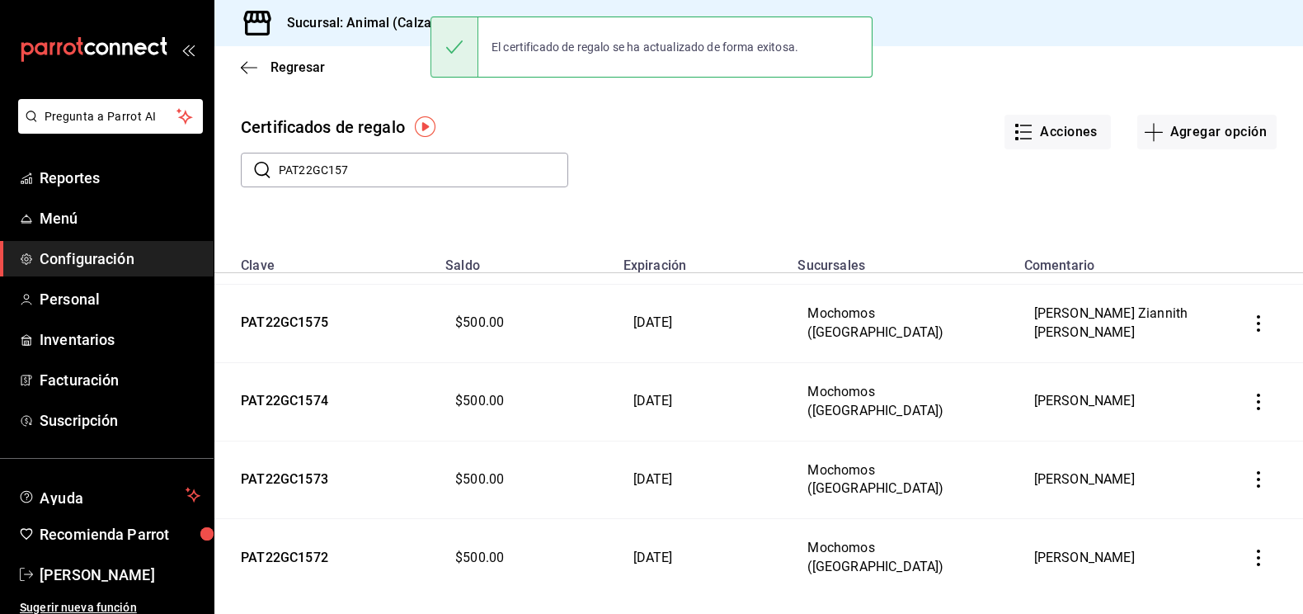
click at [1262, 471] on icon "button" at bounding box center [1258, 479] width 16 height 16
click at [1193, 430] on span "Editar" at bounding box center [1176, 431] width 54 height 13
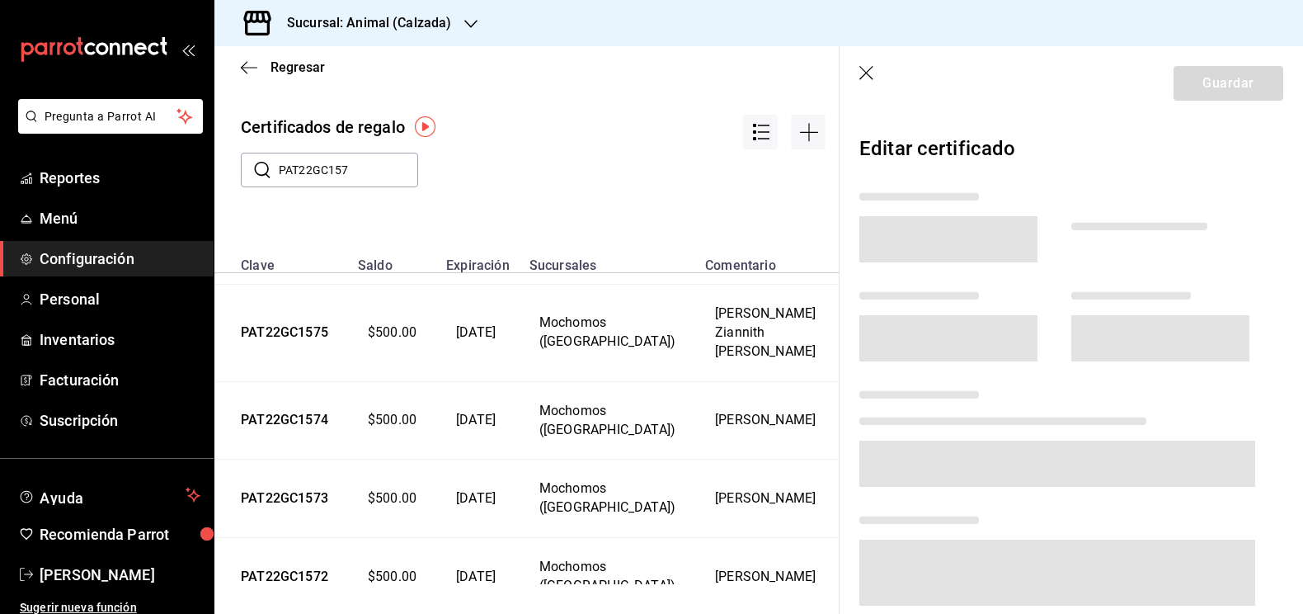
scroll to position [407, 0]
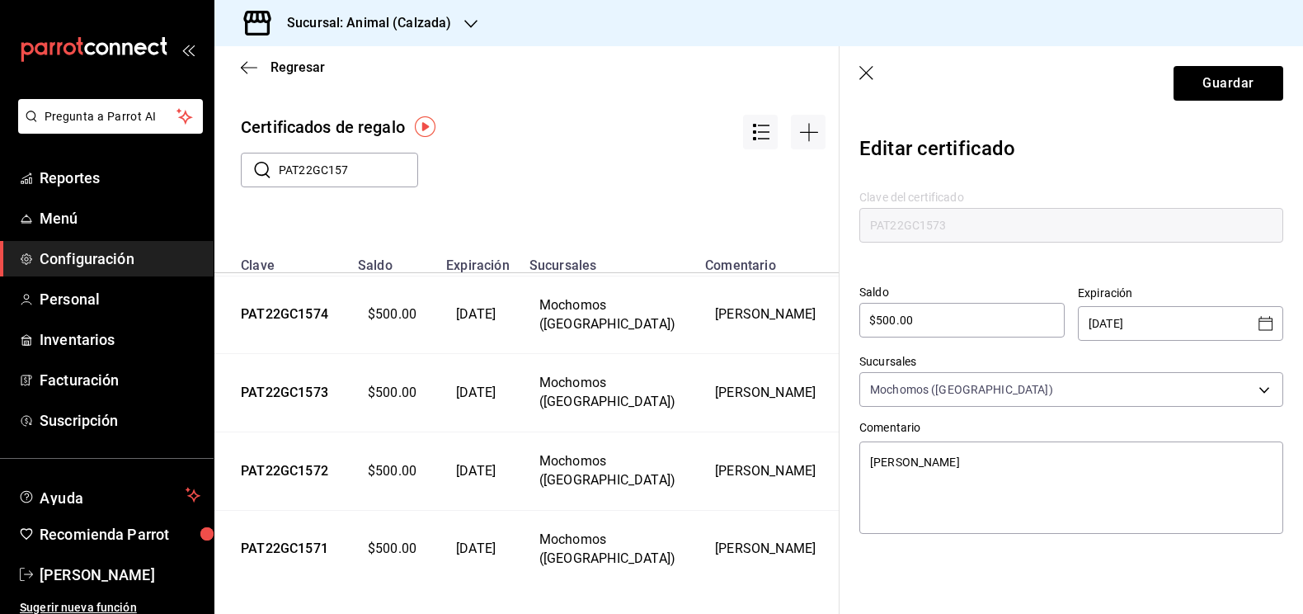
click at [1264, 325] on icon "Open calendar" at bounding box center [1266, 323] width 20 height 20
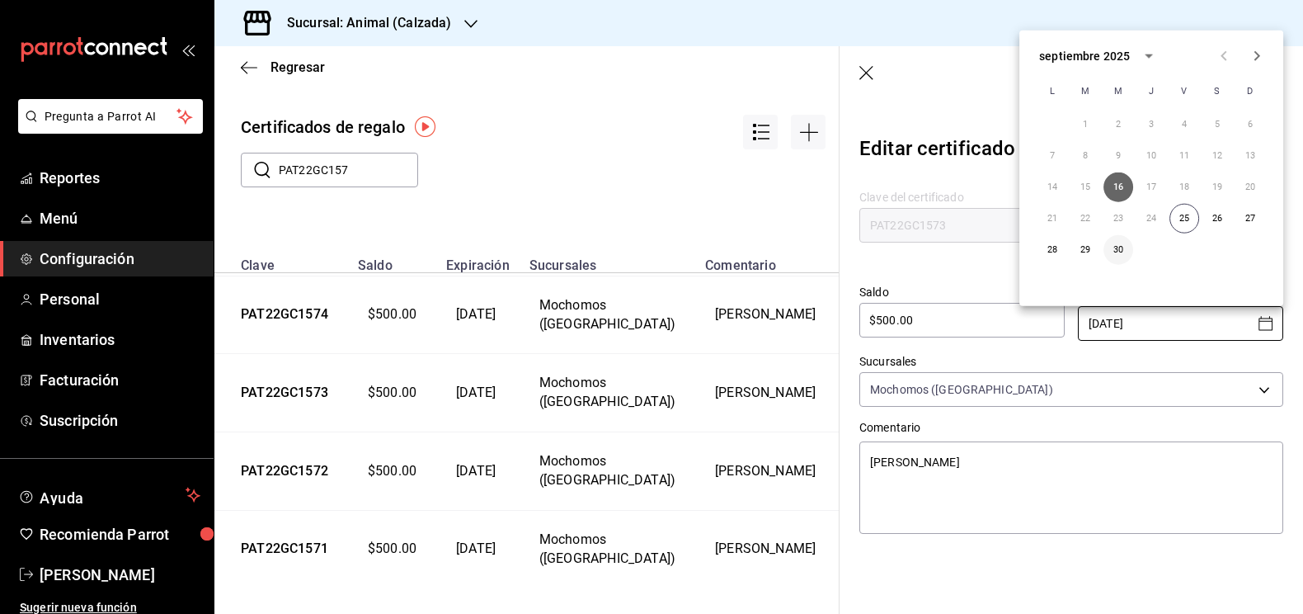
type textarea "x"
click at [1125, 242] on button "30" at bounding box center [1118, 250] width 30 height 30
type input "[DATE]"
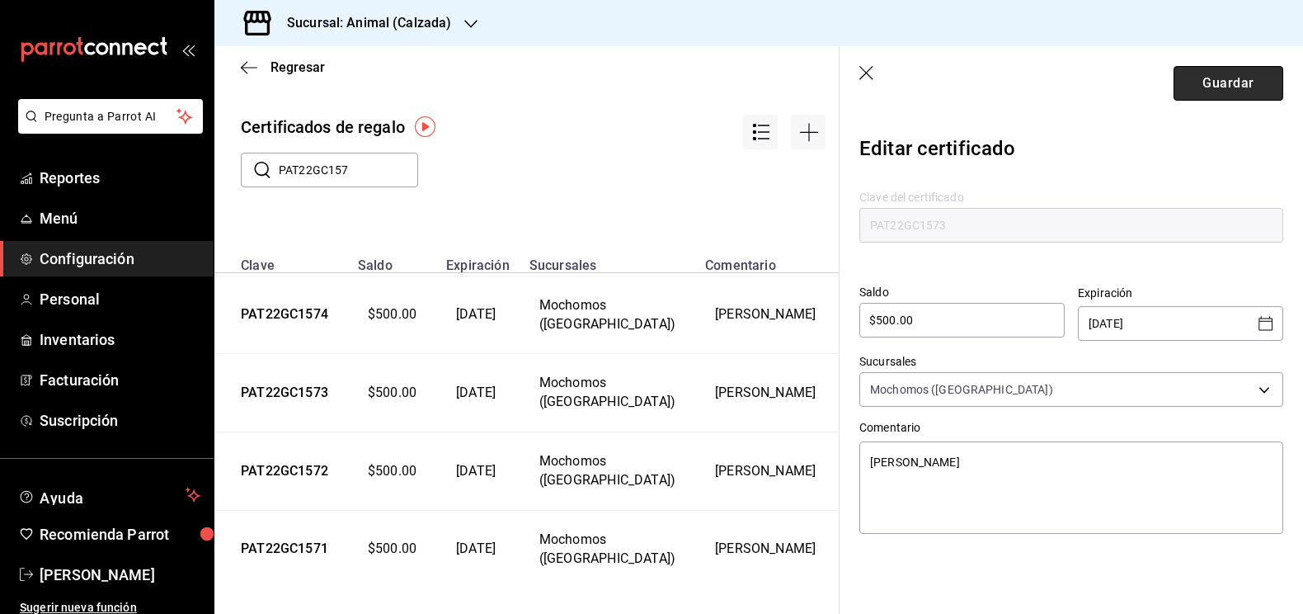
click at [1219, 89] on button "Guardar" at bounding box center [1228, 83] width 110 height 35
type textarea "x"
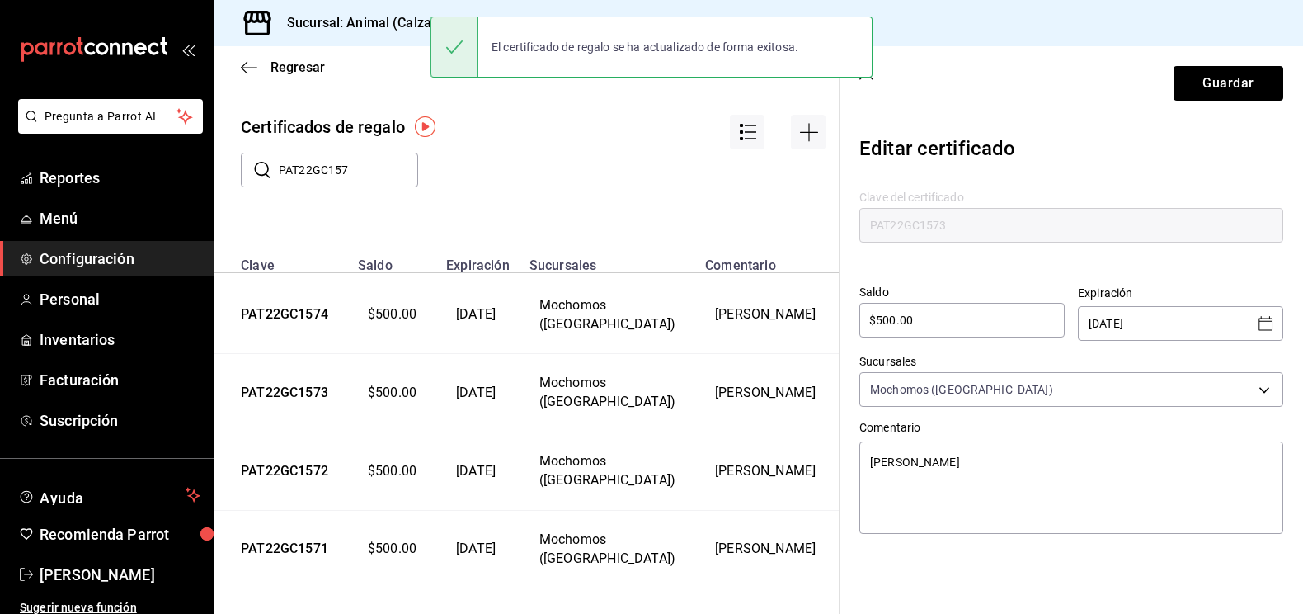
scroll to position [301, 0]
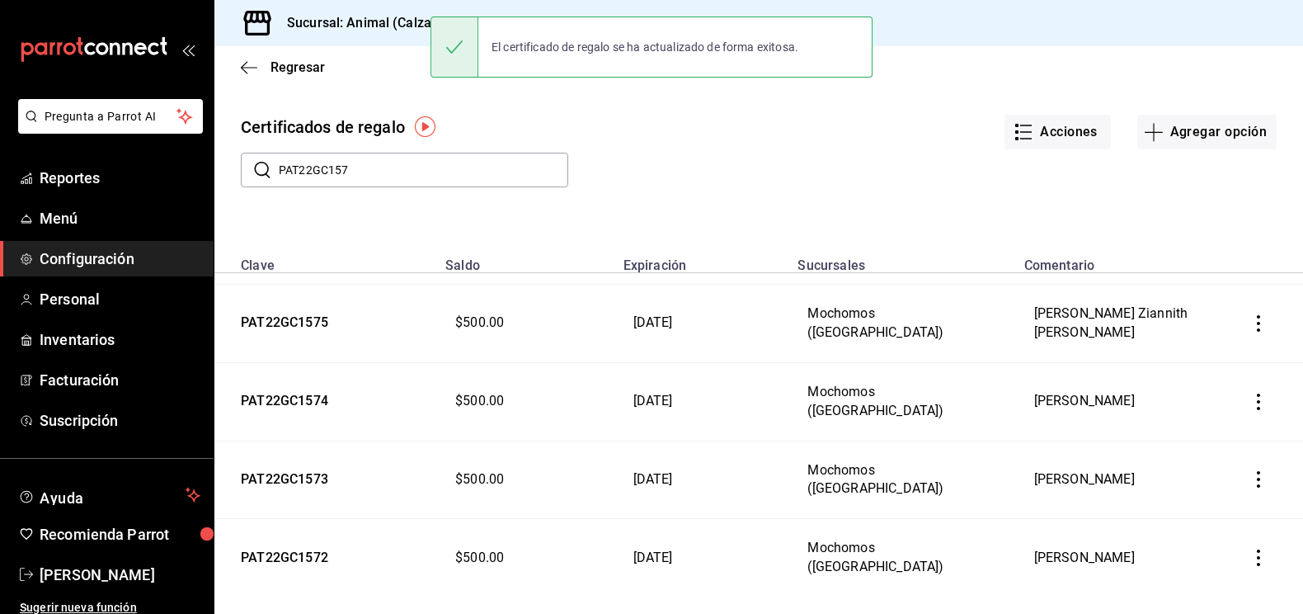
click at [1256, 549] on icon "button" at bounding box center [1258, 557] width 16 height 16
click at [1178, 491] on span "Editar" at bounding box center [1176, 494] width 54 height 13
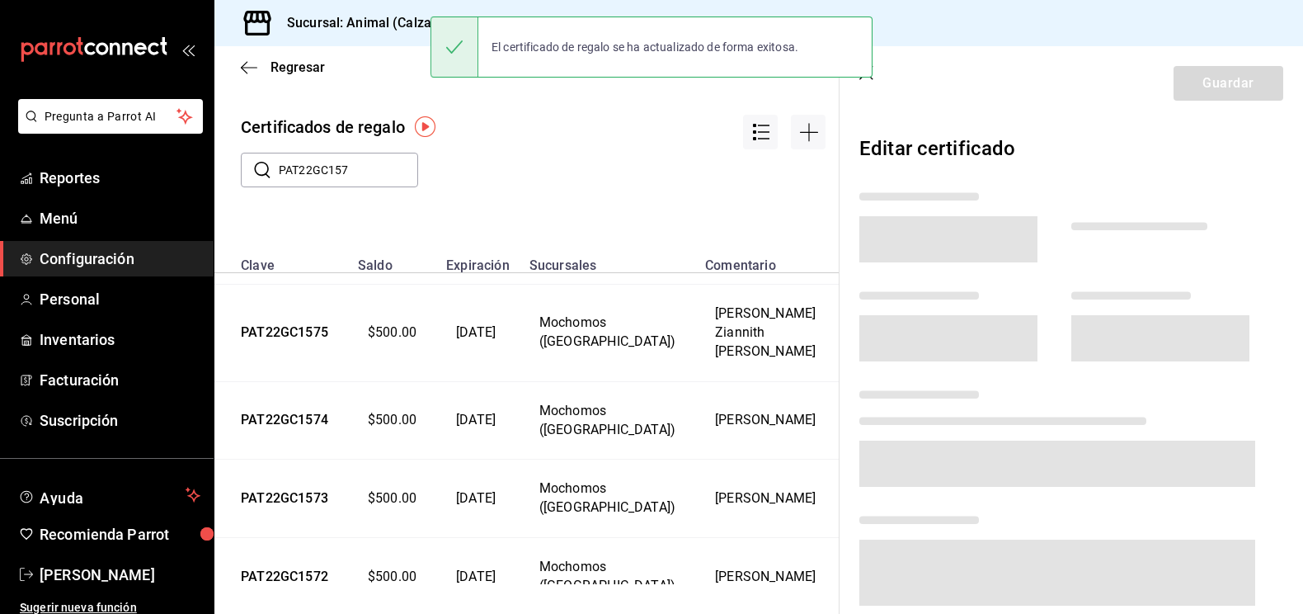
scroll to position [407, 0]
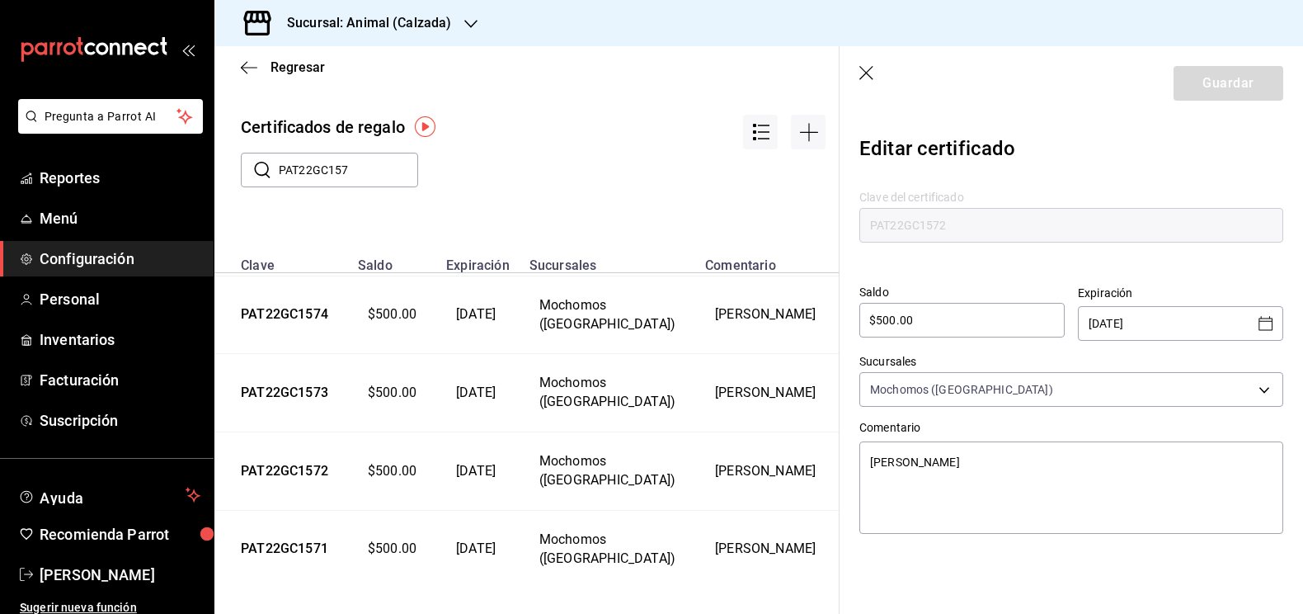
click at [1261, 327] on icon "Open calendar" at bounding box center [1266, 323] width 20 height 20
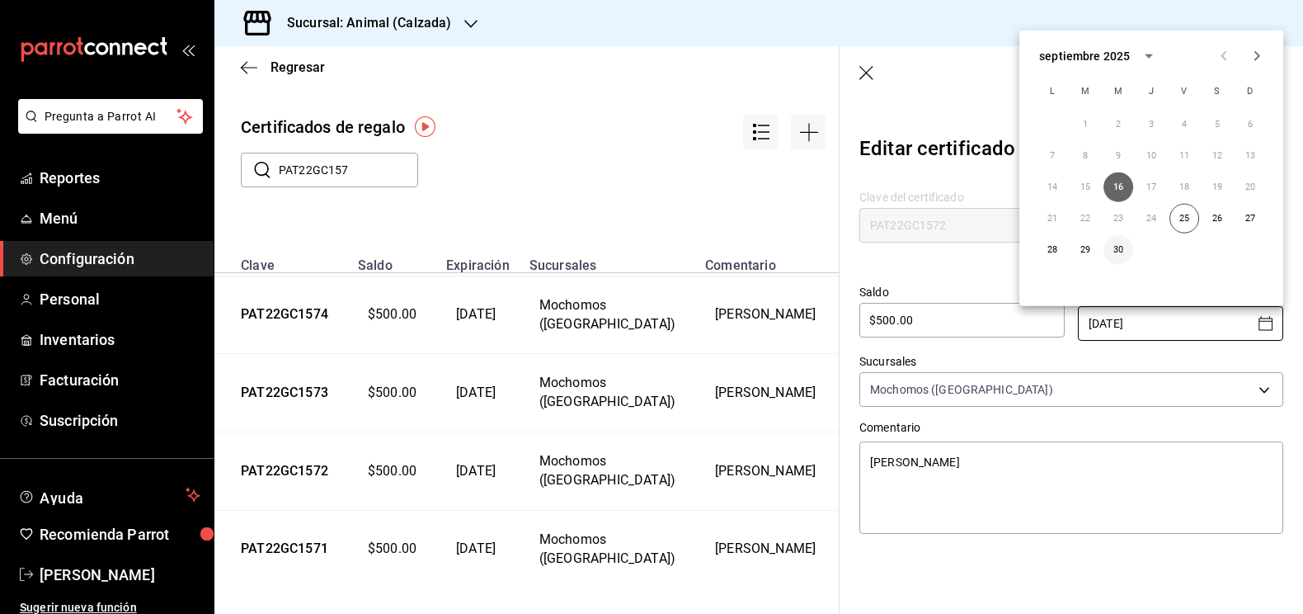
type textarea "x"
click at [1115, 253] on button "30" at bounding box center [1118, 250] width 30 height 30
type input "[DATE]"
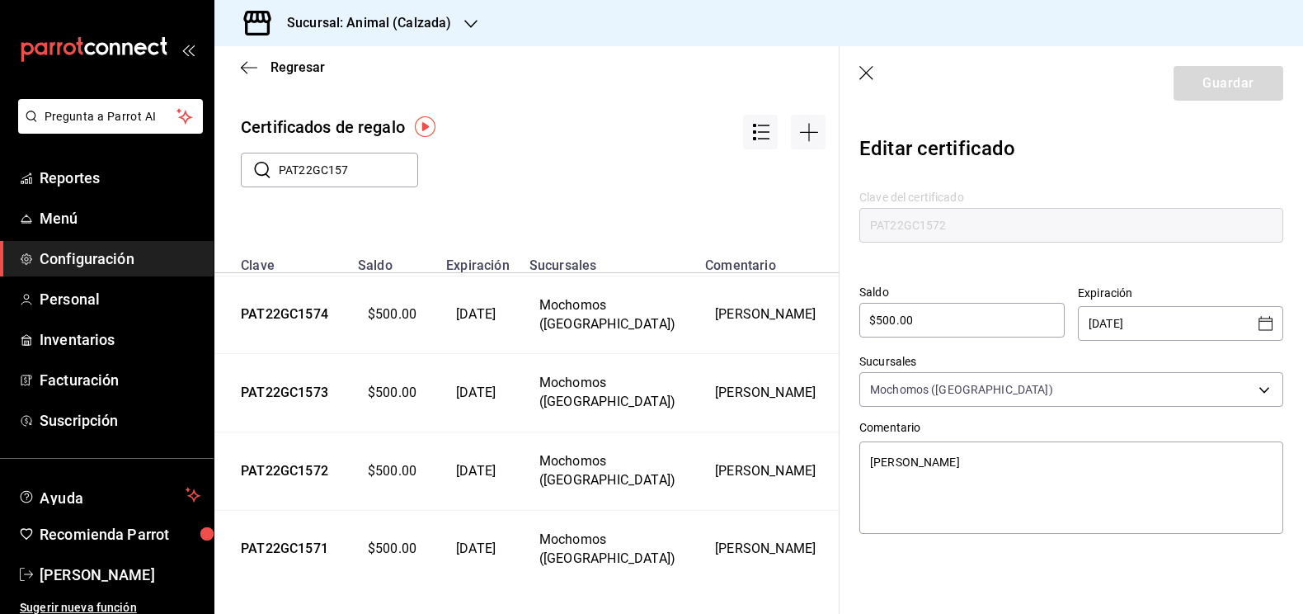
click at [864, 63] on header "Guardar" at bounding box center [1070, 83] width 463 height 74
click at [863, 72] on icon "button" at bounding box center [867, 74] width 16 height 16
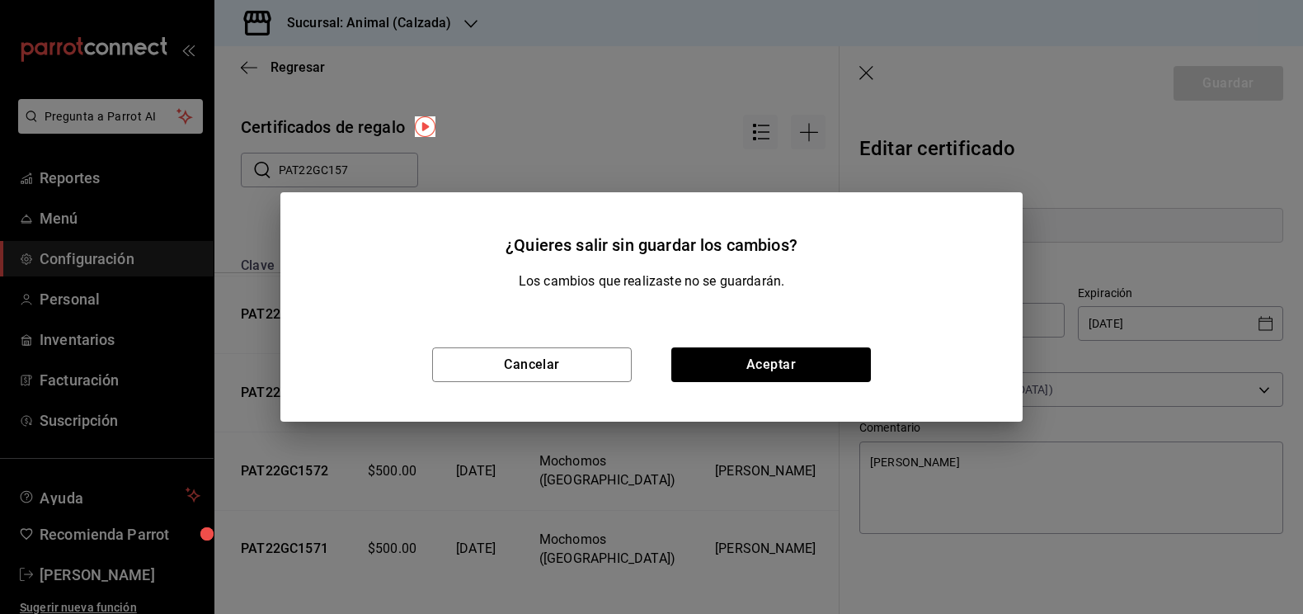
click at [776, 382] on div "Cancelar Aceptar" at bounding box center [651, 365] width 742 height 114
type textarea "x"
click at [792, 363] on button "Aceptar" at bounding box center [771, 364] width 200 height 35
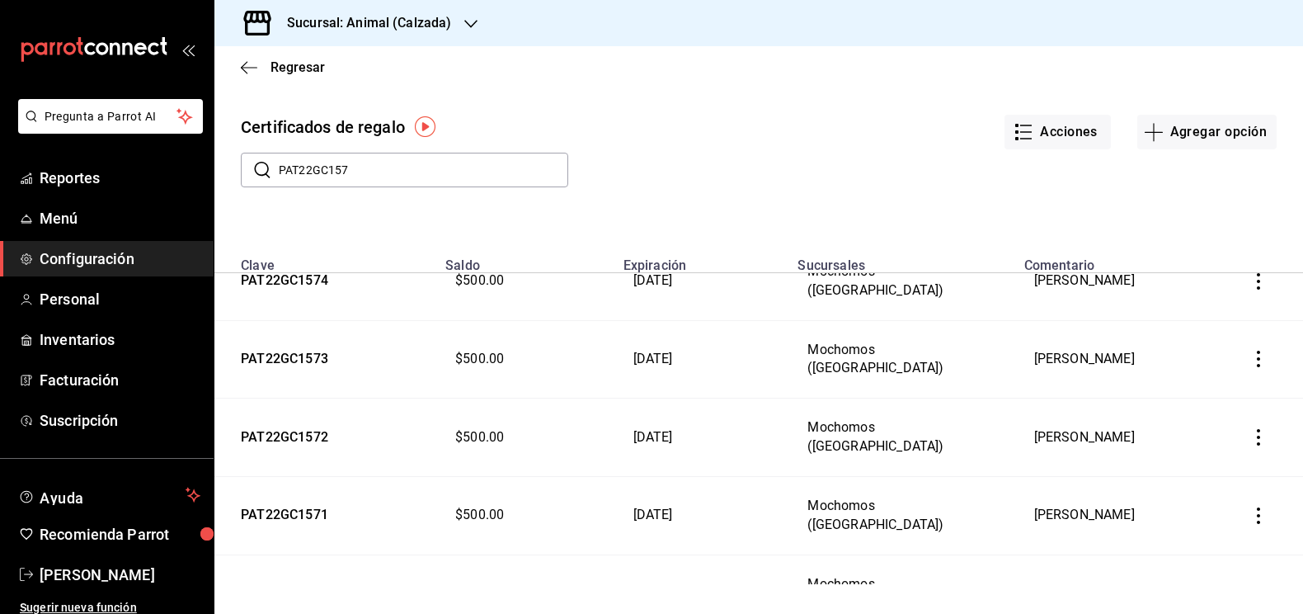
scroll to position [423, 0]
click at [1250, 427] on icon "button" at bounding box center [1258, 435] width 16 height 16
click at [1206, 388] on li "Editar" at bounding box center [1203, 386] width 148 height 40
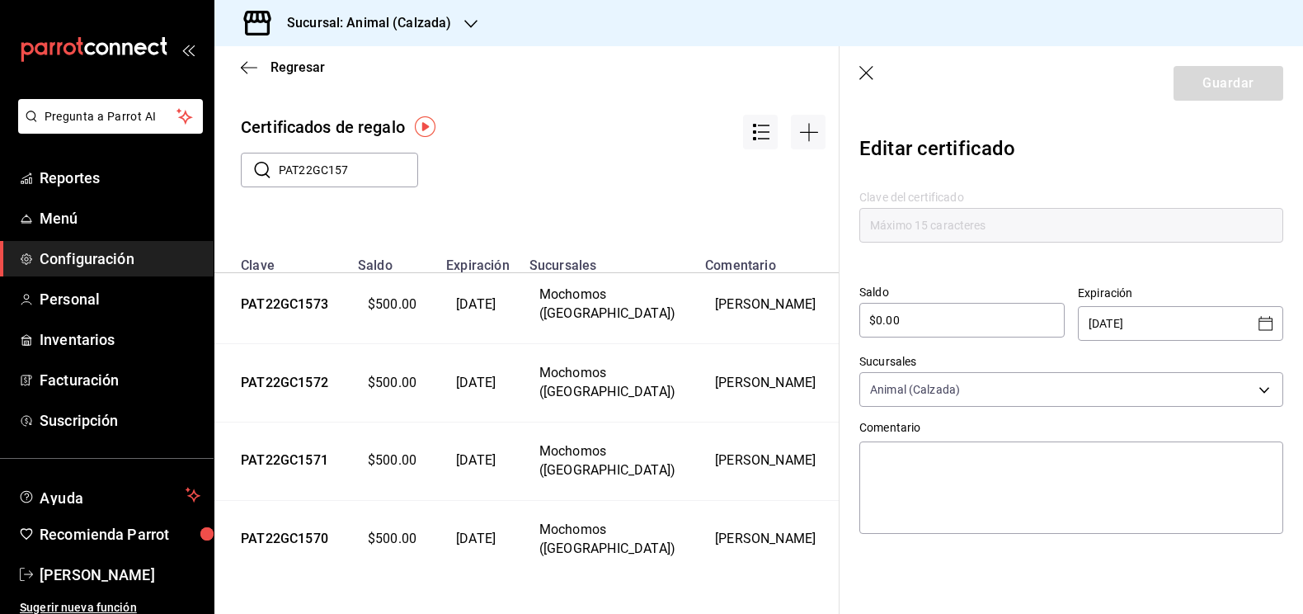
click at [1267, 317] on icon "Open calendar" at bounding box center [1265, 323] width 14 height 14
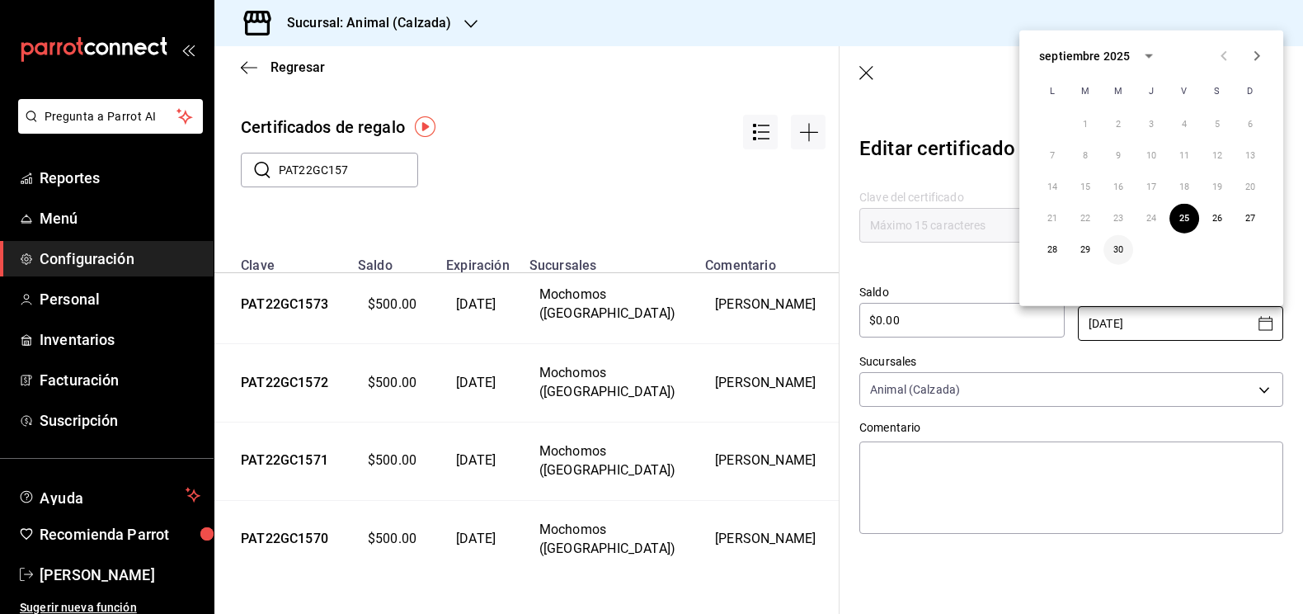
click at [1114, 249] on button "30" at bounding box center [1118, 250] width 30 height 30
type input "[DATE]"
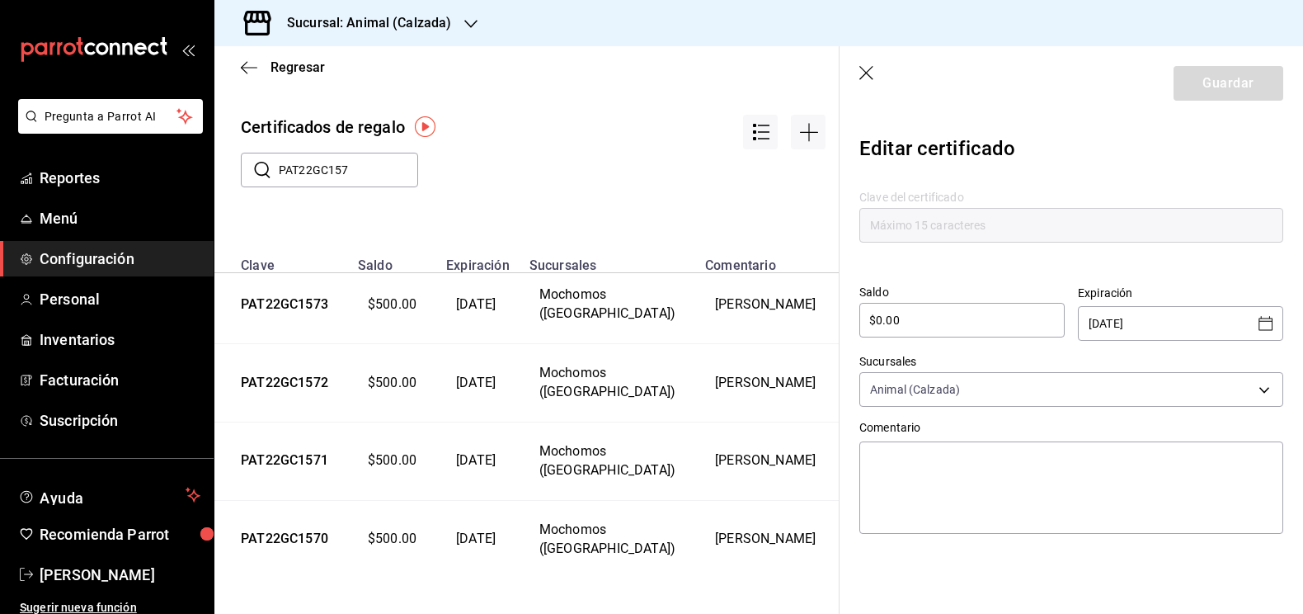
click at [1218, 80] on header "Guardar" at bounding box center [1070, 83] width 463 height 74
click at [863, 68] on icon "button" at bounding box center [867, 74] width 16 height 16
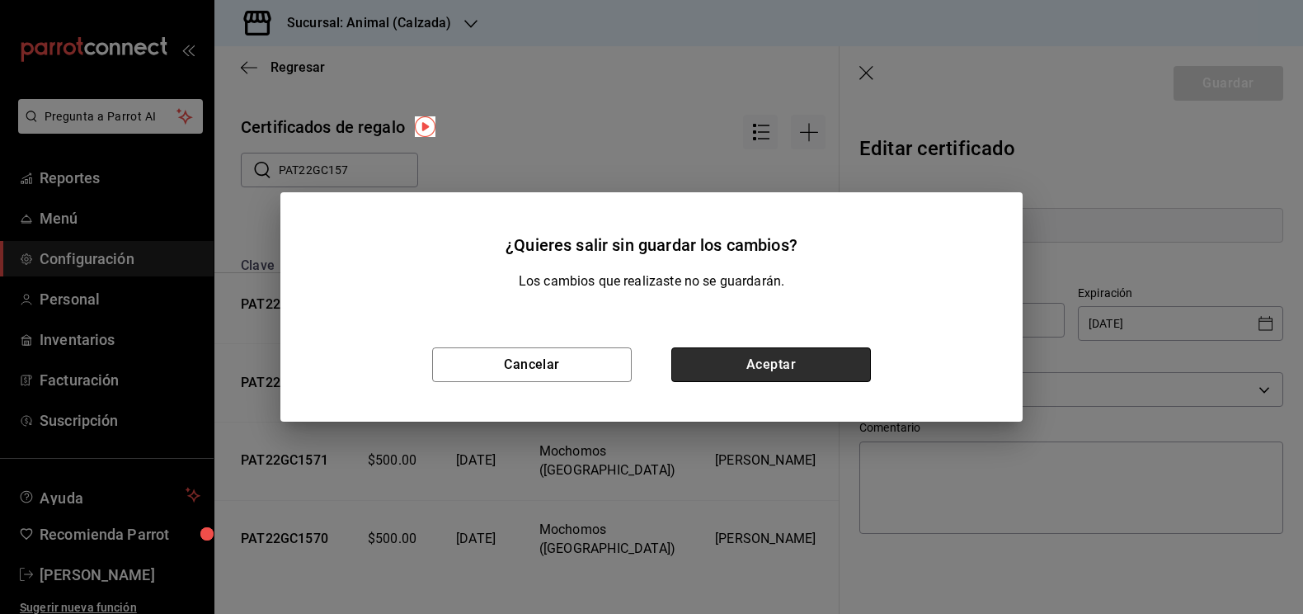
click at [739, 376] on button "Aceptar" at bounding box center [771, 364] width 200 height 35
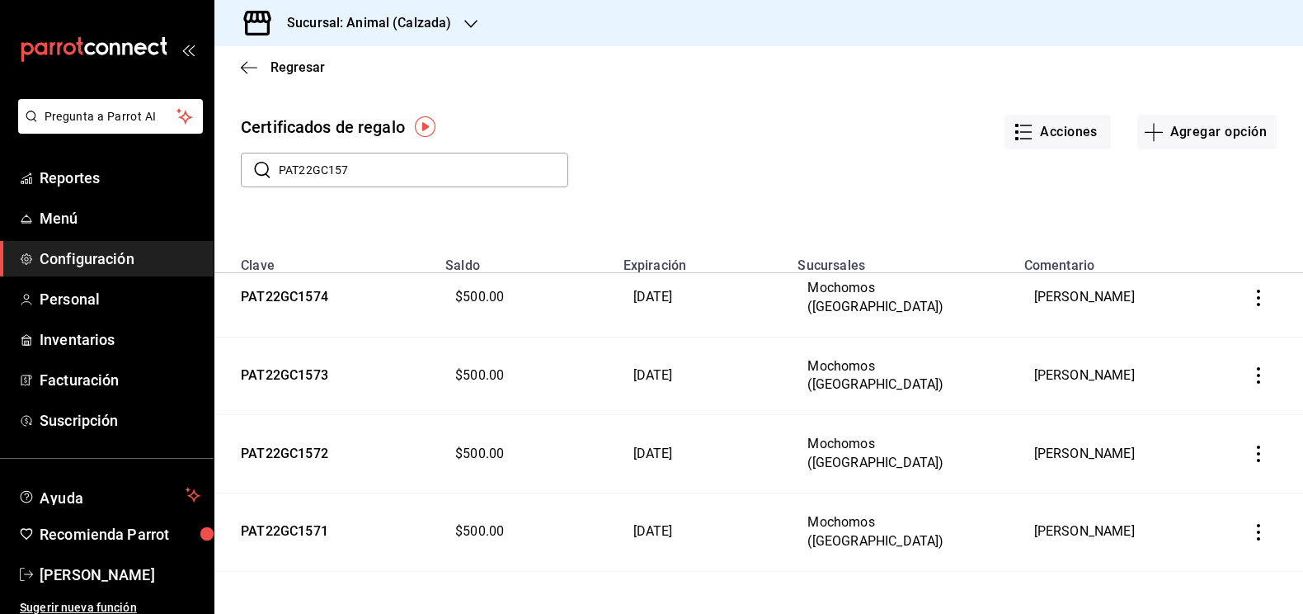
scroll to position [463, 0]
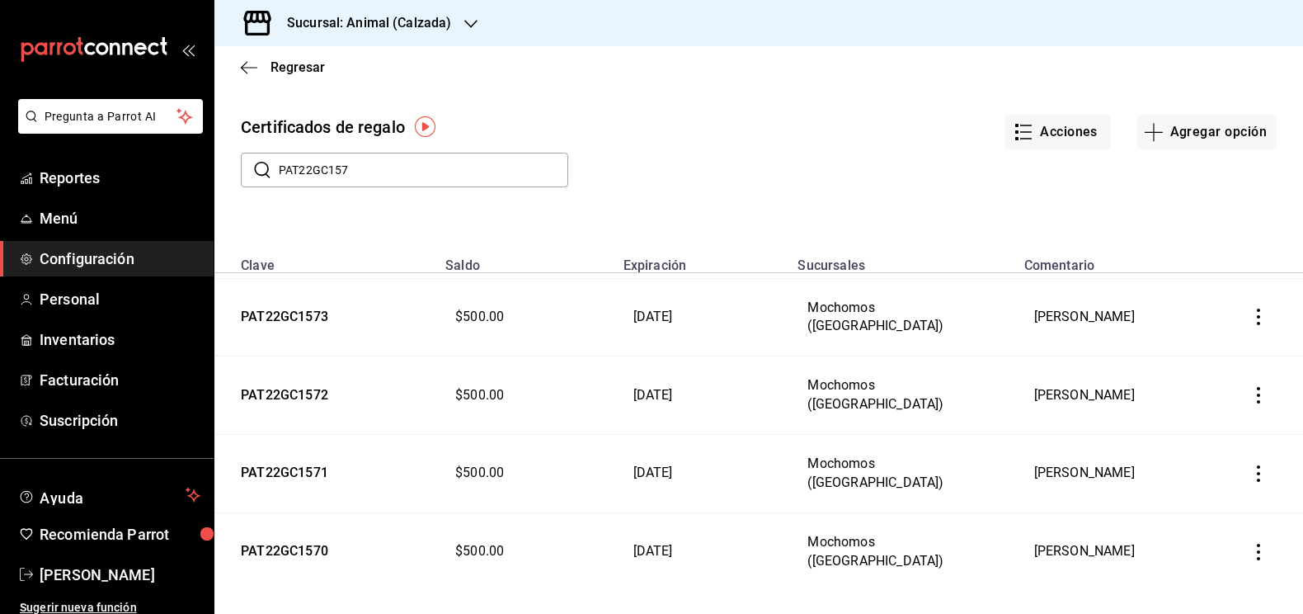
click at [1250, 545] on icon "button" at bounding box center [1258, 551] width 16 height 16
click at [1187, 494] on span "Editar" at bounding box center [1176, 494] width 54 height 13
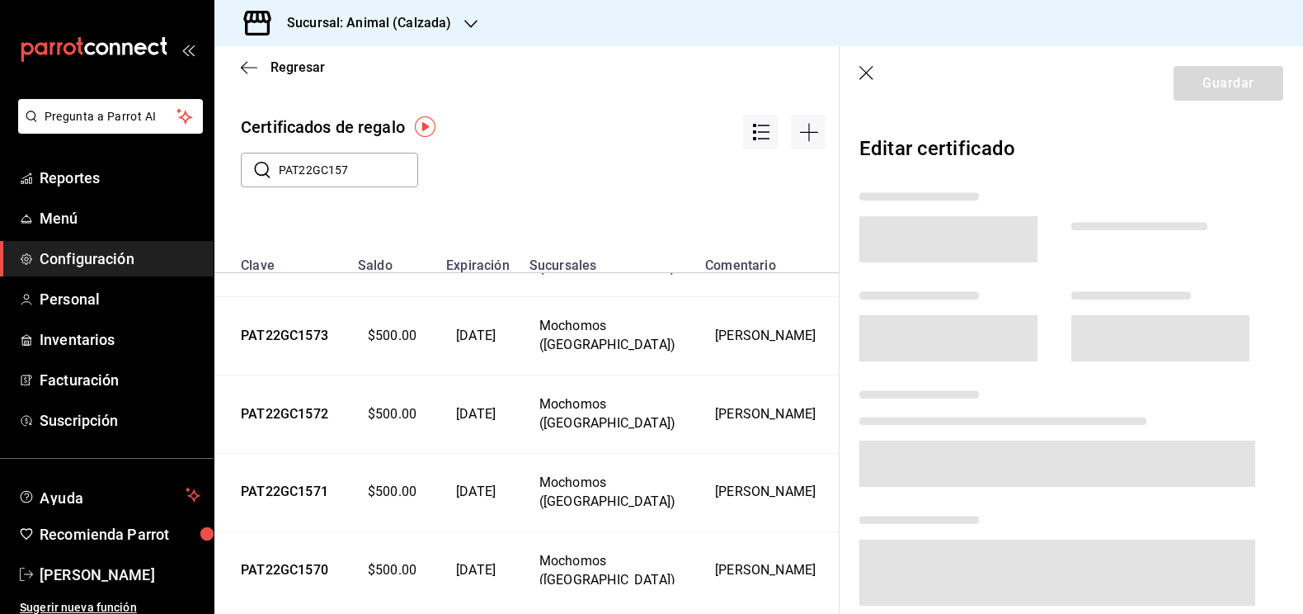
scroll to position [628, 0]
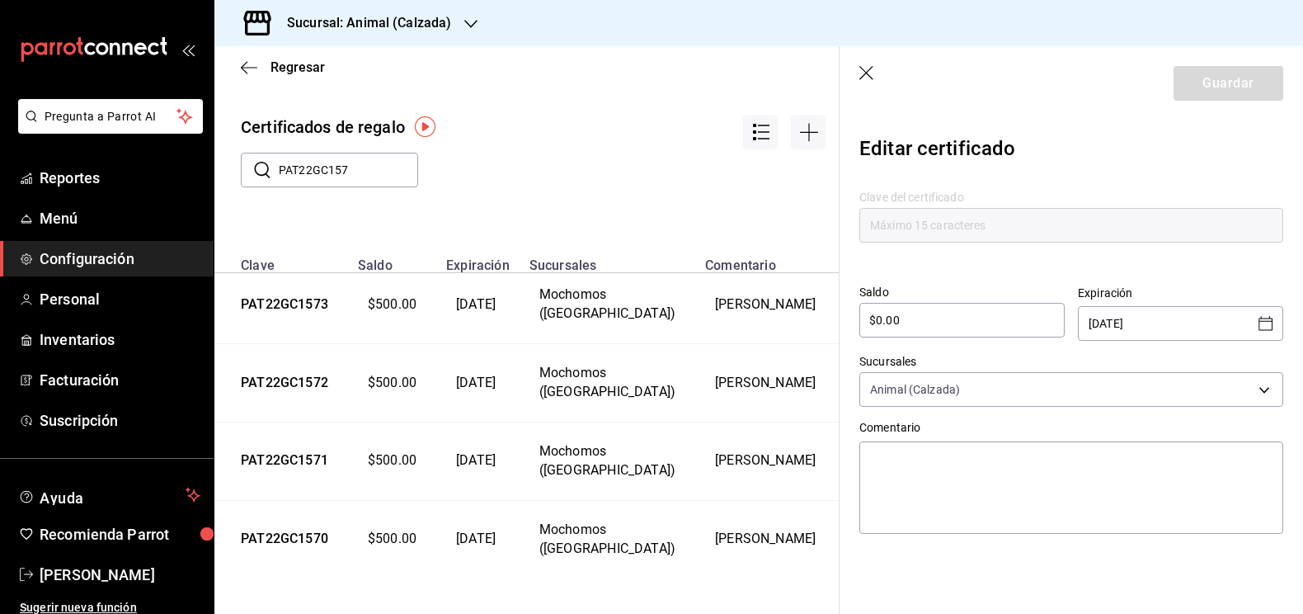
click at [877, 324] on input "$0.00" at bounding box center [961, 320] width 205 height 20
type input "$500.00"
click at [1270, 317] on icon "Open calendar" at bounding box center [1266, 323] width 20 height 20
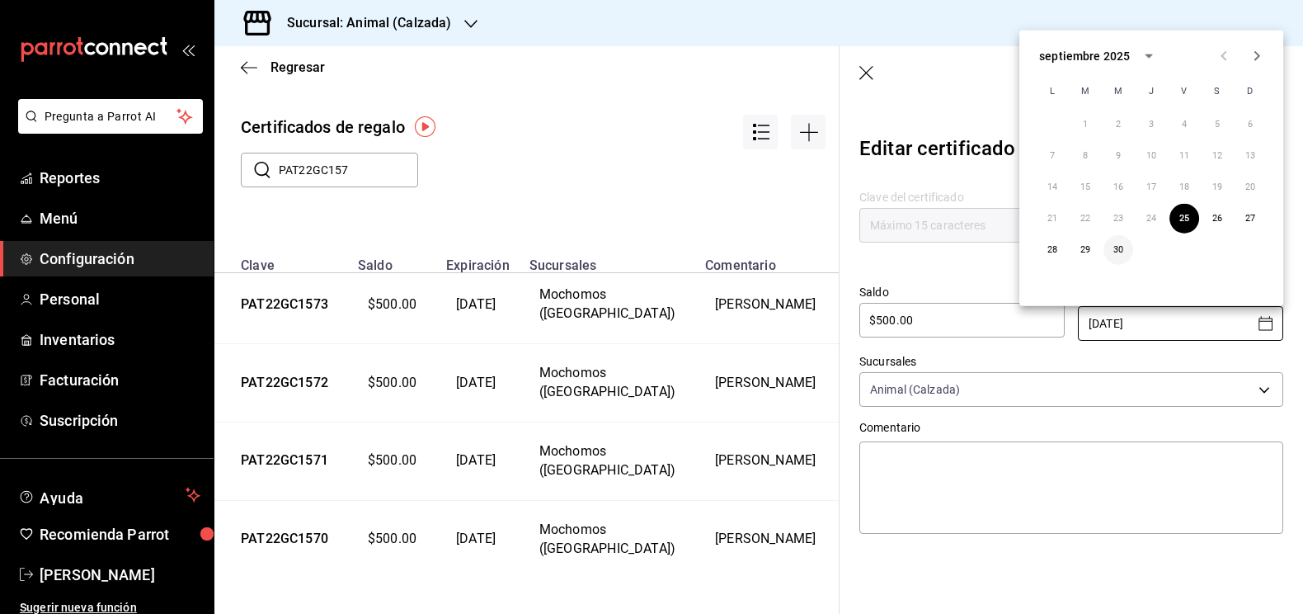
click at [1121, 247] on button "30" at bounding box center [1118, 250] width 30 height 30
type input "[DATE]"
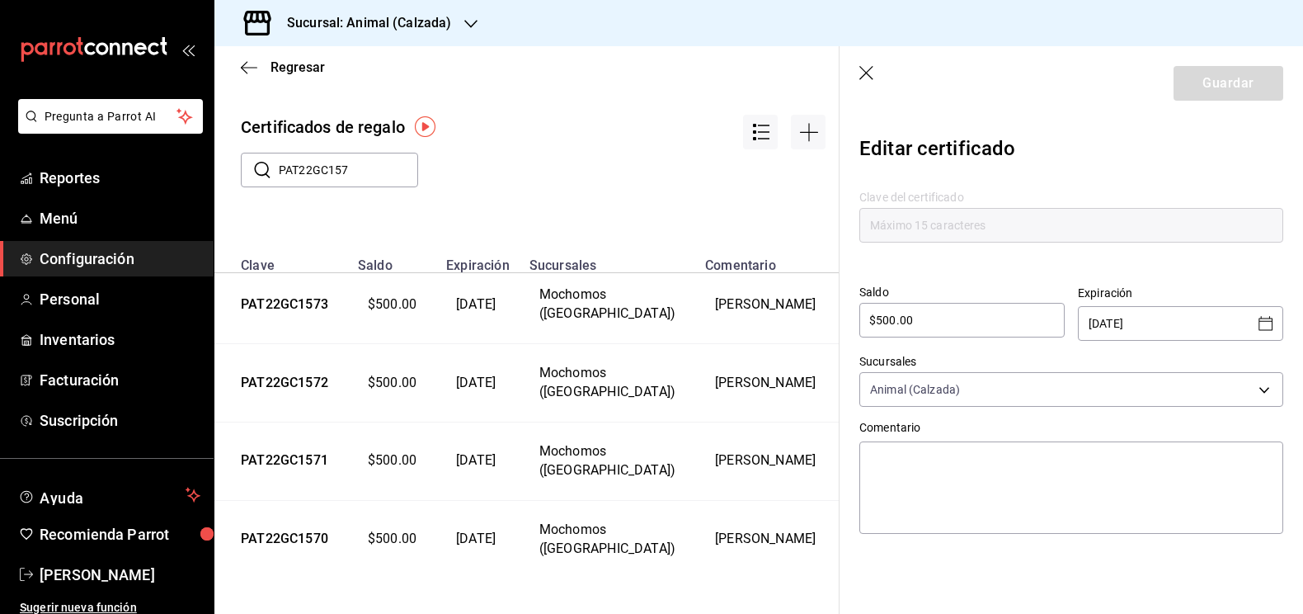
click at [865, 71] on icon "button" at bounding box center [867, 74] width 16 height 16
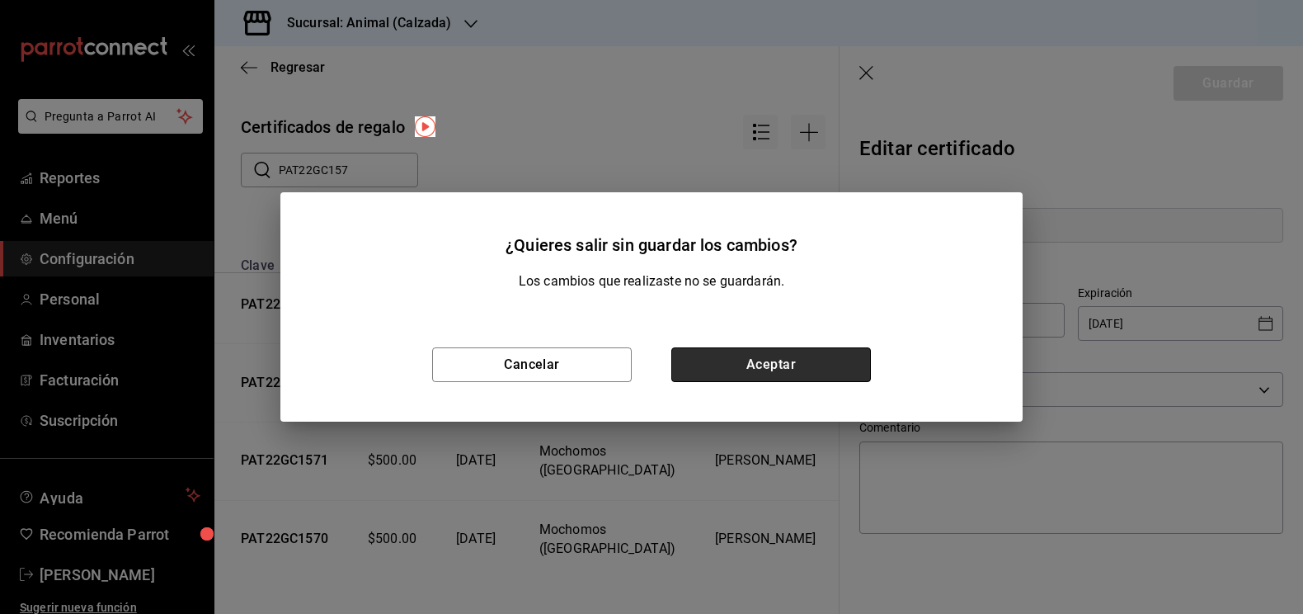
click at [727, 360] on button "Aceptar" at bounding box center [771, 364] width 200 height 35
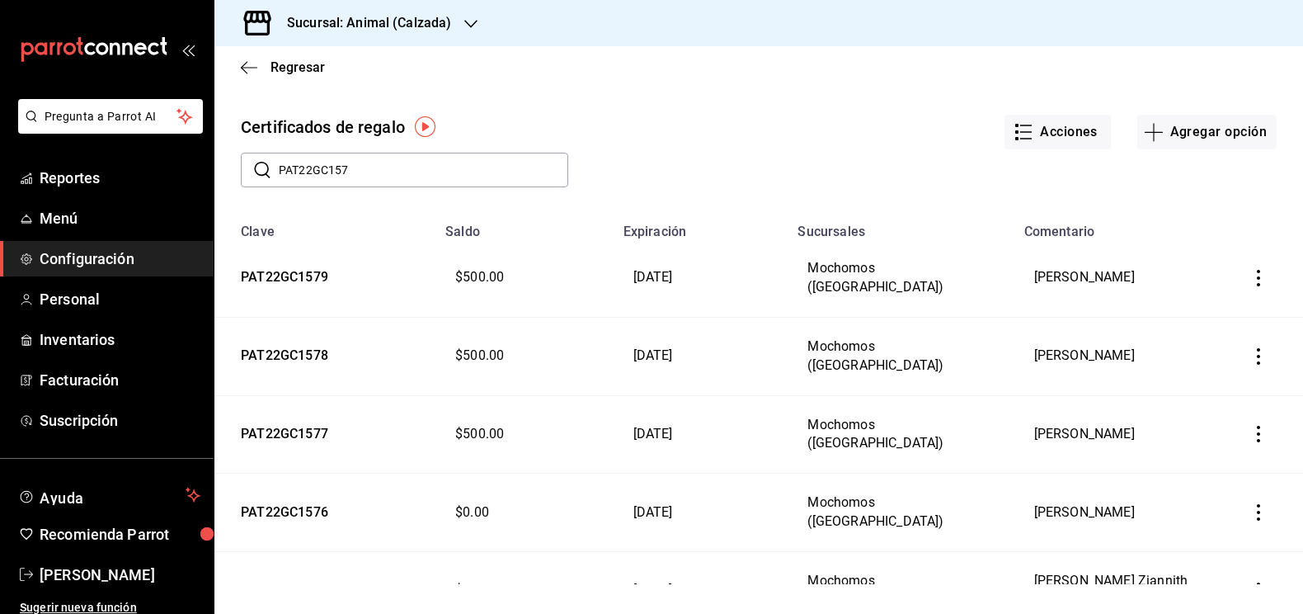
click at [464, 15] on div at bounding box center [470, 23] width 13 height 17
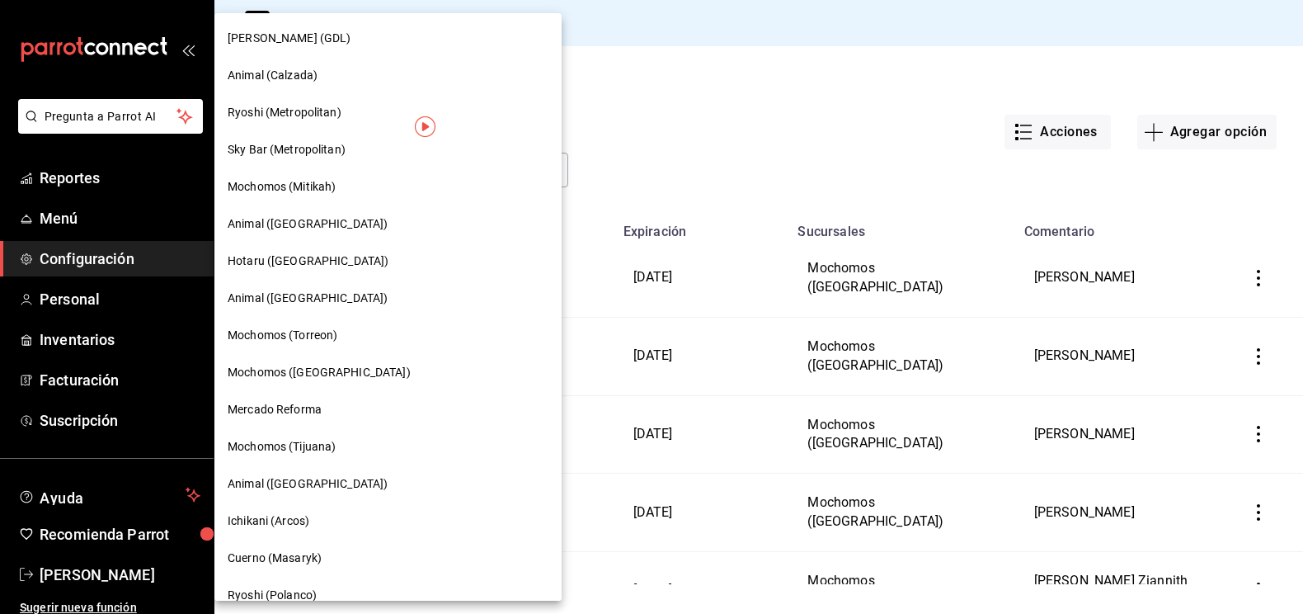
click at [291, 113] on span "Ryoshi (Metropolitan)" at bounding box center [285, 112] width 114 height 17
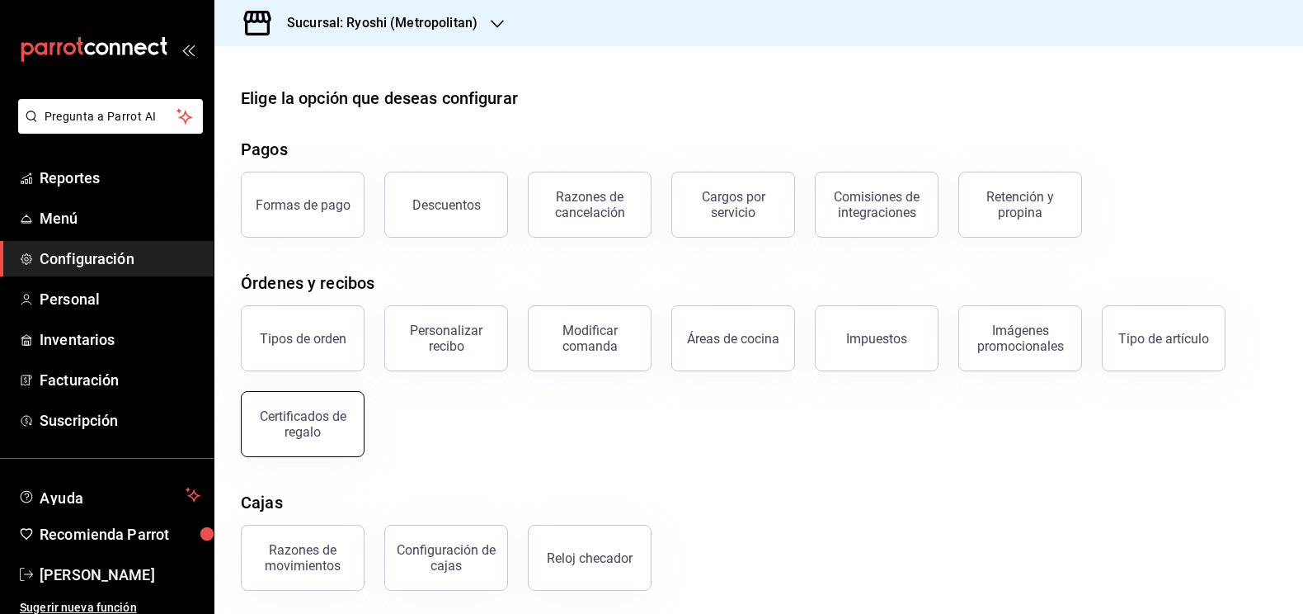
click at [283, 419] on div "Certificados de regalo" at bounding box center [303, 423] width 102 height 31
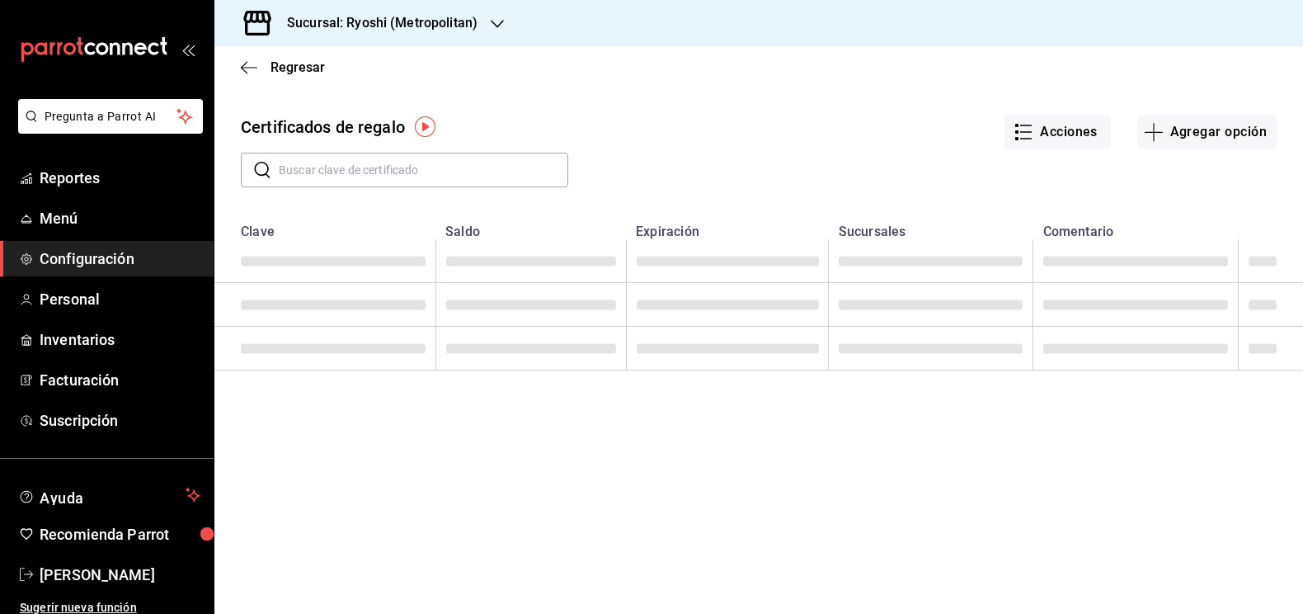
click at [388, 166] on input "text" at bounding box center [423, 169] width 289 height 33
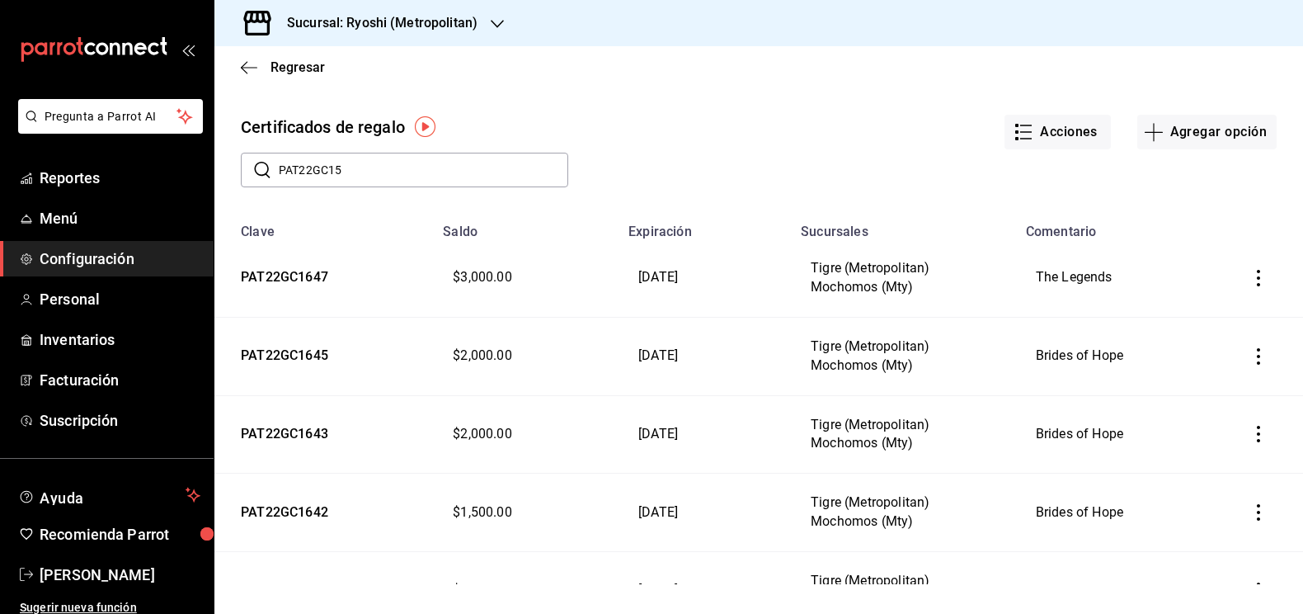
type input "PAT22GC157"
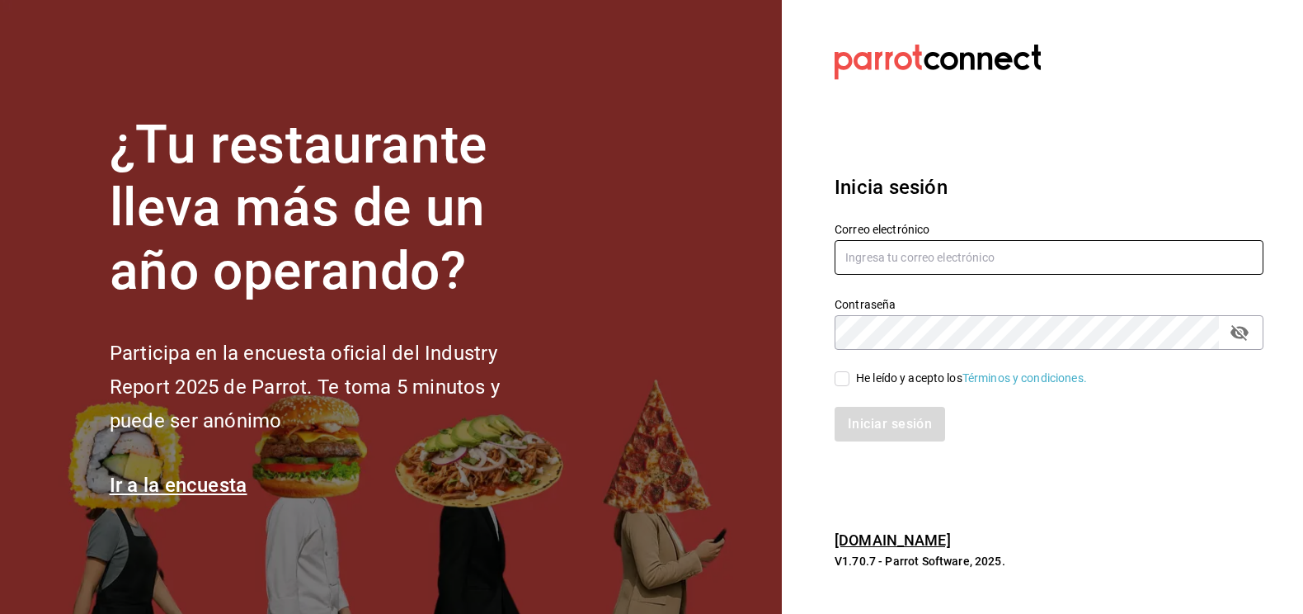
click at [882, 261] on input "text" at bounding box center [1049, 257] width 429 height 35
type input "ismael.briones@grupocosteno.com"
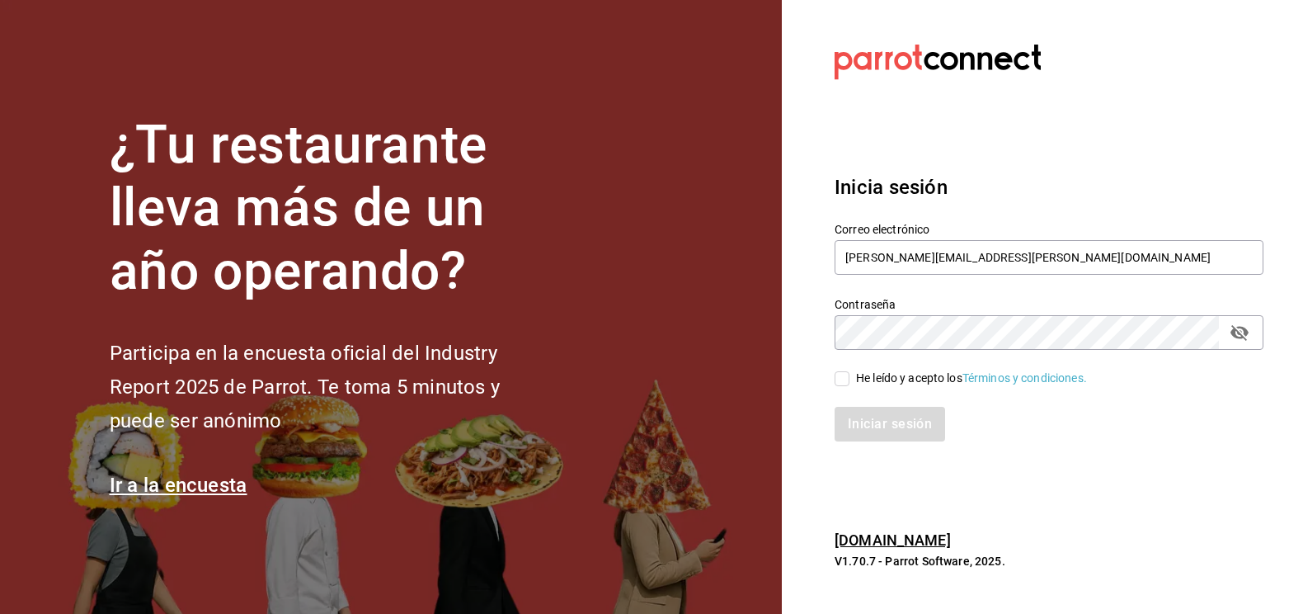
click at [842, 378] on input "He leído y acepto los Términos y condiciones." at bounding box center [842, 378] width 15 height 15
checkbox input "true"
click at [874, 432] on button "Iniciar sesión" at bounding box center [891, 424] width 112 height 35
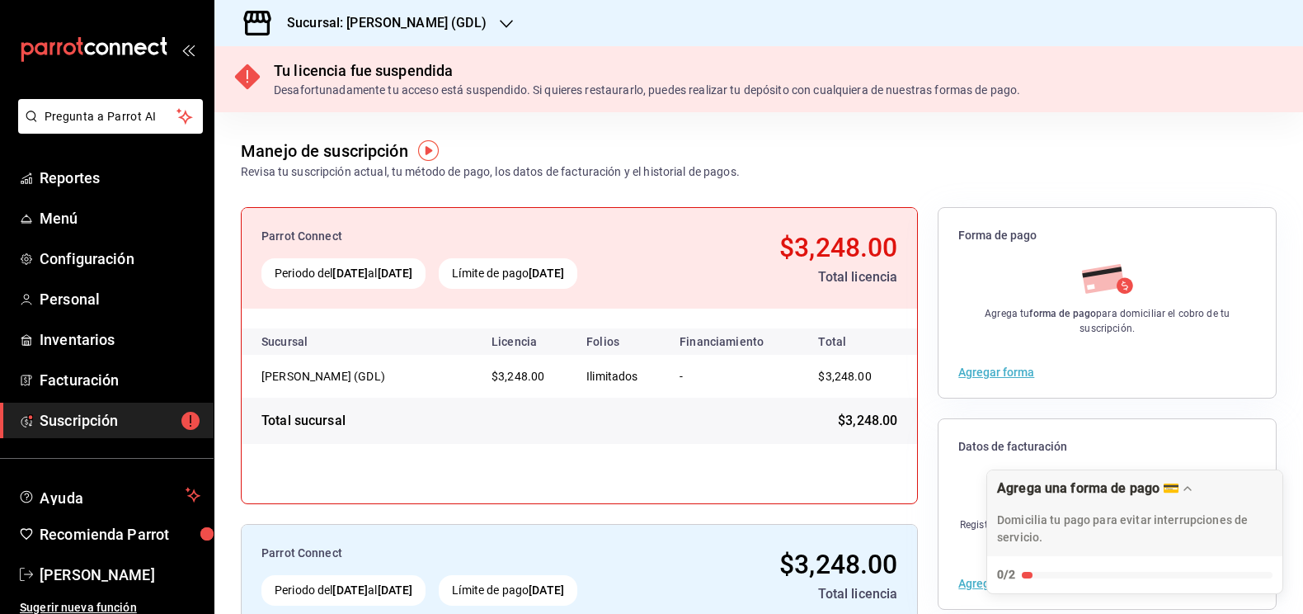
click at [422, 26] on div "Sucursal: [PERSON_NAME] (GDL)" at bounding box center [374, 23] width 292 height 46
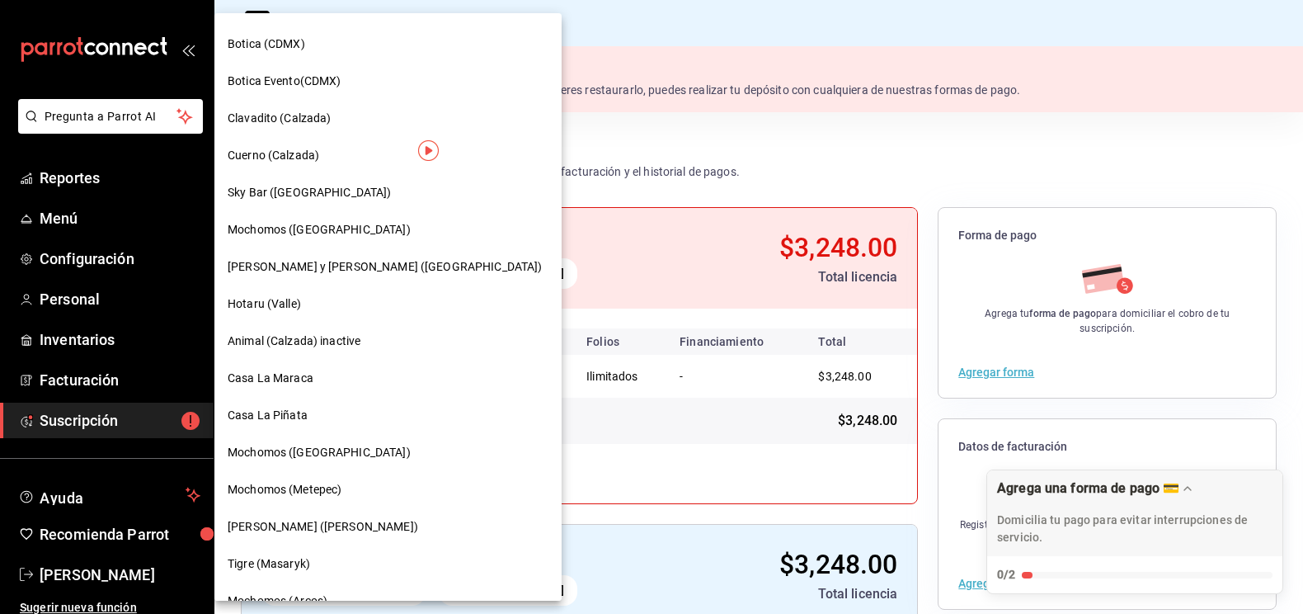
scroll to position [746, 0]
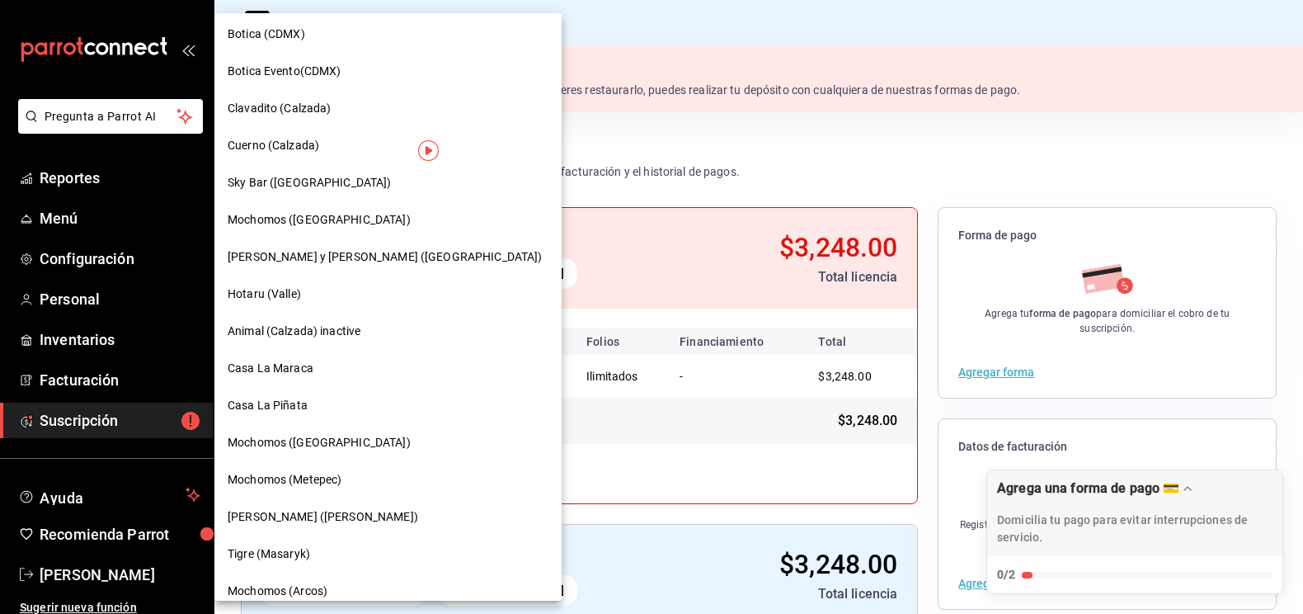
click at [297, 442] on span "Mochomos ([GEOGRAPHIC_DATA])" at bounding box center [319, 442] width 183 height 17
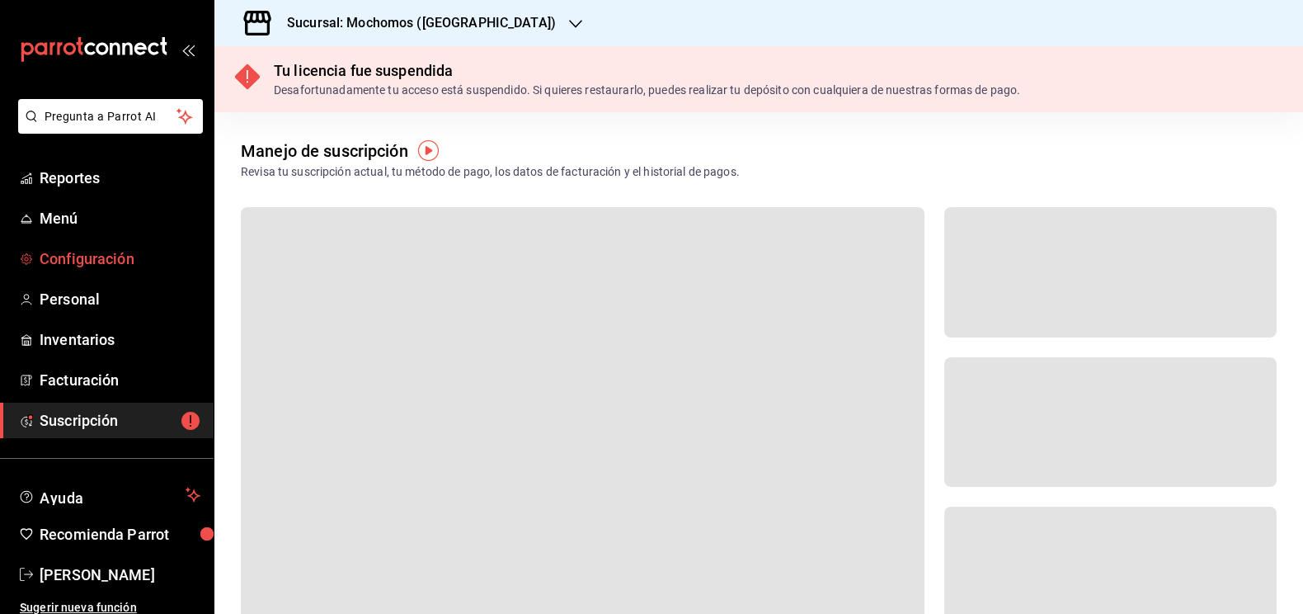
click at [96, 271] on link "Configuración" at bounding box center [107, 258] width 214 height 35
click at [115, 243] on link "Configuración" at bounding box center [107, 258] width 214 height 35
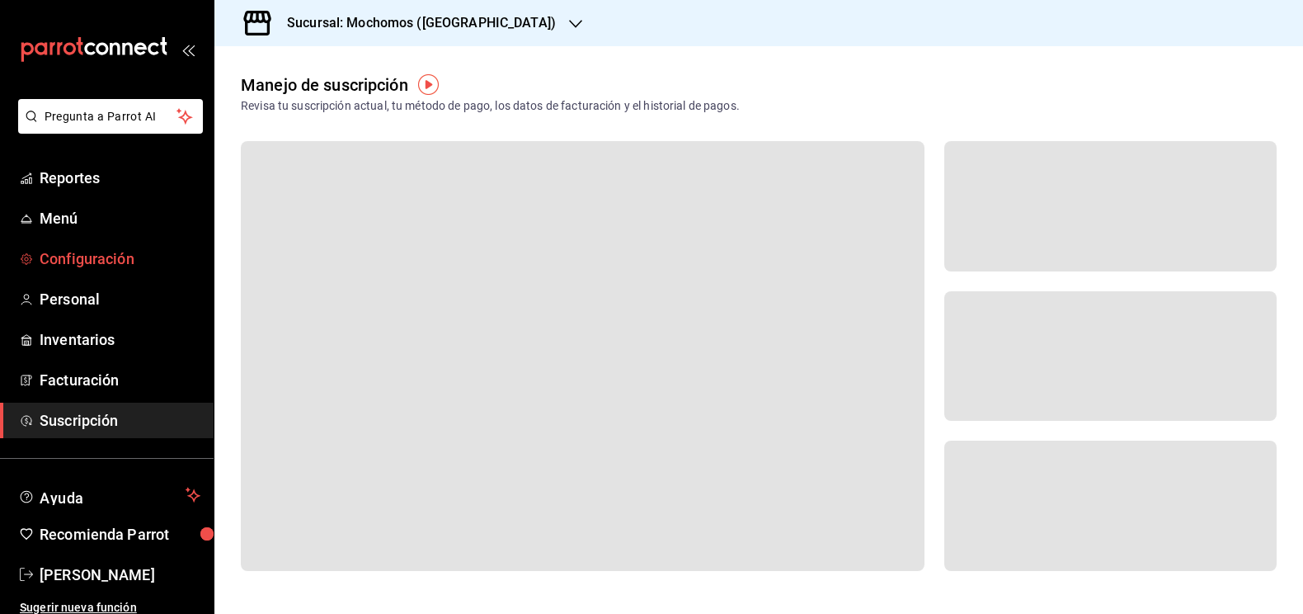
click at [127, 253] on span "Configuración" at bounding box center [120, 258] width 161 height 22
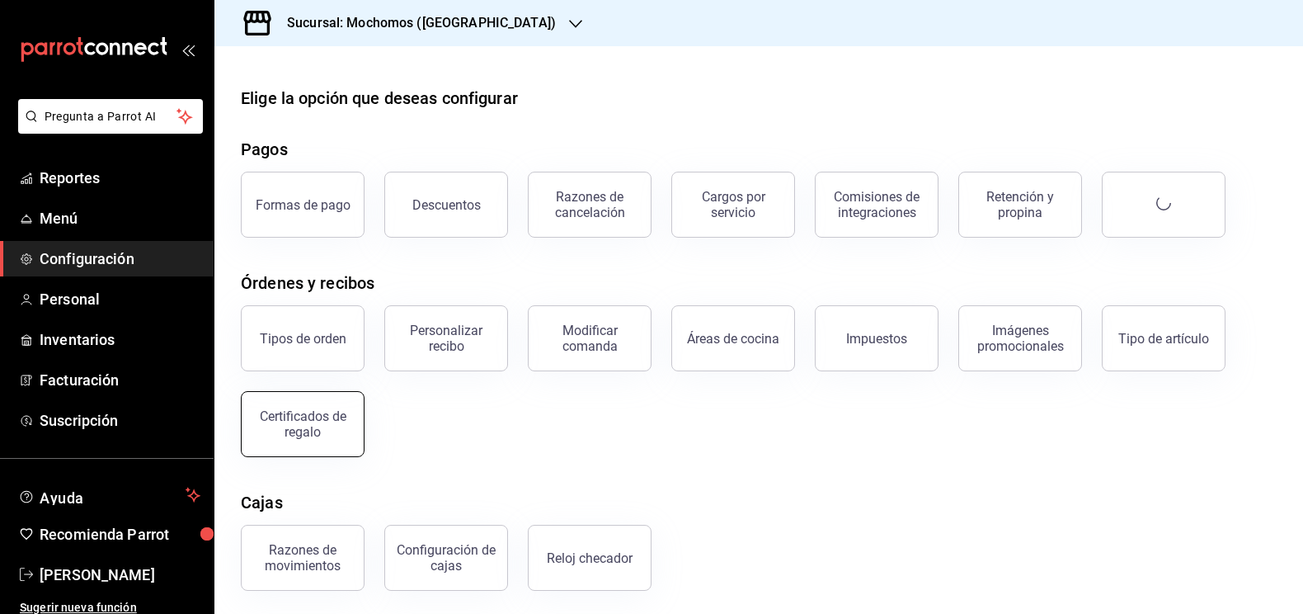
click at [295, 424] on div "Certificados de regalo" at bounding box center [303, 423] width 102 height 31
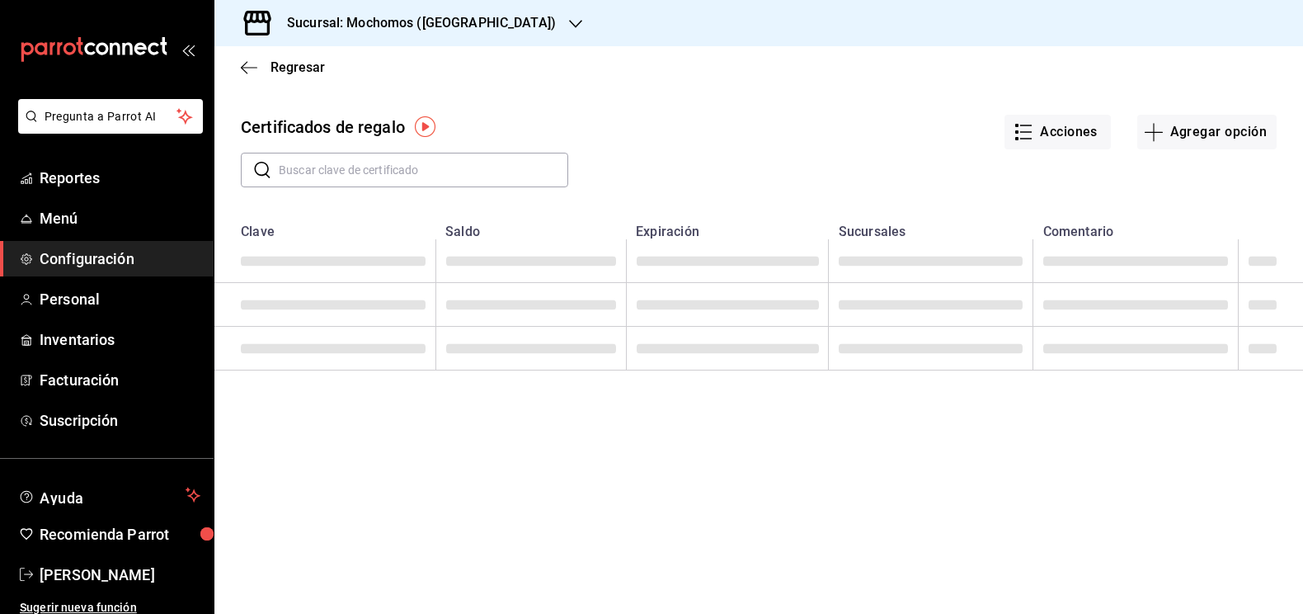
click at [353, 173] on input "text" at bounding box center [423, 169] width 289 height 33
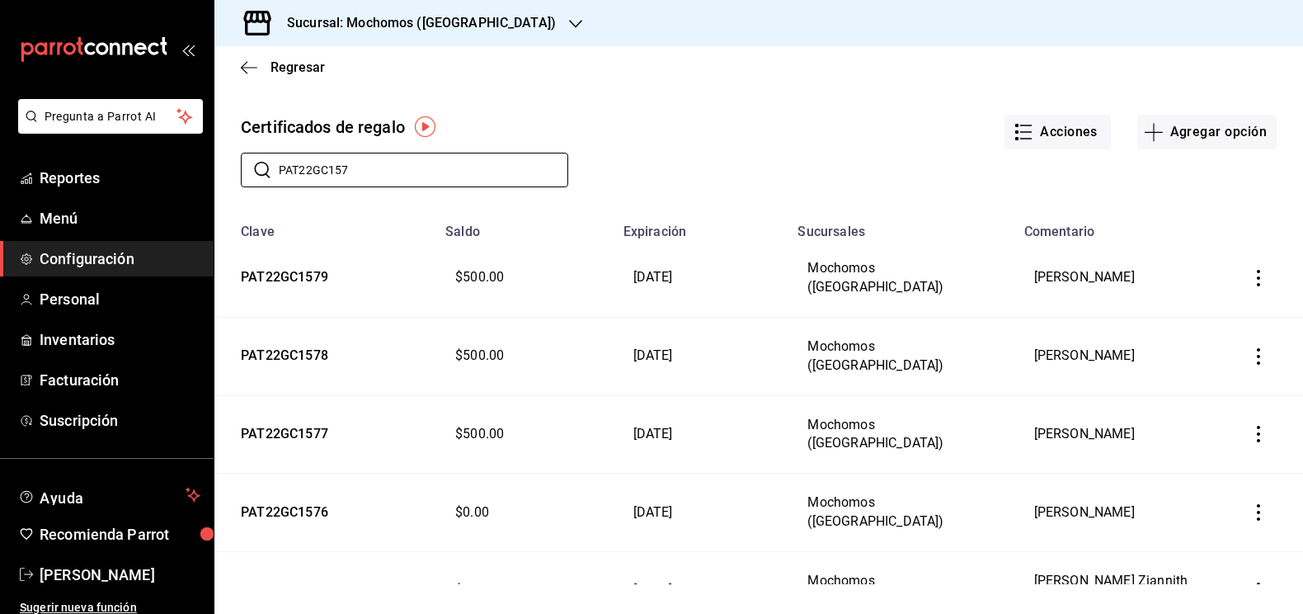
scroll to position [463, 0]
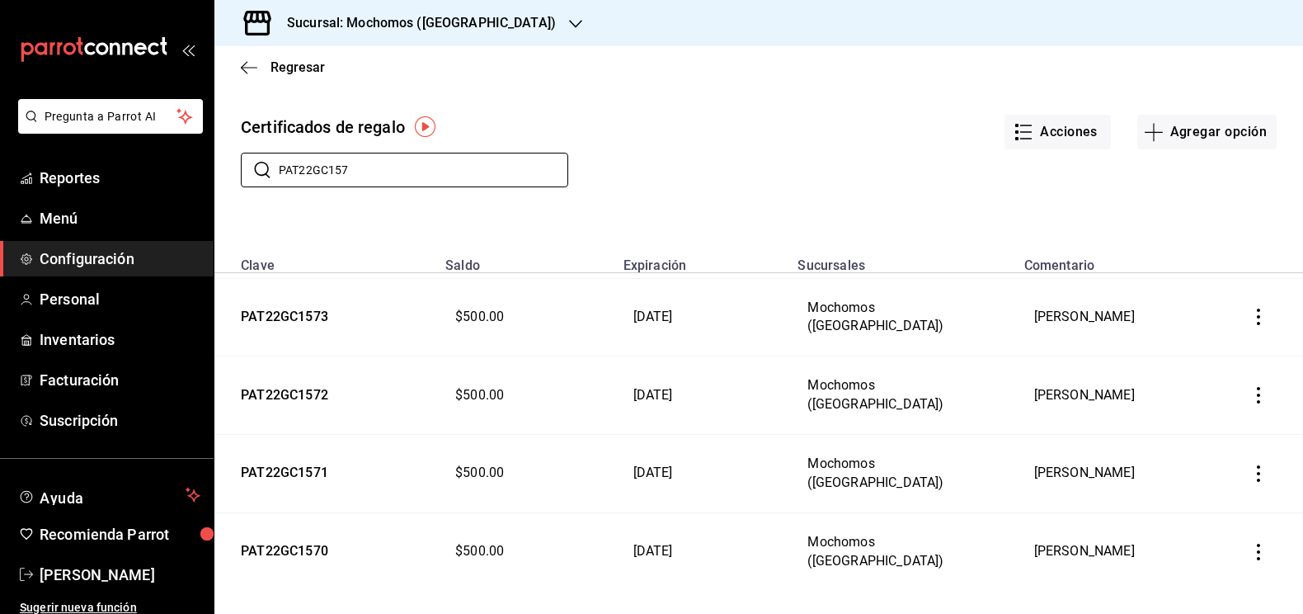
type input "PAT22GC157"
click at [1260, 543] on icon "button" at bounding box center [1258, 551] width 16 height 16
click at [1187, 497] on span "Editar" at bounding box center [1176, 494] width 54 height 13
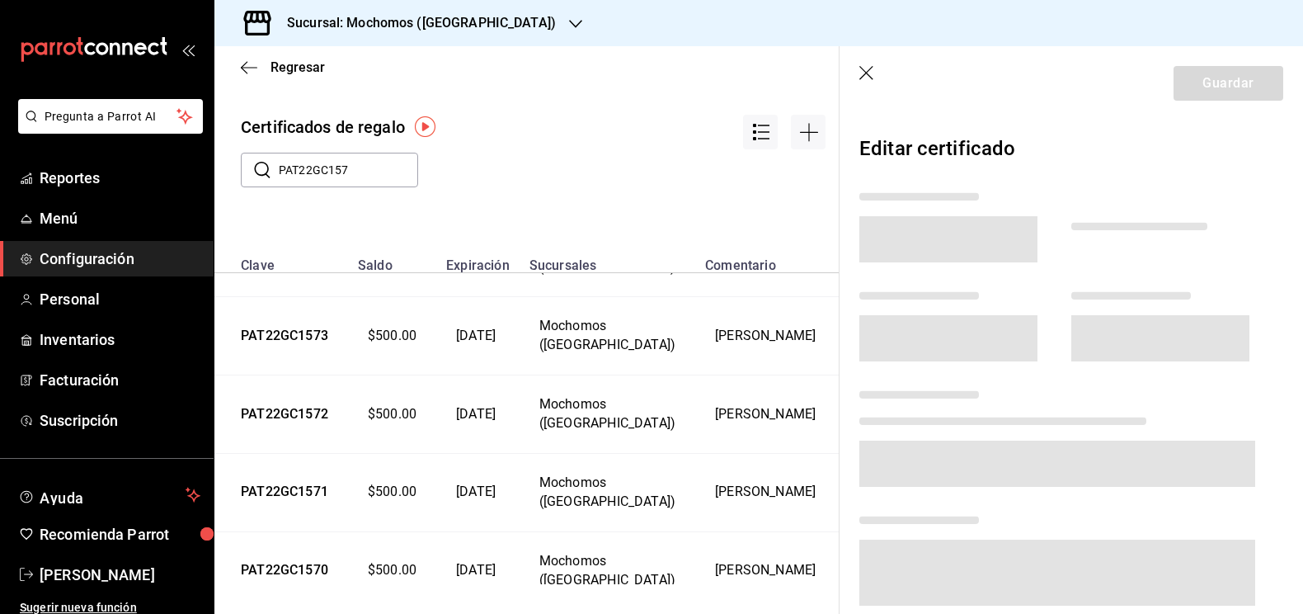
scroll to position [628, 0]
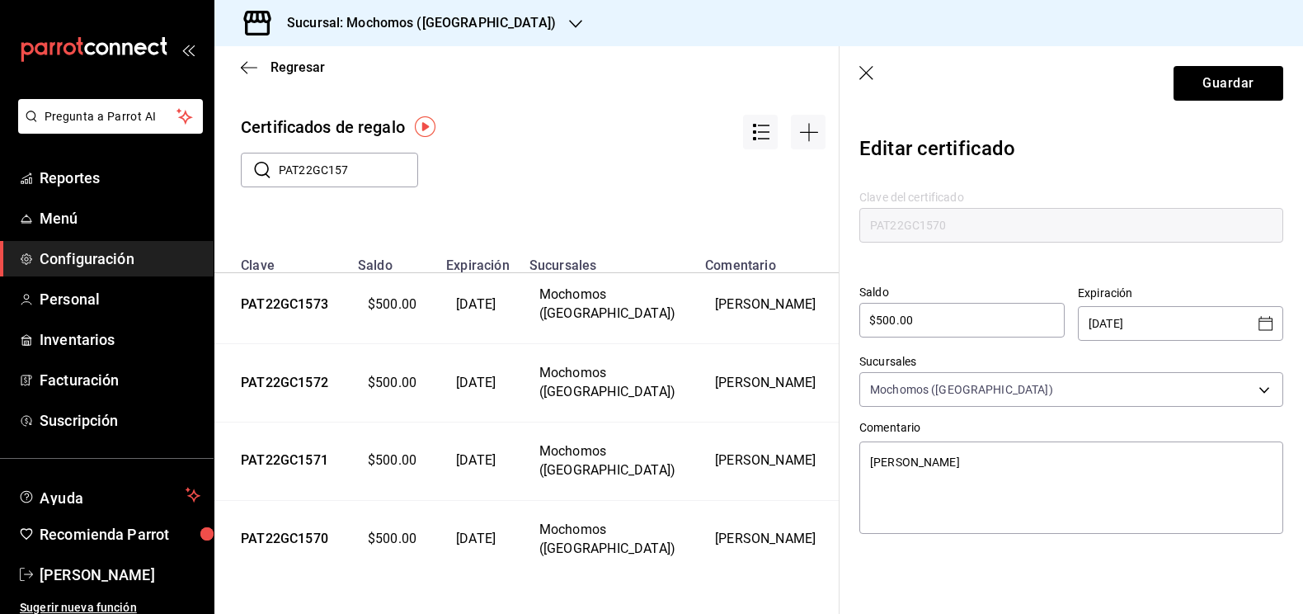
click at [1268, 327] on icon "Open calendar" at bounding box center [1266, 323] width 20 height 20
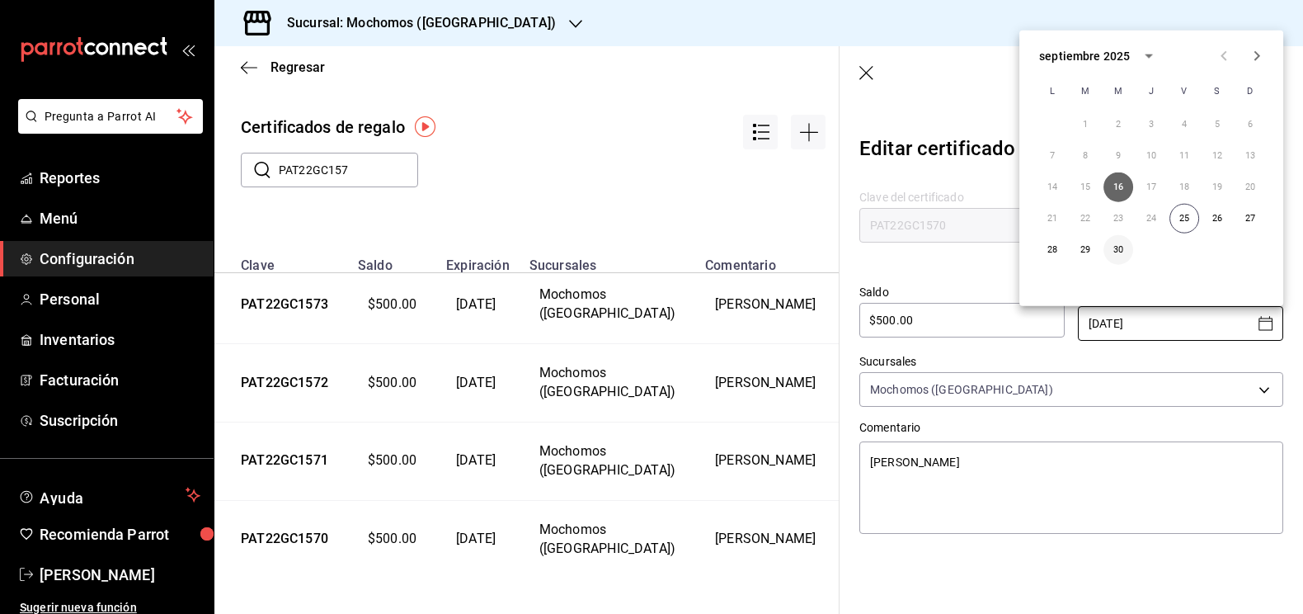
type textarea "x"
click at [1125, 252] on button "30" at bounding box center [1118, 250] width 30 height 30
type input "[DATE]"
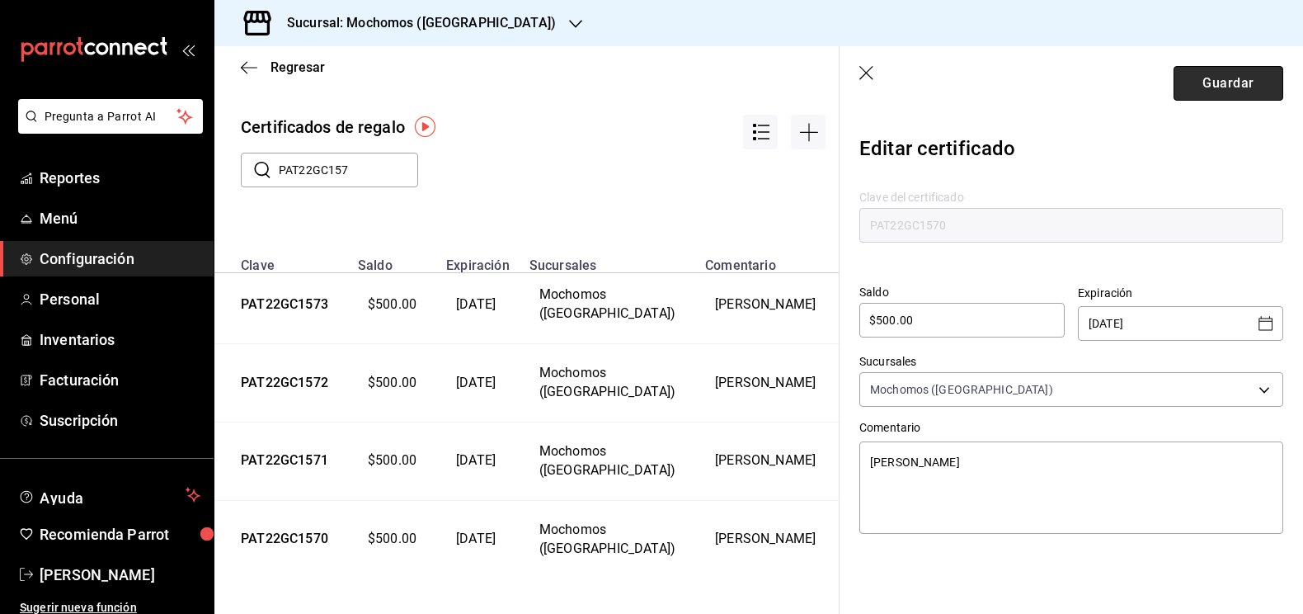
click at [1230, 82] on button "Guardar" at bounding box center [1228, 83] width 110 height 35
type textarea "x"
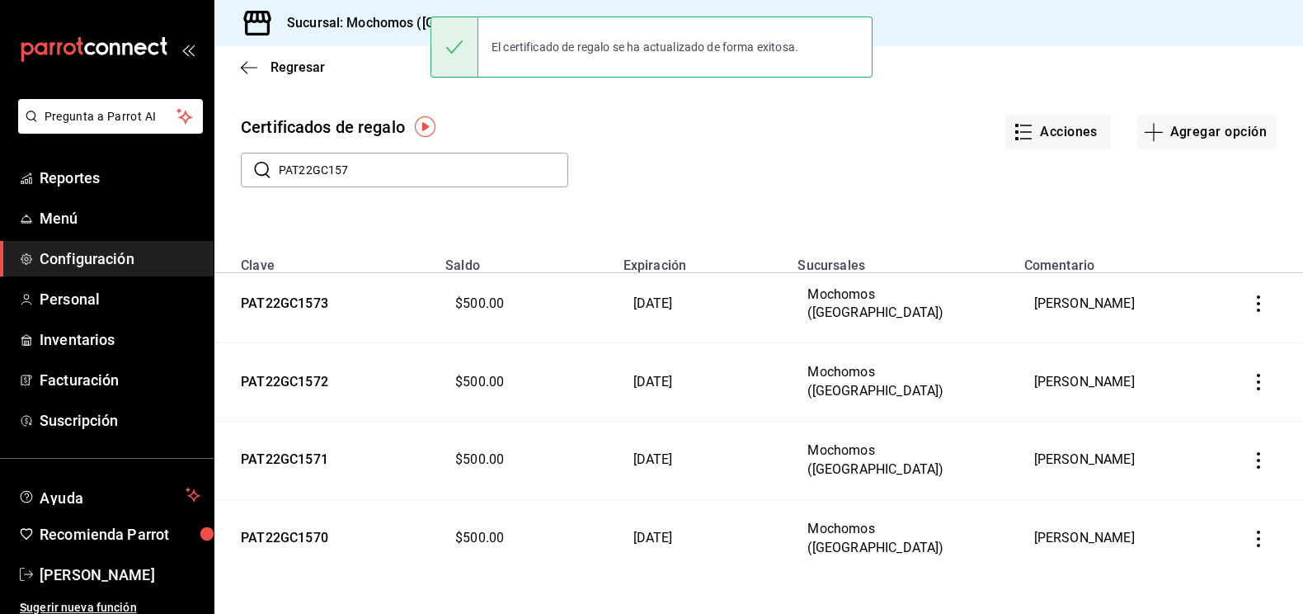
scroll to position [463, 0]
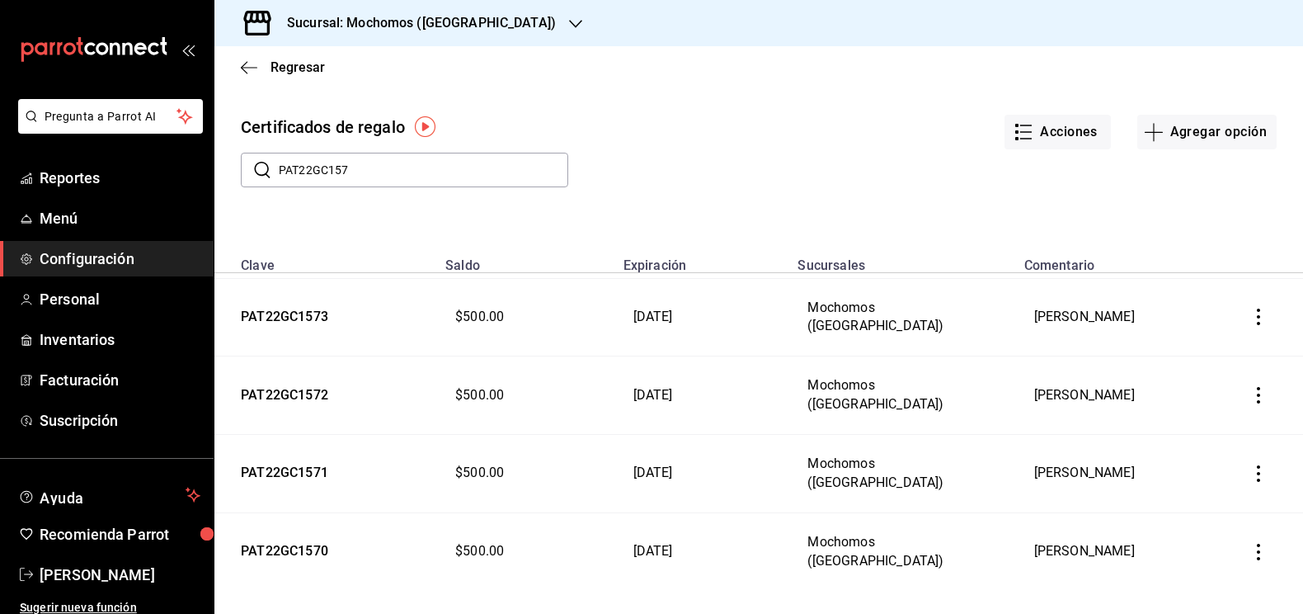
click at [1258, 465] on icon "button" at bounding box center [1258, 473] width 16 height 16
click at [1190, 425] on span "Editar" at bounding box center [1176, 422] width 54 height 13
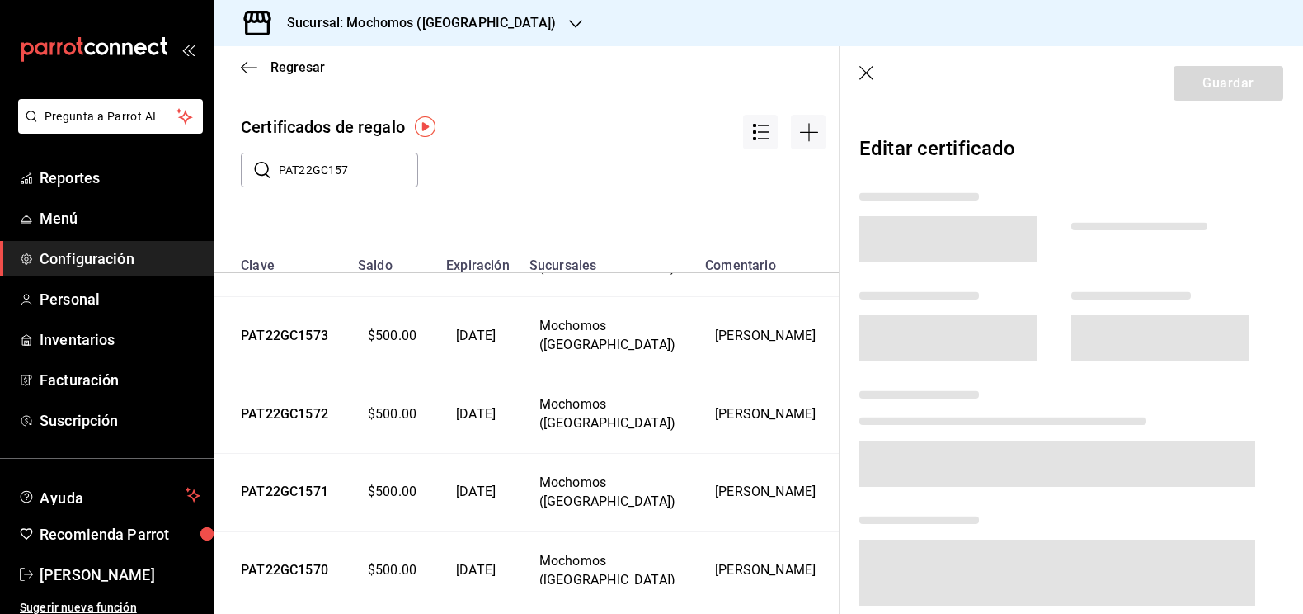
scroll to position [628, 0]
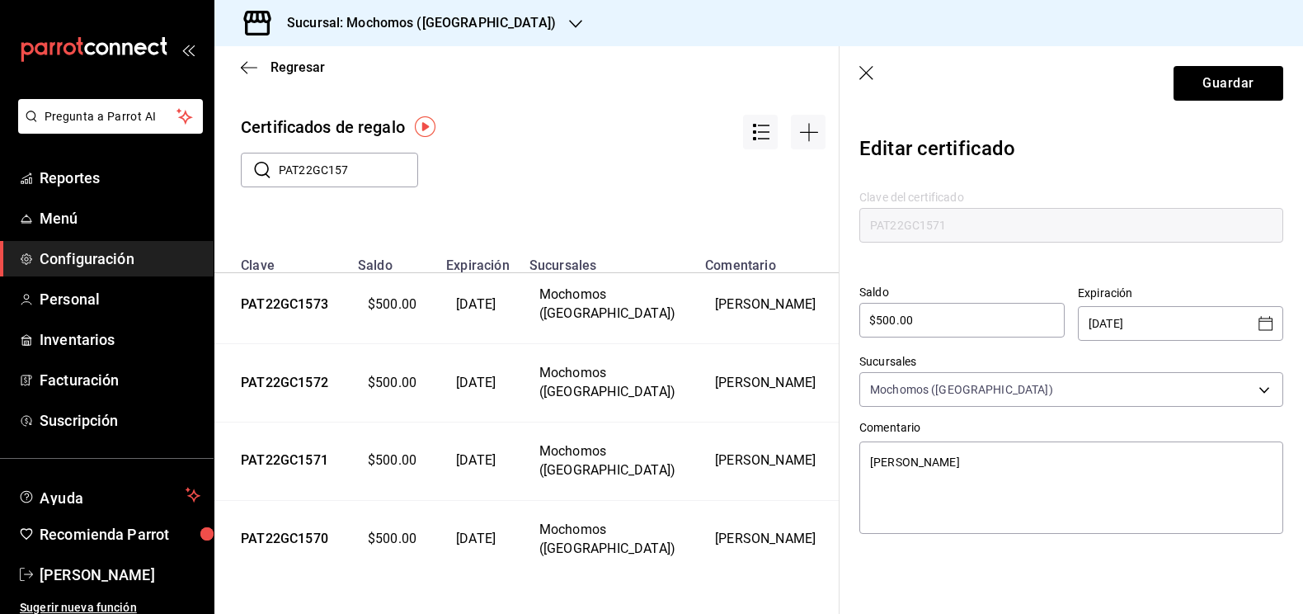
click at [1262, 327] on icon "Open calendar" at bounding box center [1266, 323] width 20 height 20
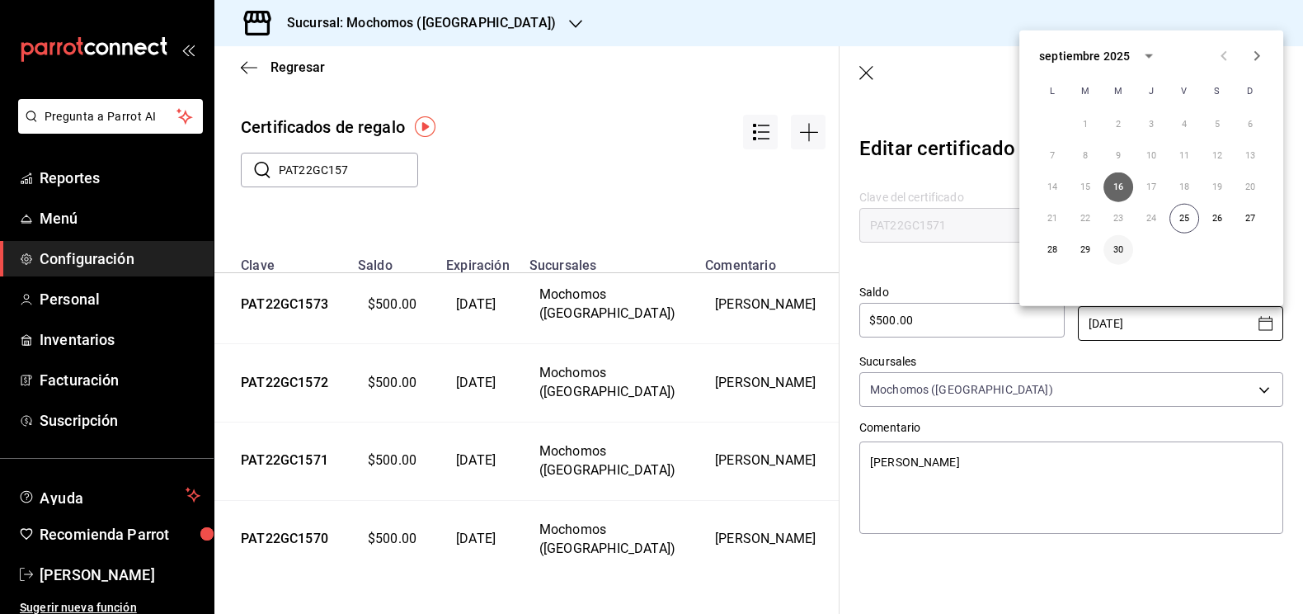
click at [1121, 245] on button "30" at bounding box center [1118, 250] width 30 height 30
type textarea "x"
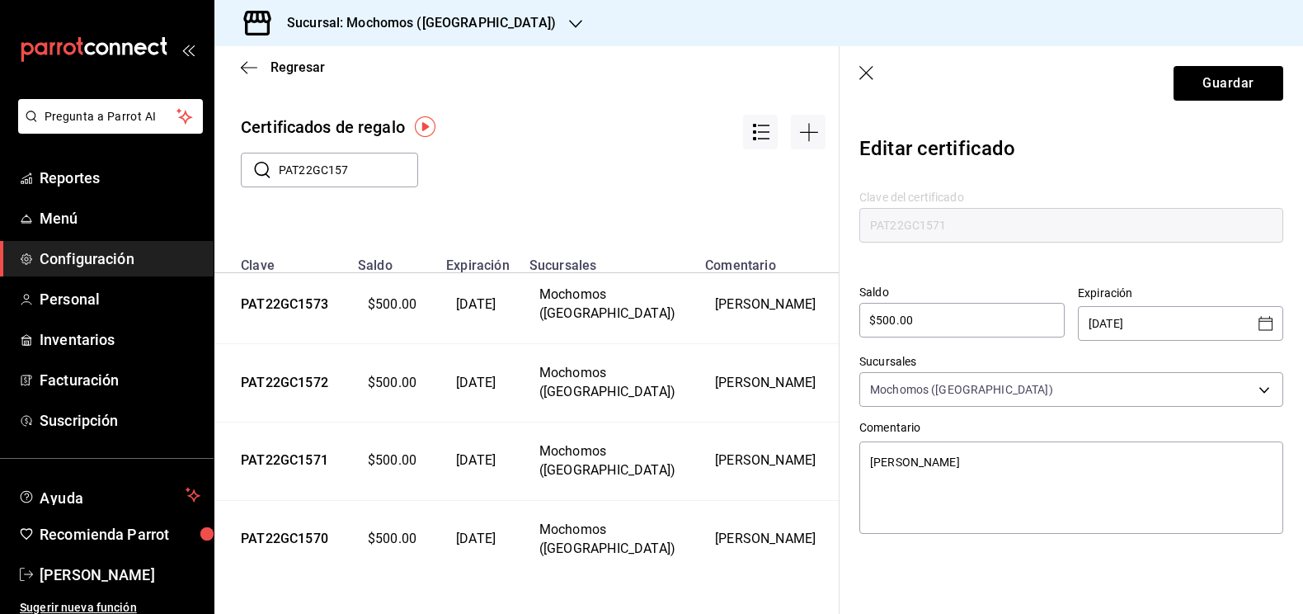
type input "[DATE]"
click at [1217, 75] on button "Guardar" at bounding box center [1228, 83] width 110 height 35
type textarea "x"
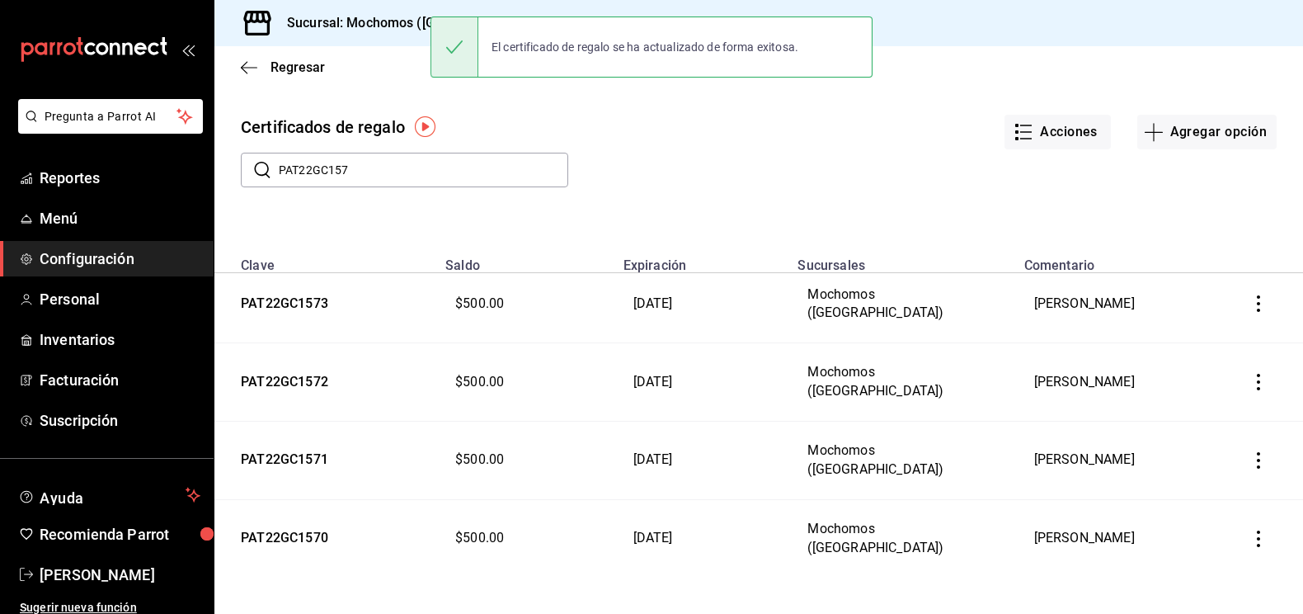
scroll to position [463, 0]
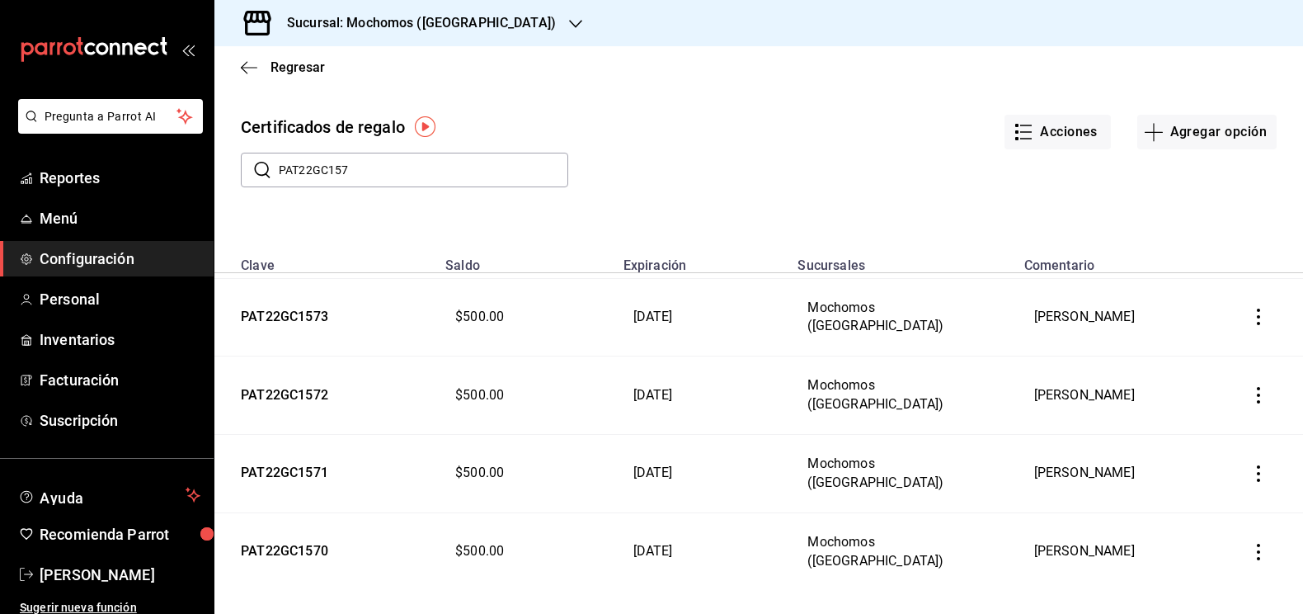
click at [1261, 390] on icon "button" at bounding box center [1258, 395] width 16 height 16
click at [1213, 355] on li "Editar" at bounding box center [1203, 347] width 148 height 40
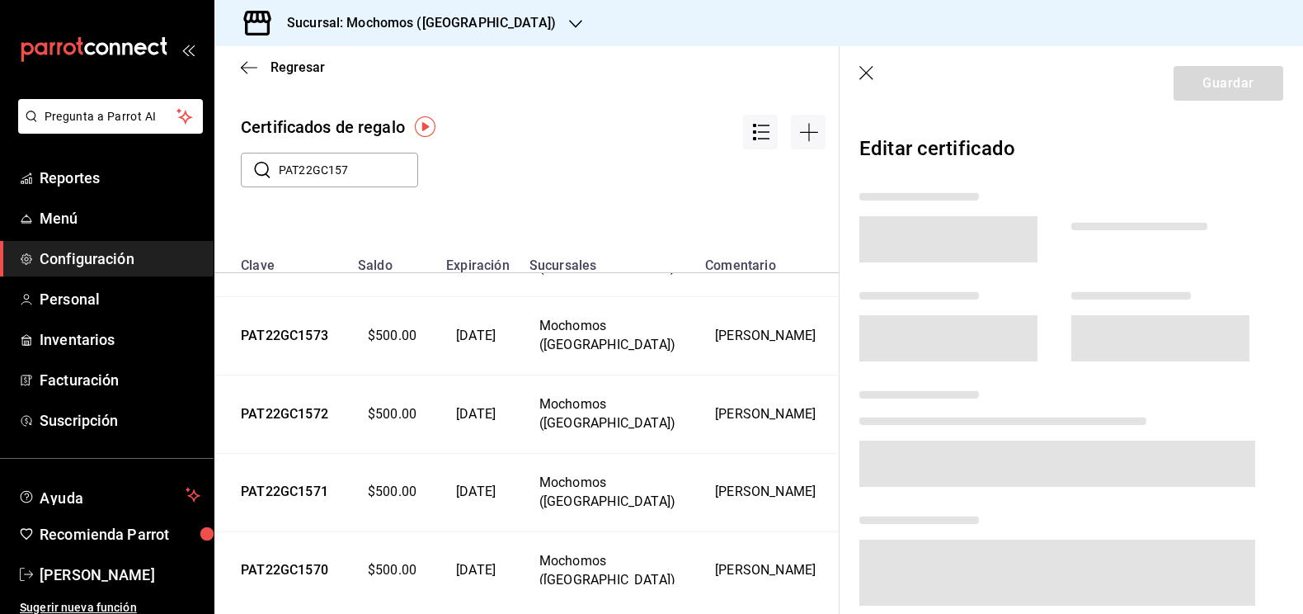
scroll to position [628, 0]
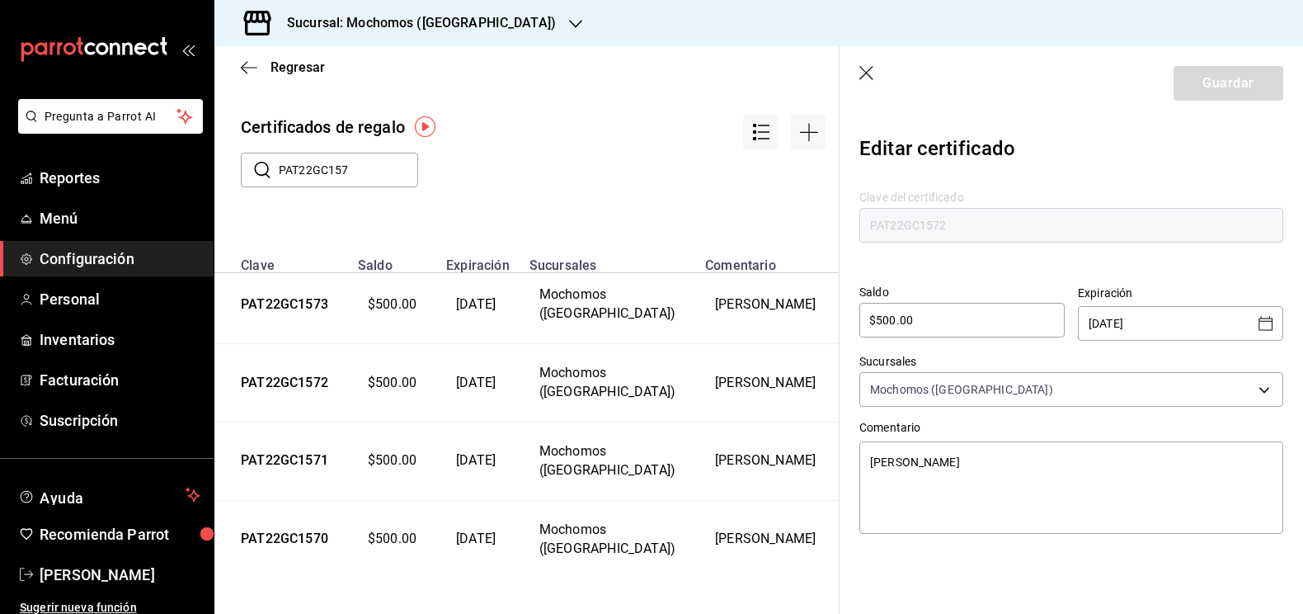
click at [1270, 317] on icon "Open calendar" at bounding box center [1265, 323] width 14 height 14
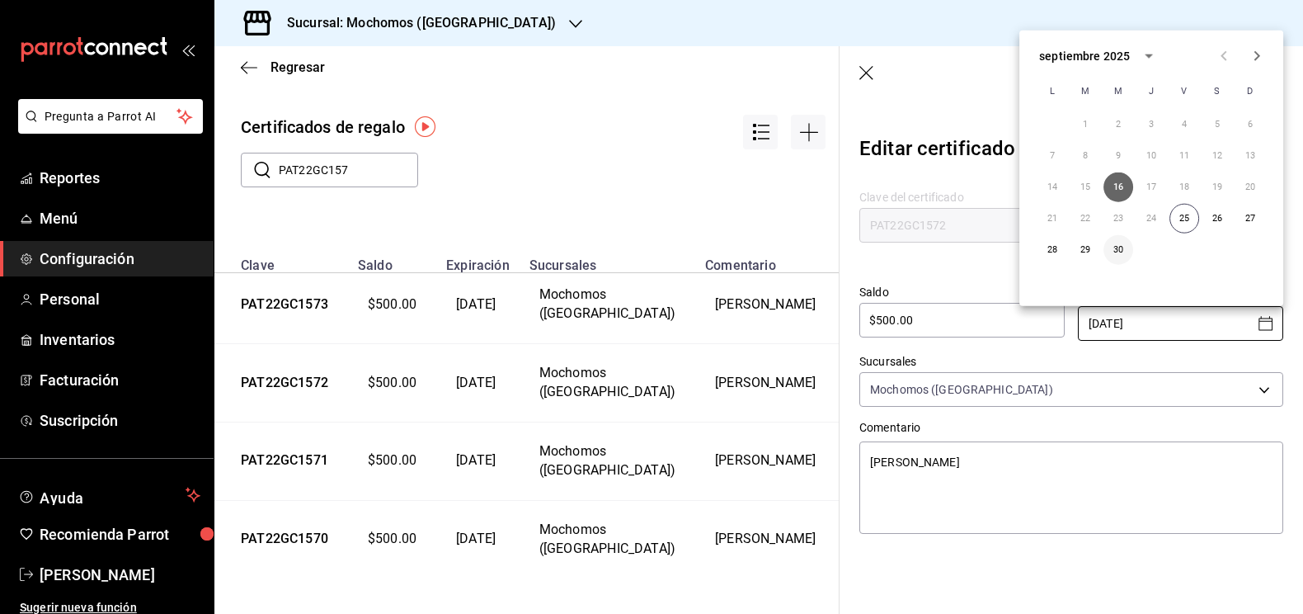
type textarea "x"
click at [1120, 249] on button "30" at bounding box center [1118, 250] width 30 height 30
type input "[DATE]"
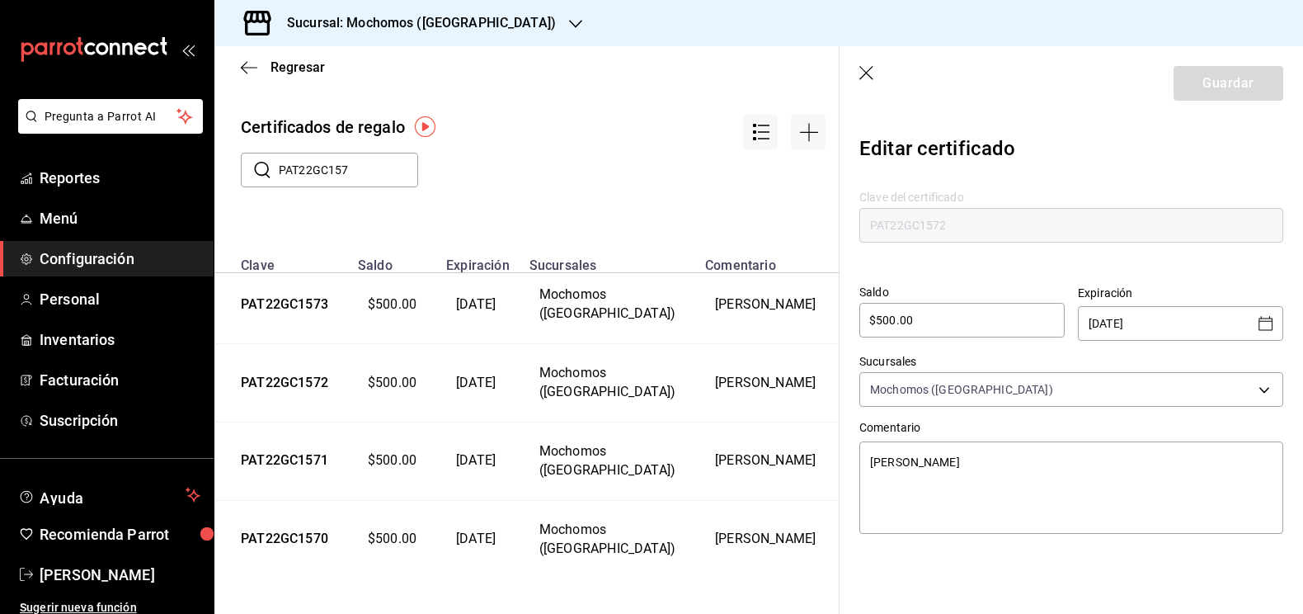
click at [1219, 69] on header "Guardar" at bounding box center [1070, 83] width 463 height 74
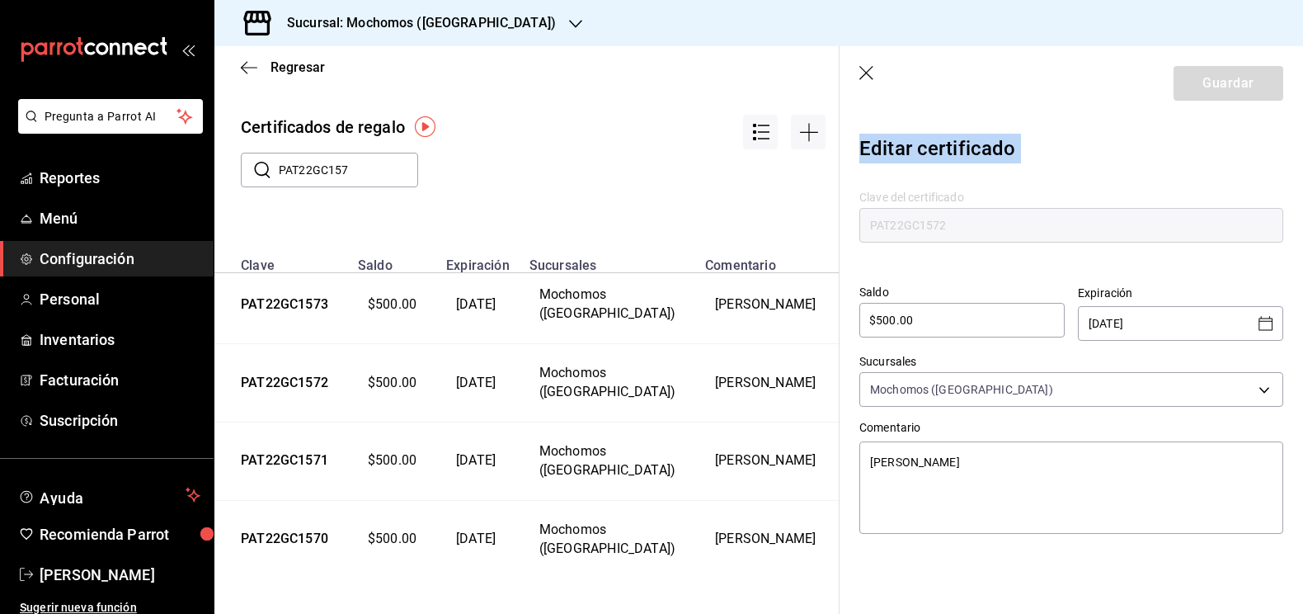
click at [1219, 69] on header "Guardar" at bounding box center [1070, 83] width 463 height 74
click at [1217, 101] on header "Guardar" at bounding box center [1070, 83] width 463 height 74
click at [864, 70] on icon "button" at bounding box center [867, 74] width 16 height 16
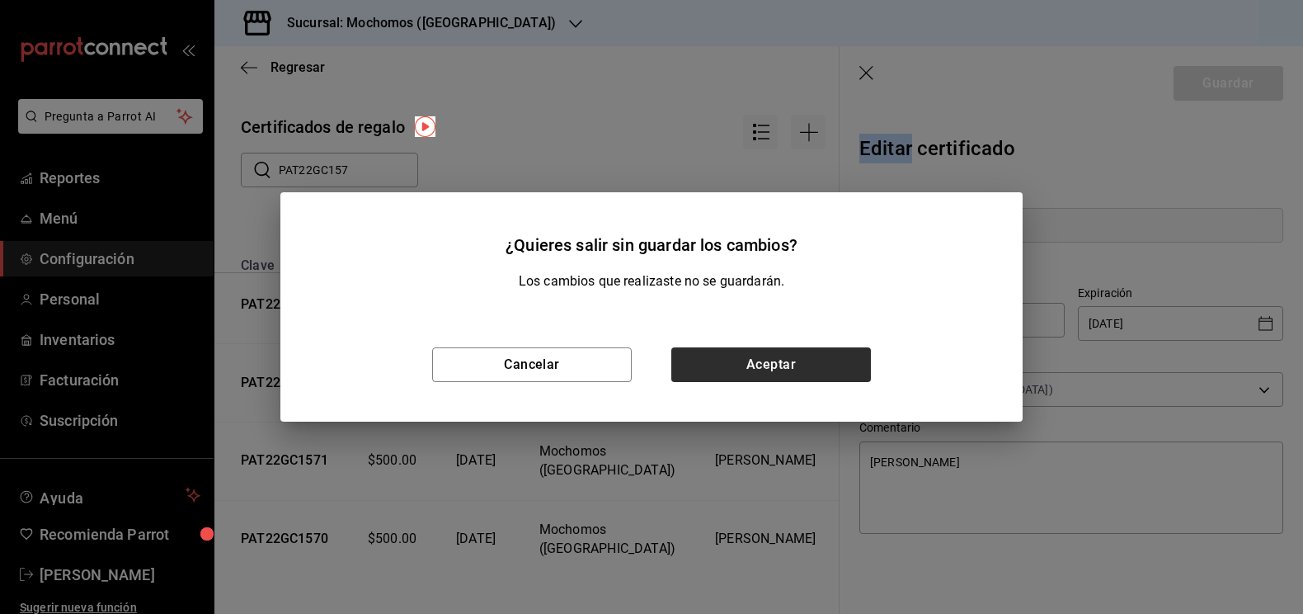
type textarea "x"
click at [717, 360] on button "Aceptar" at bounding box center [771, 364] width 200 height 35
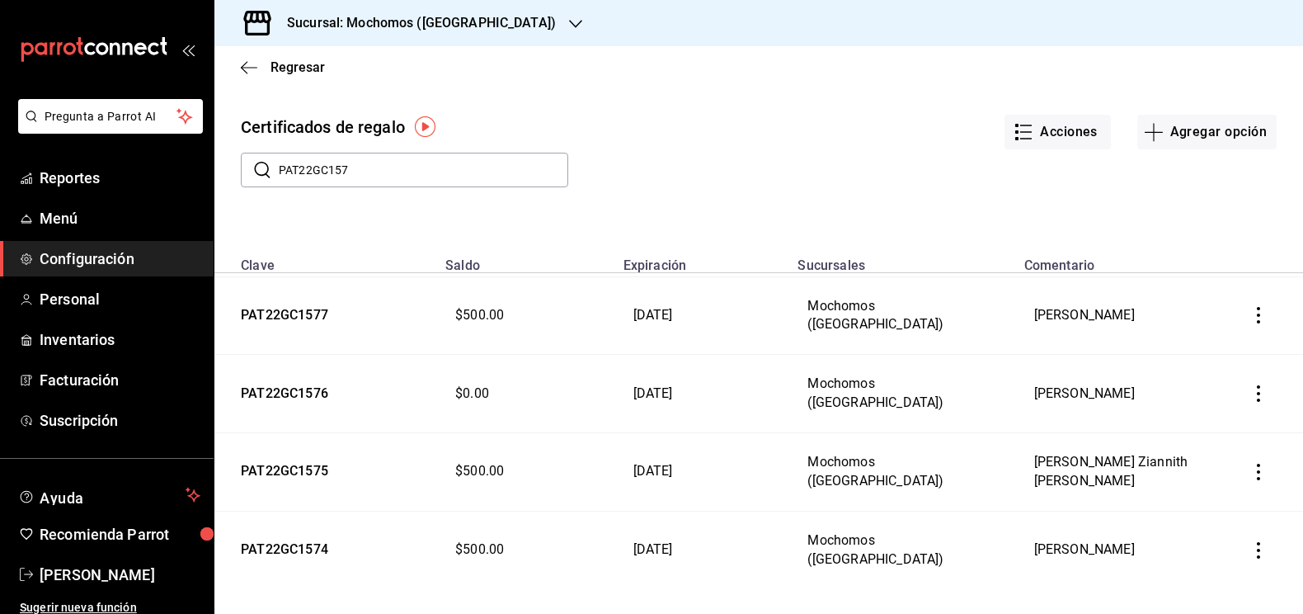
scroll to position [463, 0]
click at [364, 169] on input "PAT22GC157" at bounding box center [423, 169] width 289 height 33
type input "PAT22GC156"
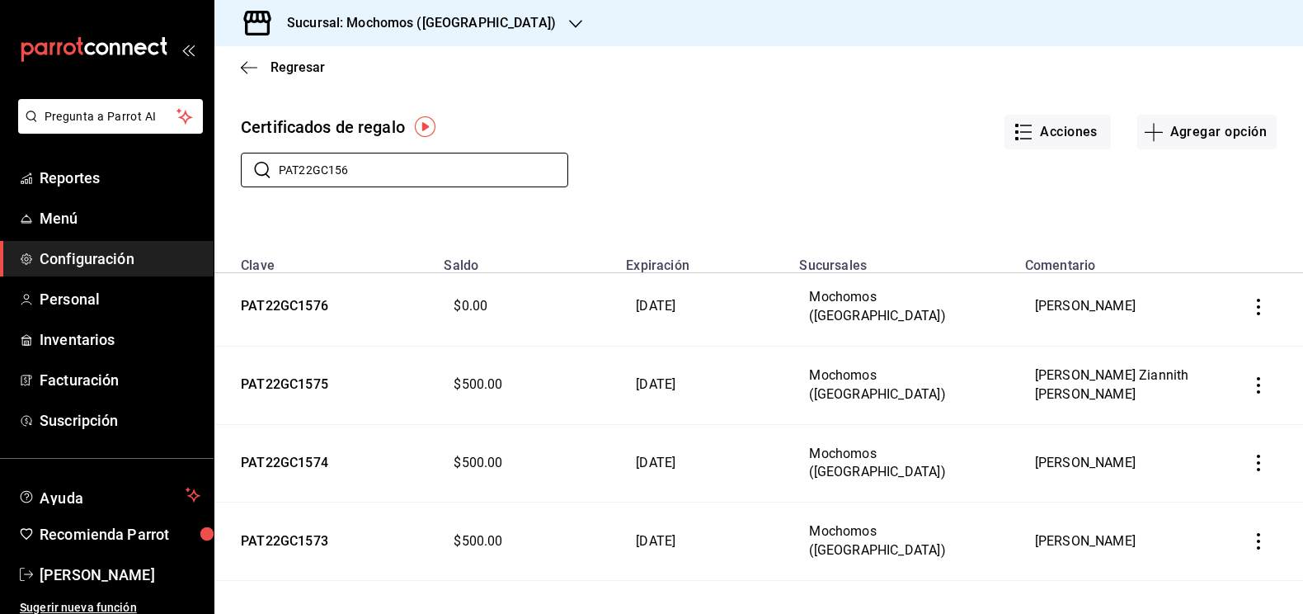
scroll to position [2016, 0]
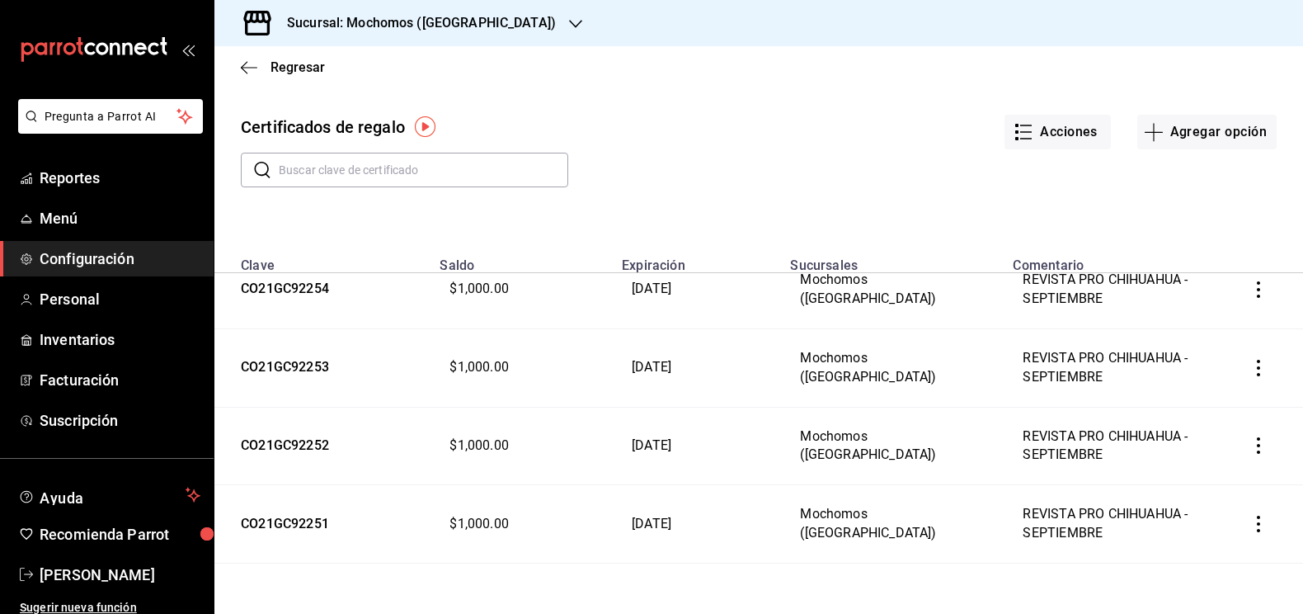
scroll to position [9240, 0]
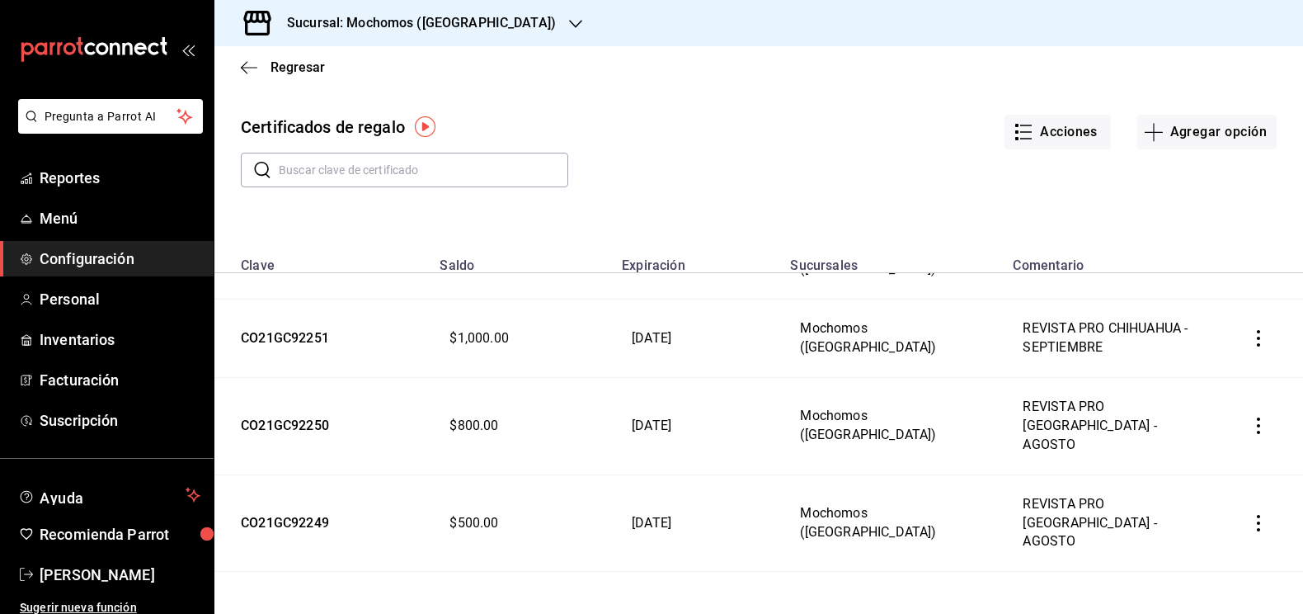
click at [311, 170] on input "text" at bounding box center [423, 169] width 289 height 33
click at [327, 169] on input "text" at bounding box center [423, 169] width 289 height 33
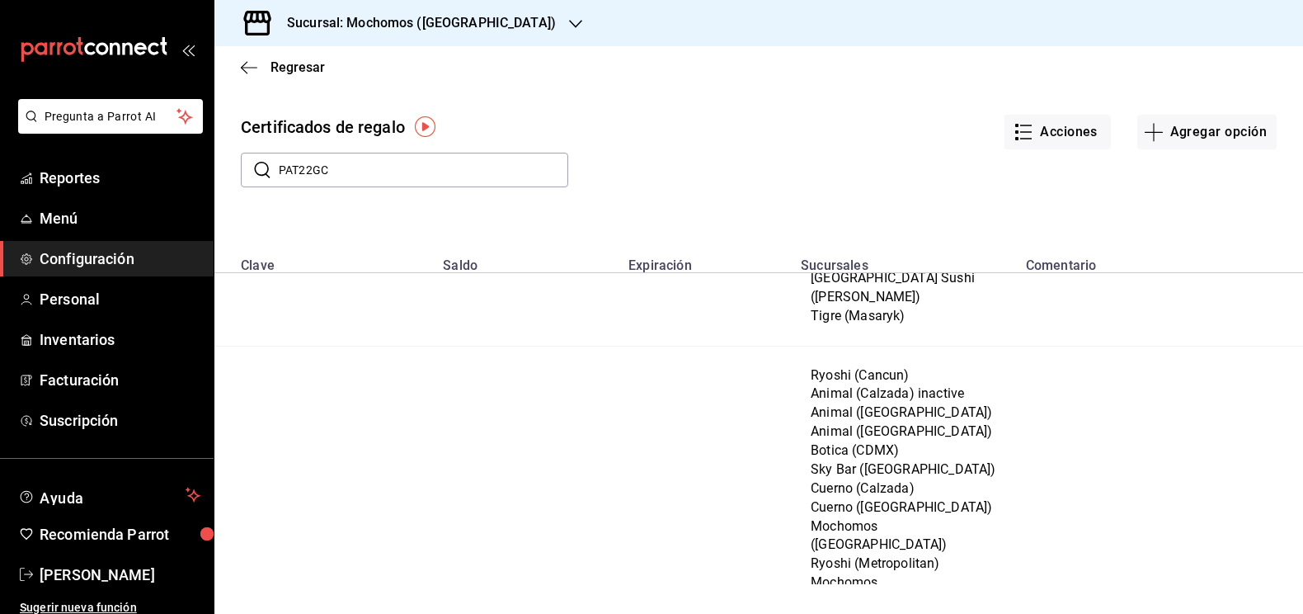
type input "PAT22GC1"
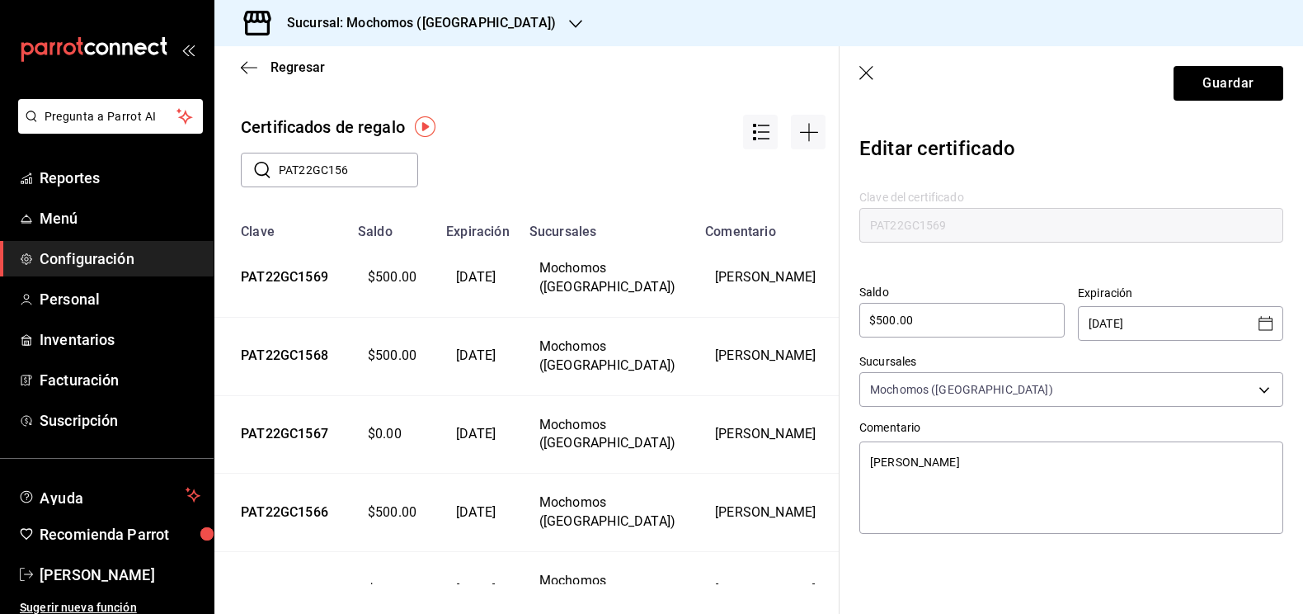
click at [1268, 328] on icon "Open calendar" at bounding box center [1266, 323] width 20 height 20
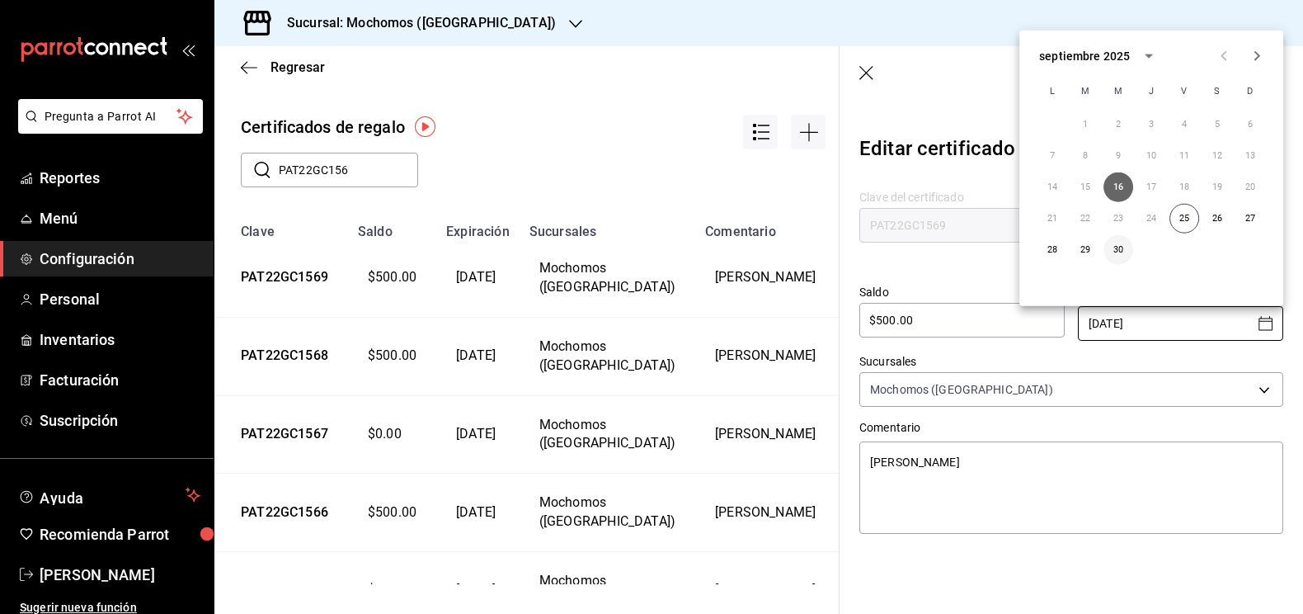
click at [1119, 257] on button "30" at bounding box center [1118, 250] width 30 height 30
type textarea "x"
type input "[DATE]"
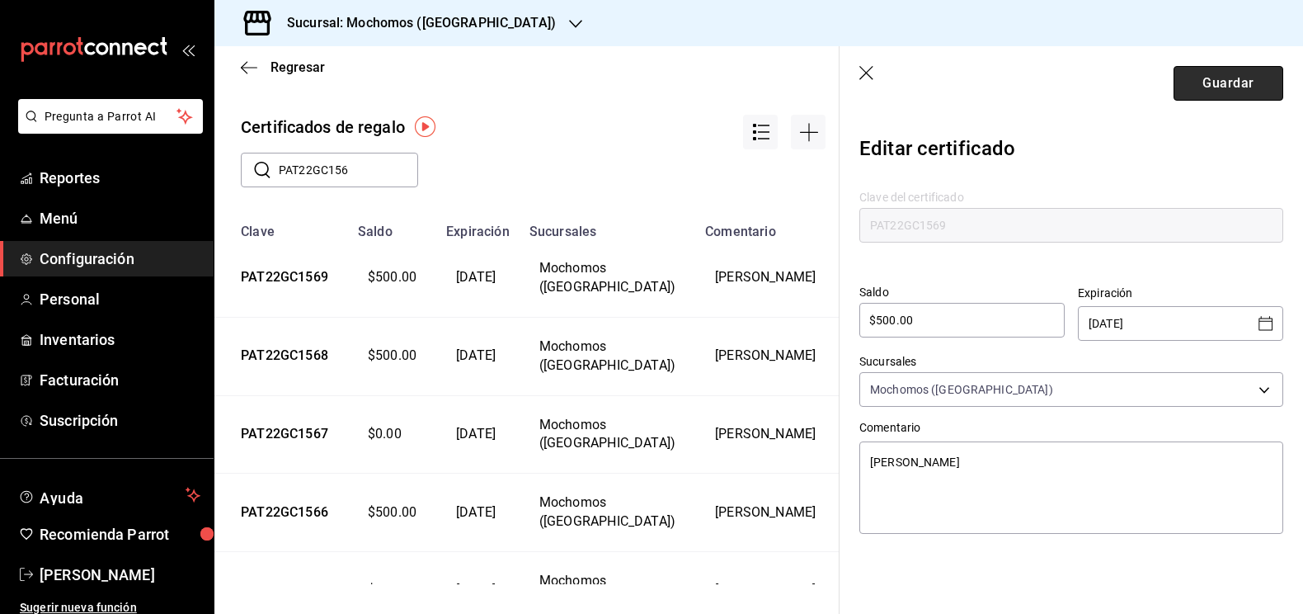
click at [1235, 81] on button "Guardar" at bounding box center [1228, 83] width 110 height 35
type textarea "x"
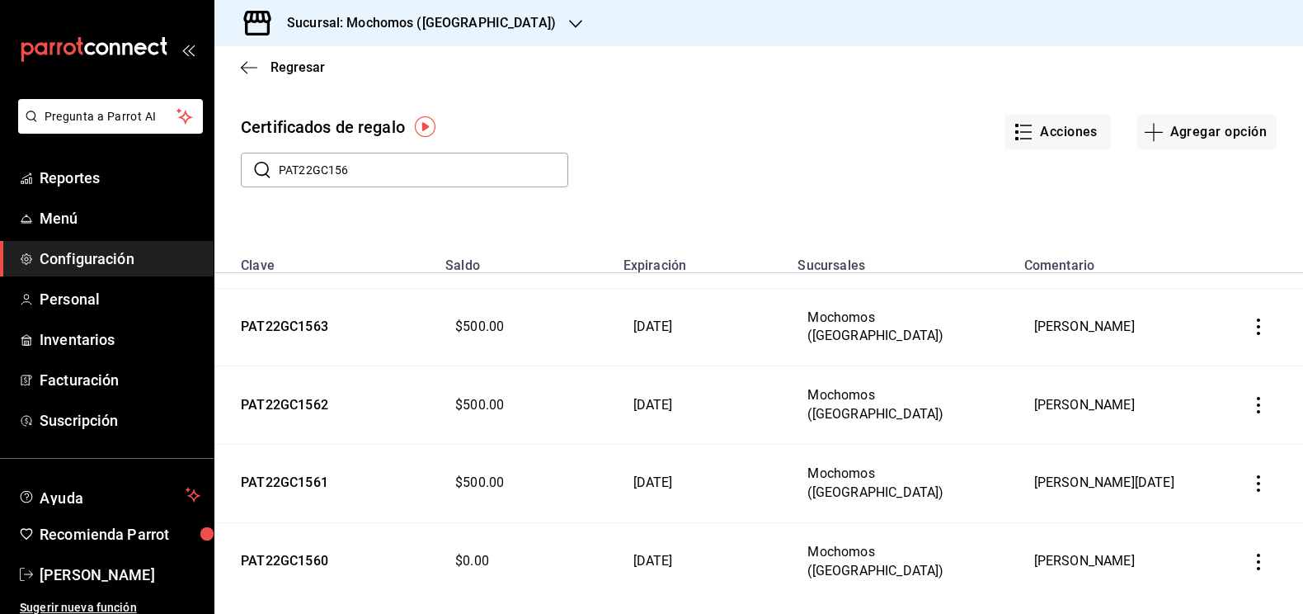
scroll to position [460, 0]
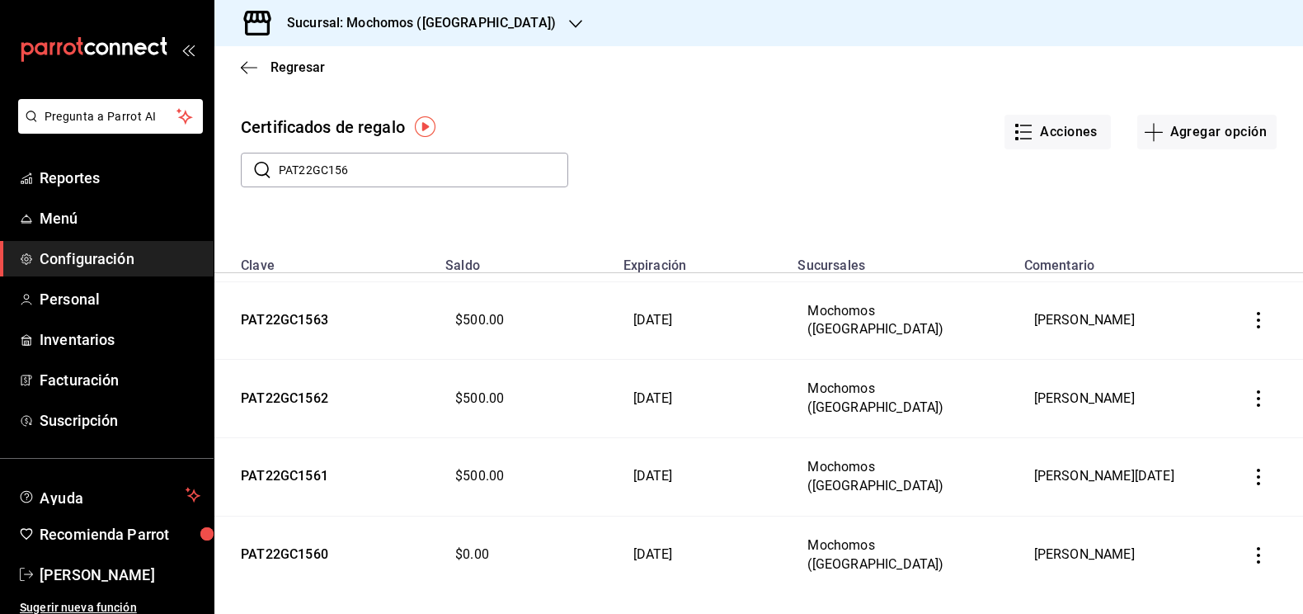
click at [416, 170] on input "PAT22GC156" at bounding box center [423, 169] width 289 height 33
type input "PAT22GC155"
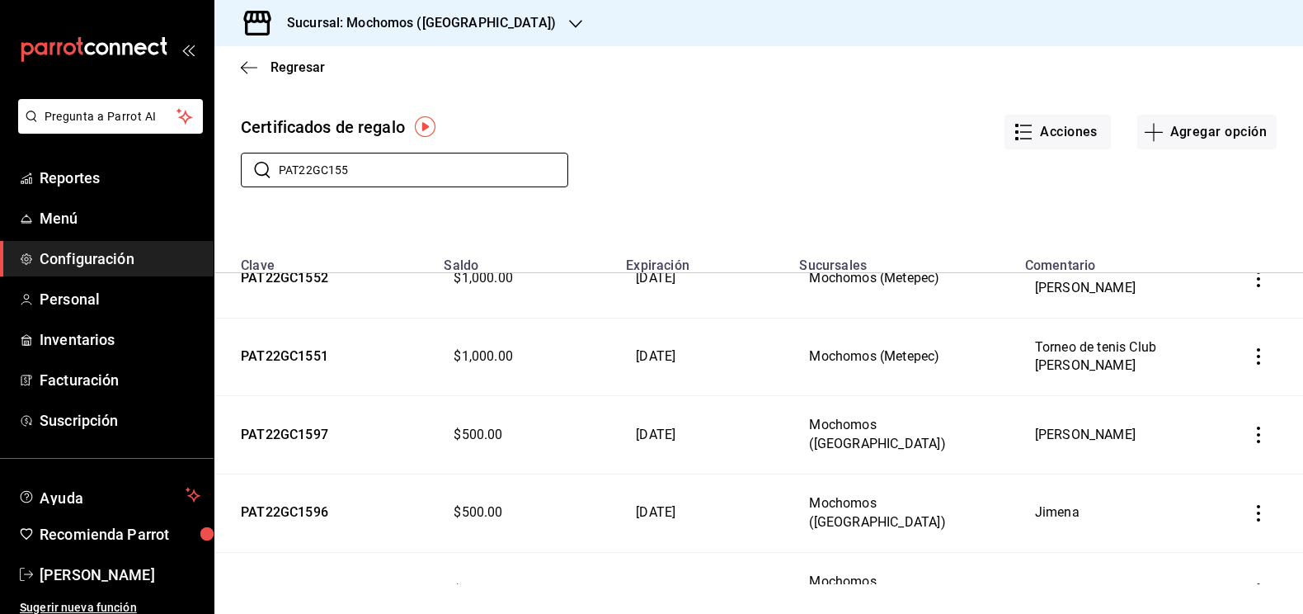
scroll to position [430, 0]
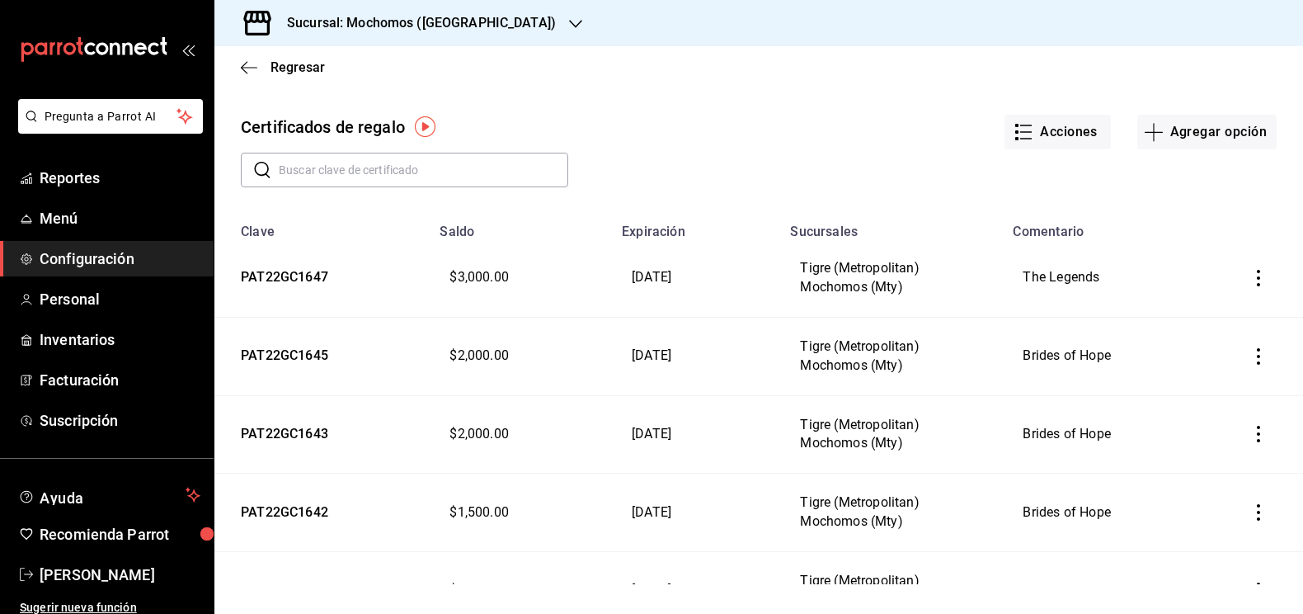
click at [409, 173] on input "text" at bounding box center [423, 169] width 289 height 33
type input "PAT22GC155"
